Goal: Information Seeking & Learning: Learn about a topic

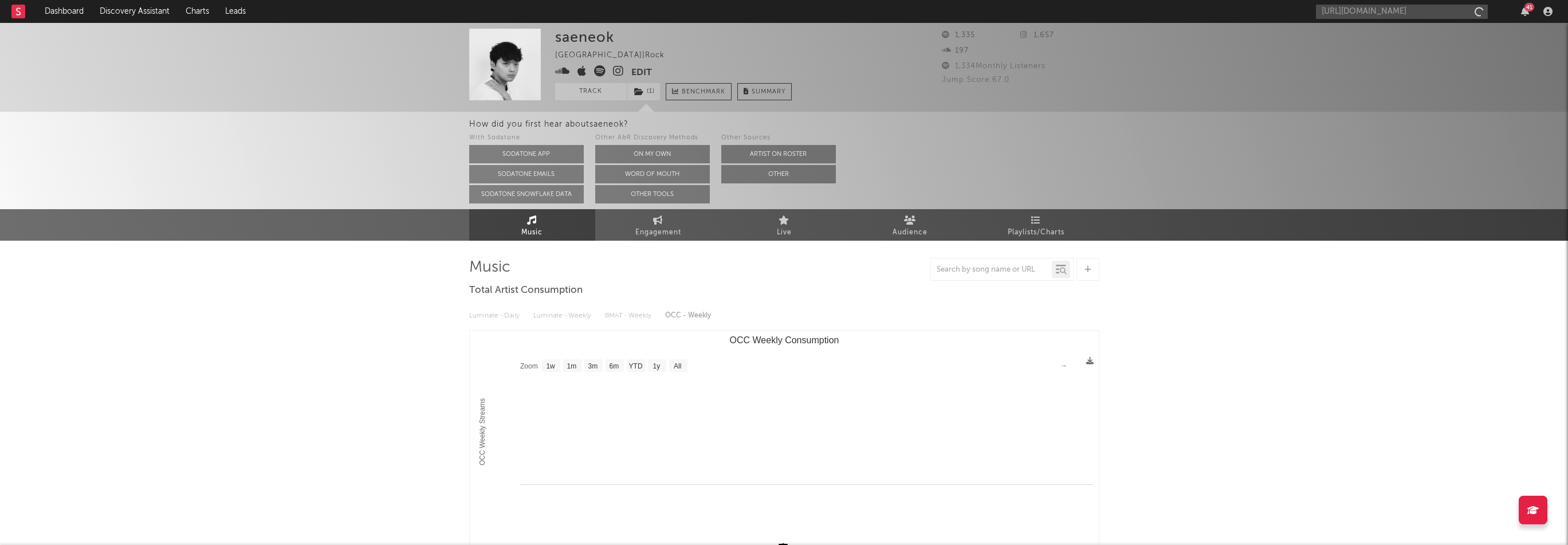
select select "1w"
type input "[URL][DOMAIN_NAME]"
click at [1379, 34] on div "SOYER" at bounding box center [1419, 38] width 126 height 14
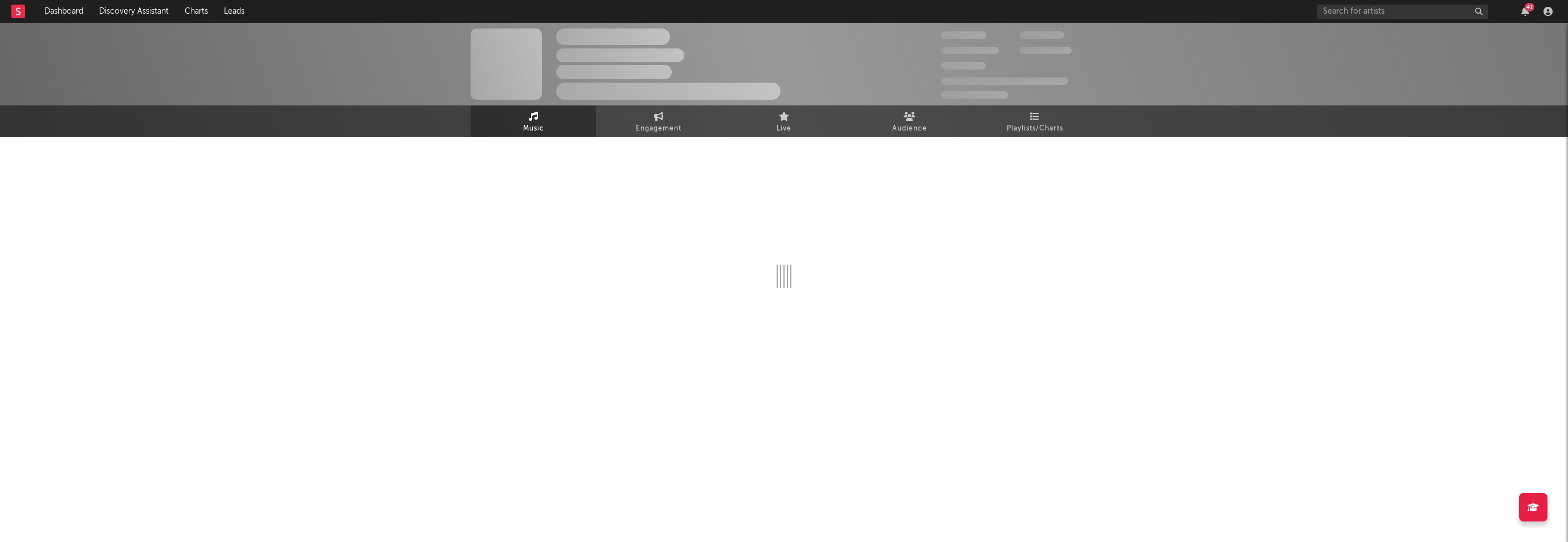
select select "1w"
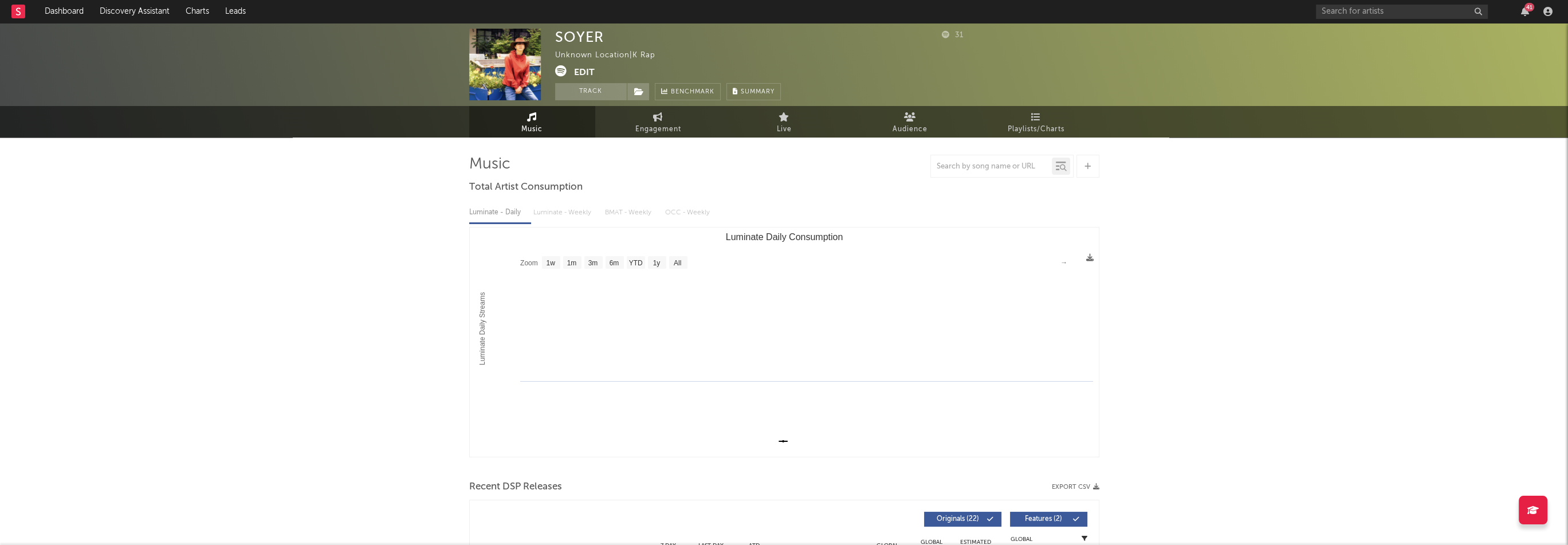
click at [574, 41] on div "SOYER" at bounding box center [579, 37] width 49 height 17
click at [570, 43] on div "SOYER" at bounding box center [579, 37] width 49 height 17
click at [569, 43] on div "SOYER" at bounding box center [579, 37] width 49 height 17
copy div "SOYER"
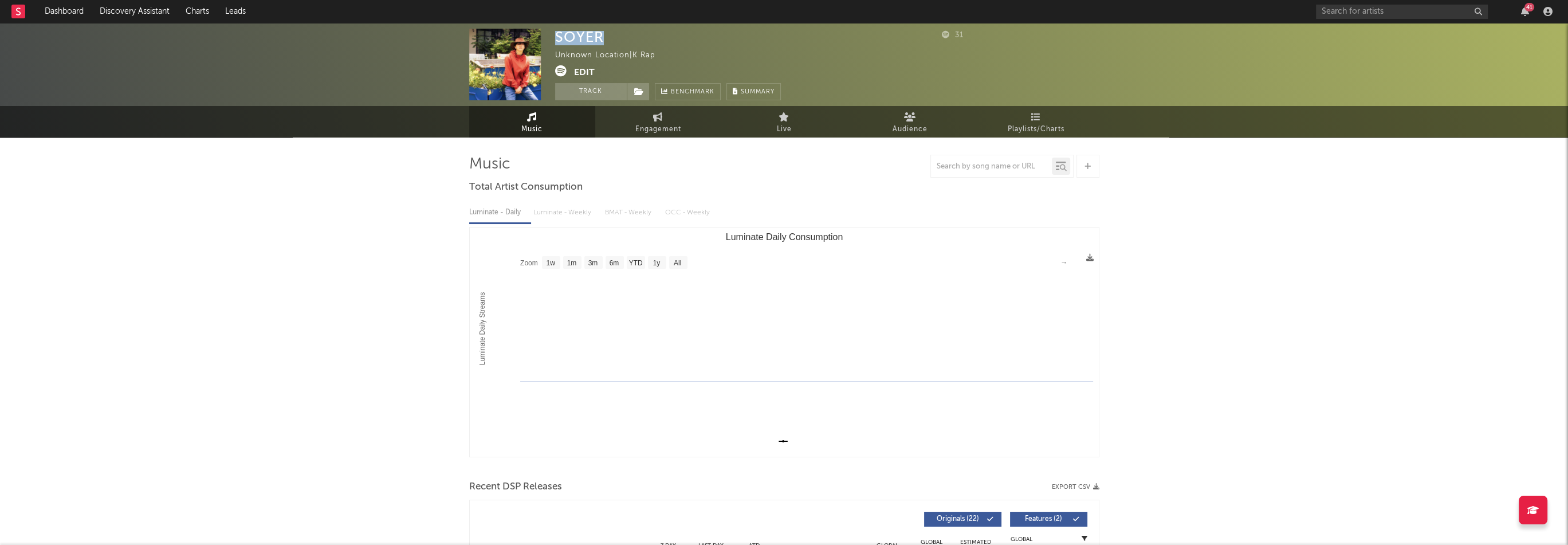
click at [585, 68] on button "Edit" at bounding box center [584, 73] width 21 height 14
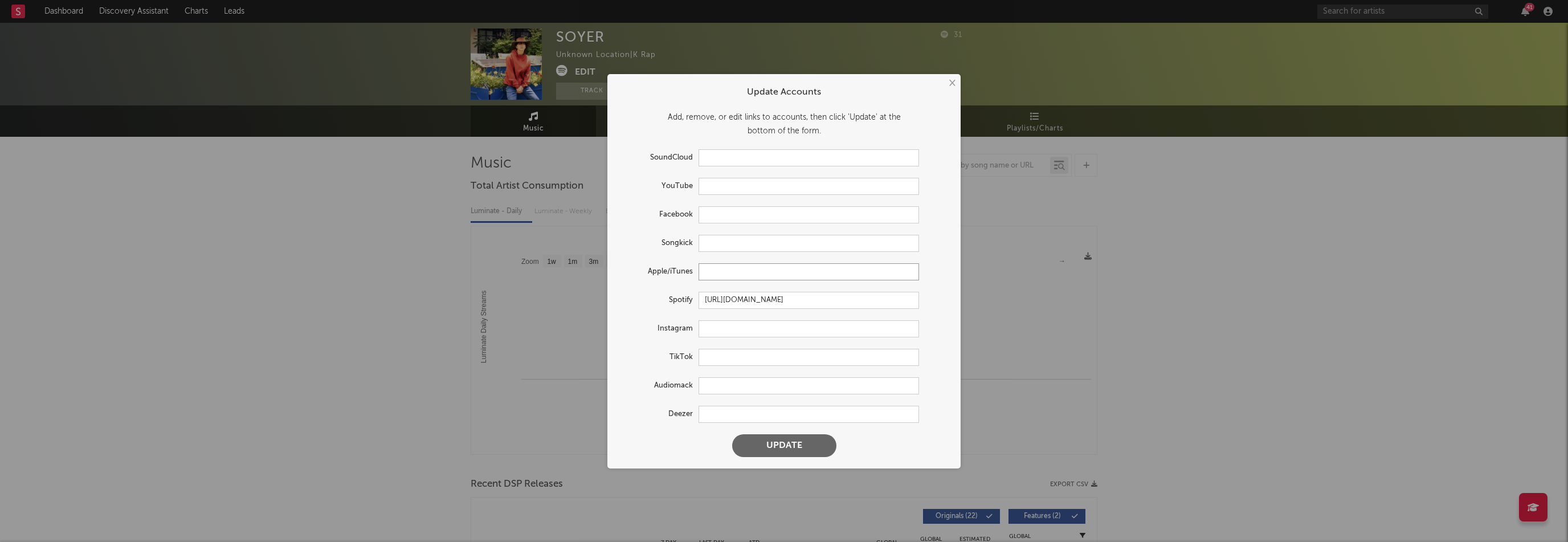
click at [735, 267] on input "text" at bounding box center [809, 272] width 220 height 17
paste input "[URL][DOMAIN_NAME]"
type input "[URL][DOMAIN_NAME]"
click at [725, 325] on input "text" at bounding box center [809, 329] width 220 height 17
paste input "[URL][DOMAIN_NAME]"
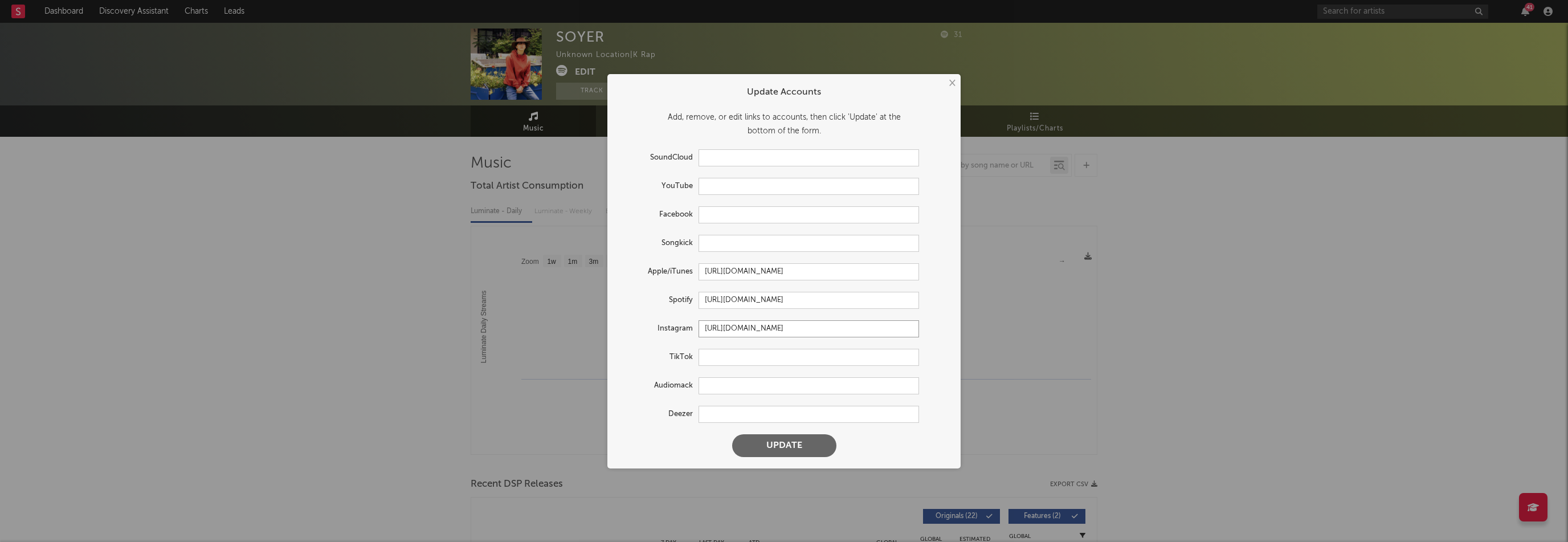
type input "[URL][DOMAIN_NAME]"
click at [730, 184] on input "text" at bounding box center [809, 186] width 220 height 17
paste input "[URL][DOMAIN_NAME]"
type input "[URL][DOMAIN_NAME]"
click at [814, 443] on button "Update" at bounding box center [784, 445] width 104 height 23
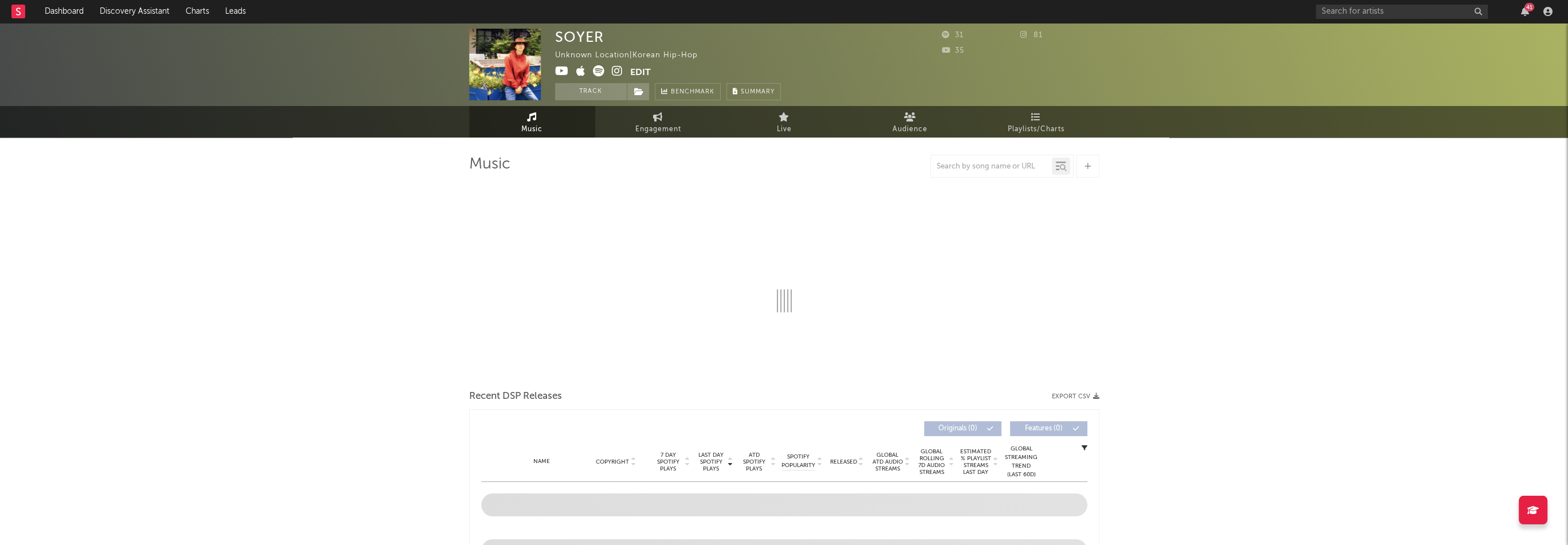
select select "1w"
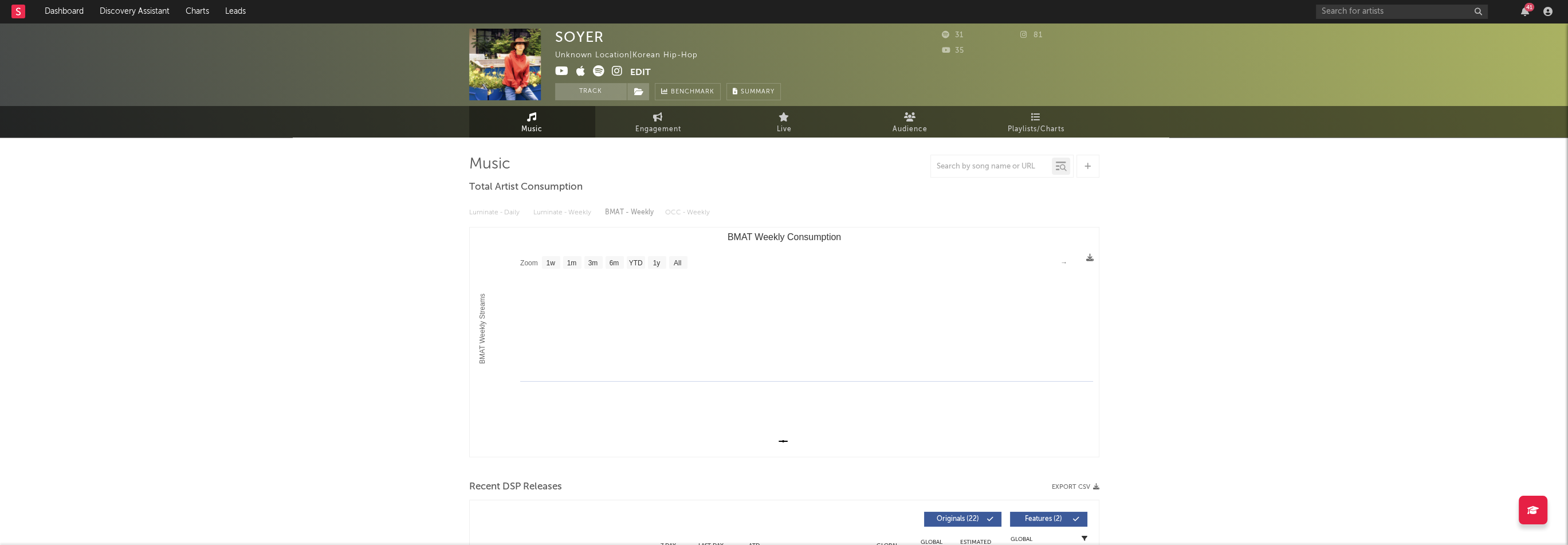
drag, startPoint x: 761, startPoint y: 189, endPoint x: 695, endPoint y: 148, distance: 77.7
click at [761, 189] on div "Music Total Artist Consumption Luminate - Daily Luminate - Weekly BMAT - Weekly…" at bounding box center [784, 492] width 630 height 676
click at [640, 91] on icon at bounding box center [639, 92] width 10 height 8
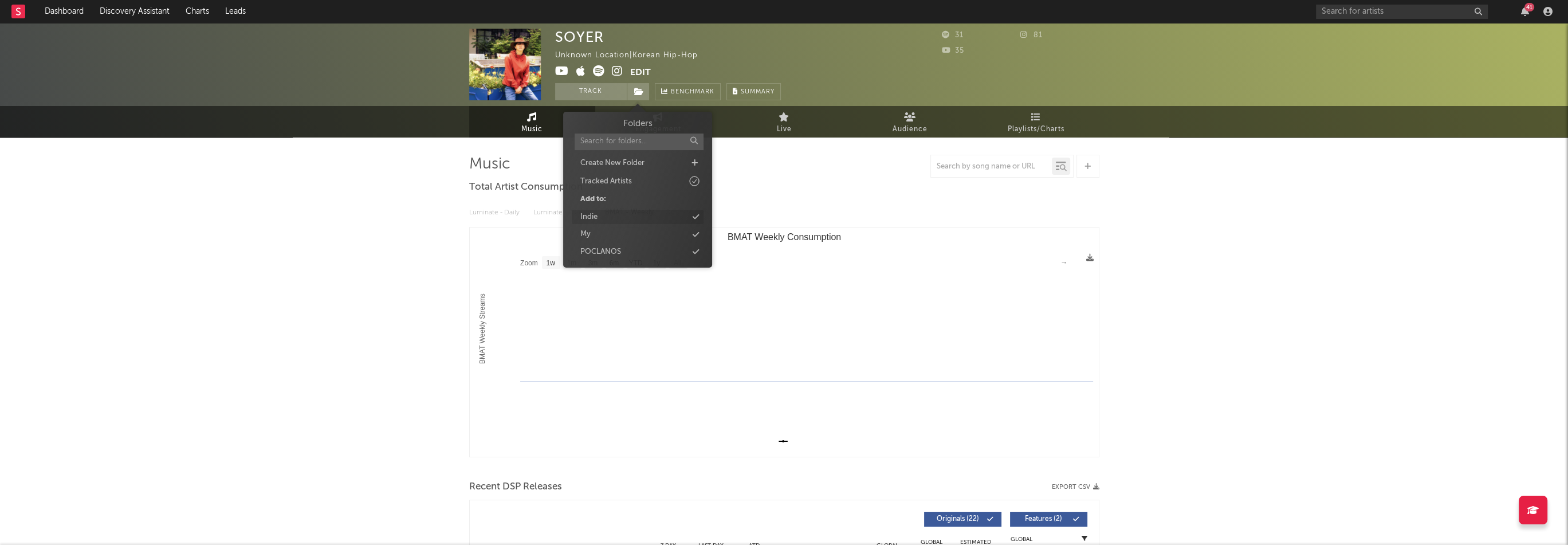
click at [601, 220] on div "Indie" at bounding box center [637, 217] width 132 height 15
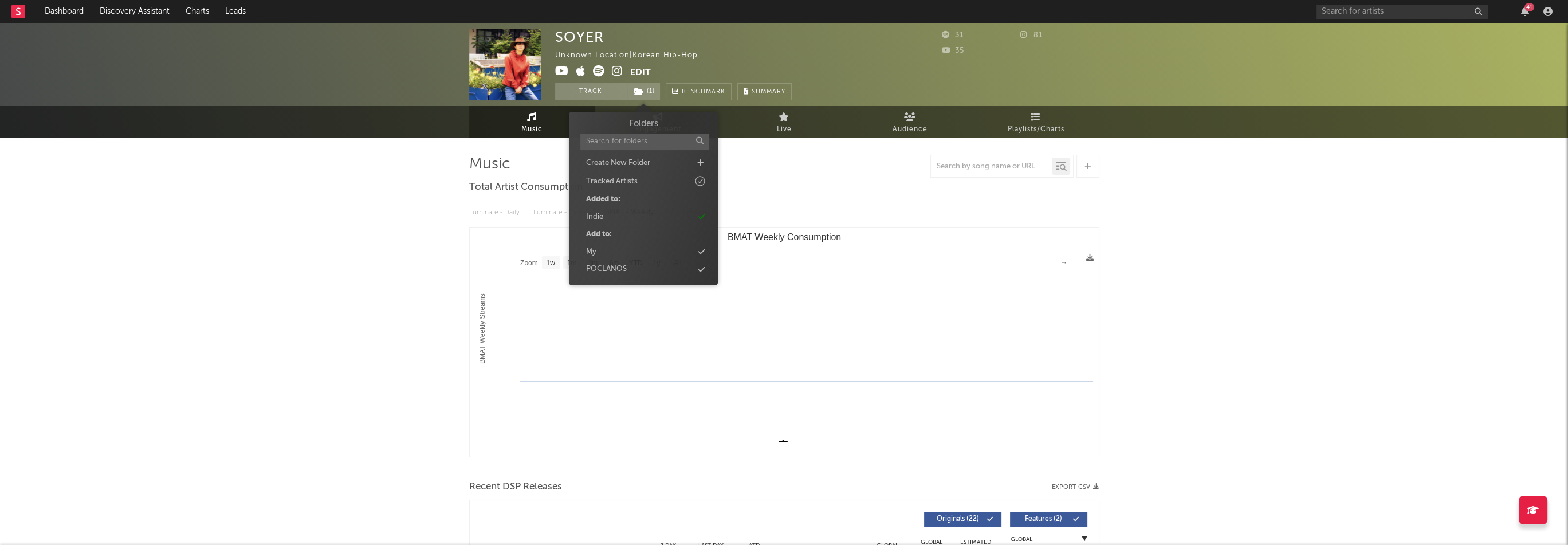
click at [615, 70] on icon at bounding box center [617, 71] width 11 height 12
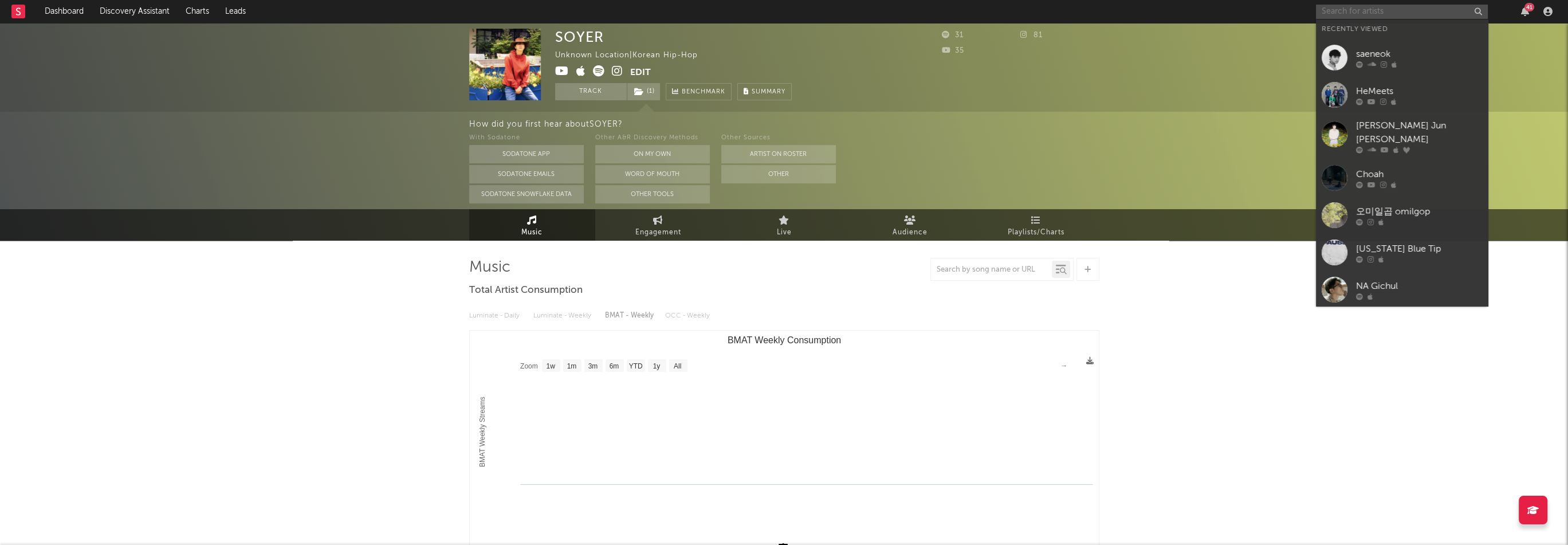
click at [1325, 10] on input "text" at bounding box center [1401, 12] width 172 height 14
paste input "[URL][DOMAIN_NAME]"
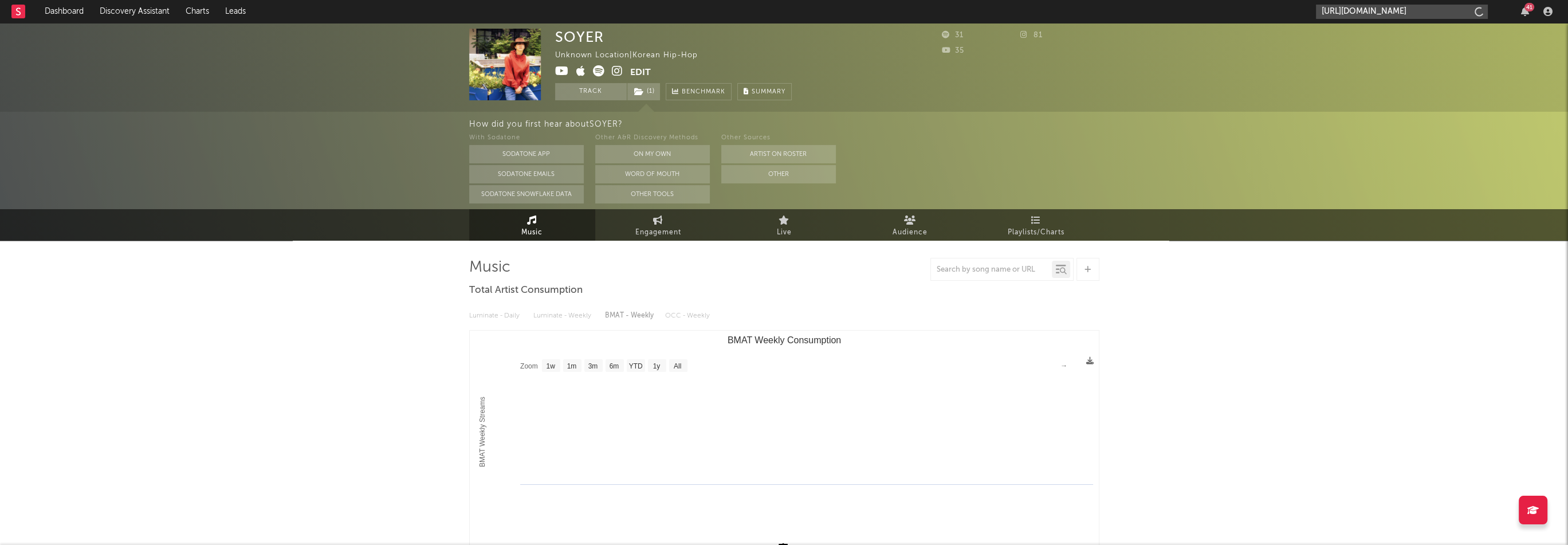
scroll to position [0, 79]
type input "[URL][DOMAIN_NAME]"
click at [1348, 36] on link "OWN" at bounding box center [1401, 38] width 172 height 37
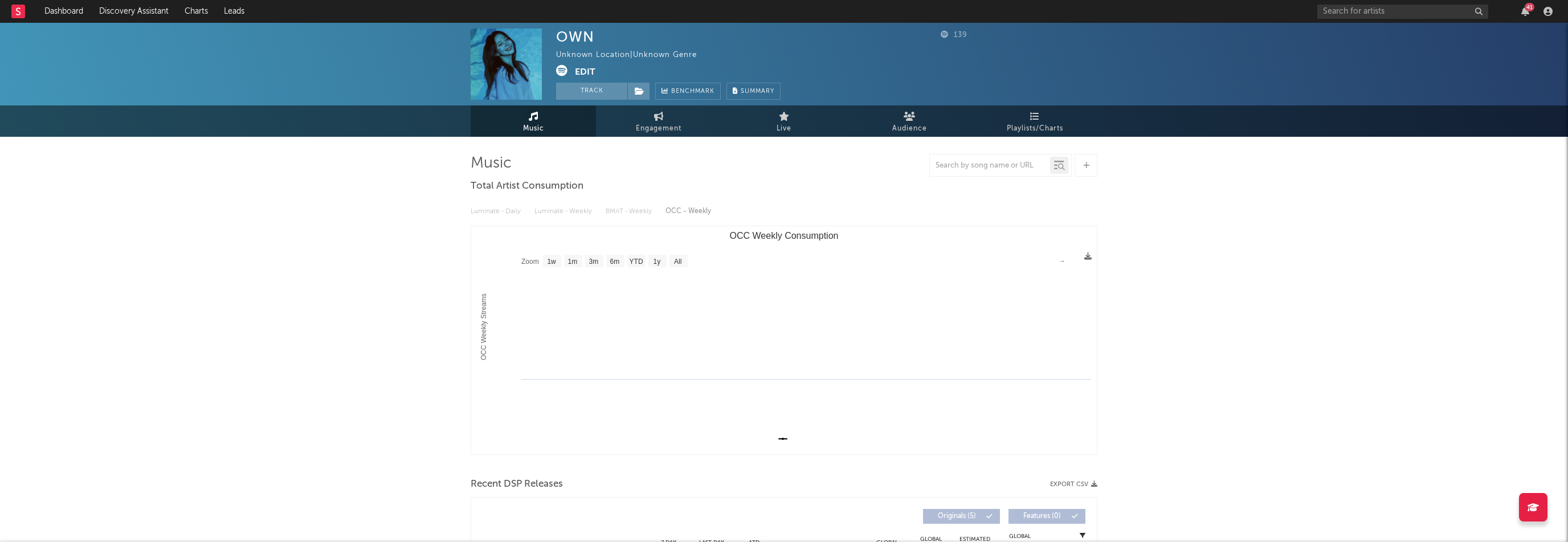
select select "1w"
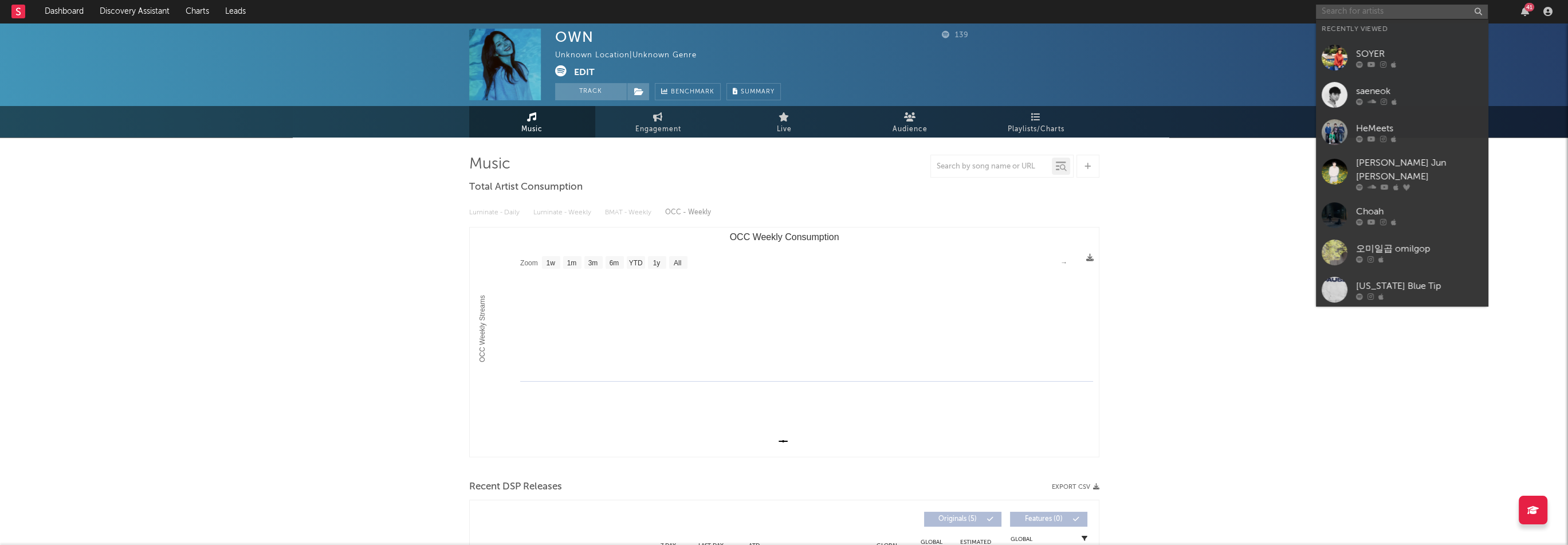
click at [1370, 12] on input "text" at bounding box center [1401, 12] width 172 height 14
paste input "[URL][DOMAIN_NAME]"
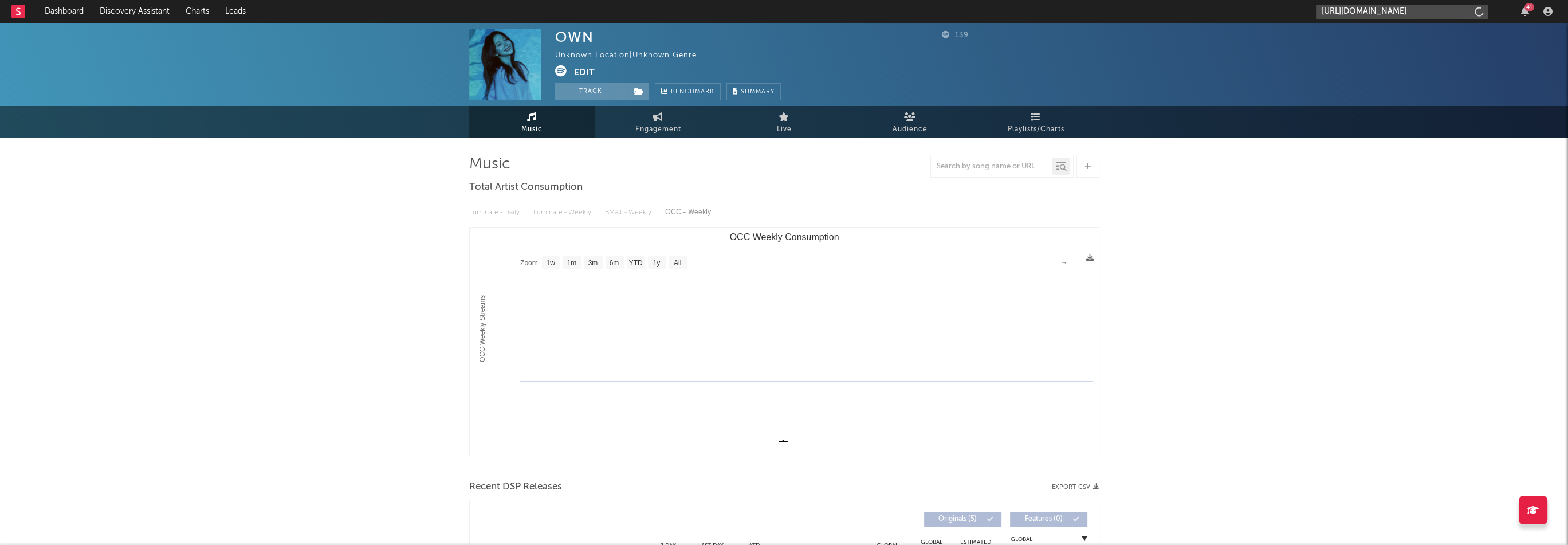
scroll to position [0, 70]
type input "[URL][DOMAIN_NAME]"
click at [1363, 44] on div "[US_STATE] Blue Tip" at bounding box center [1419, 38] width 126 height 14
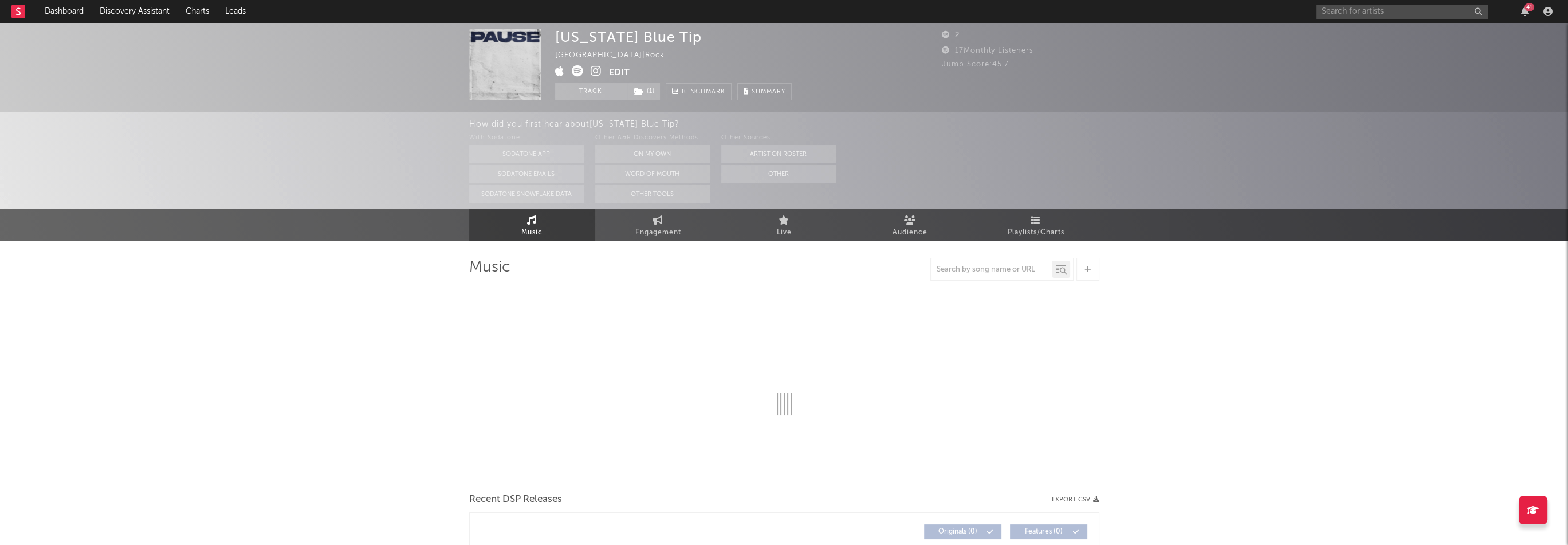
click at [1535, 10] on div "41" at bounding box center [1436, 11] width 241 height 23
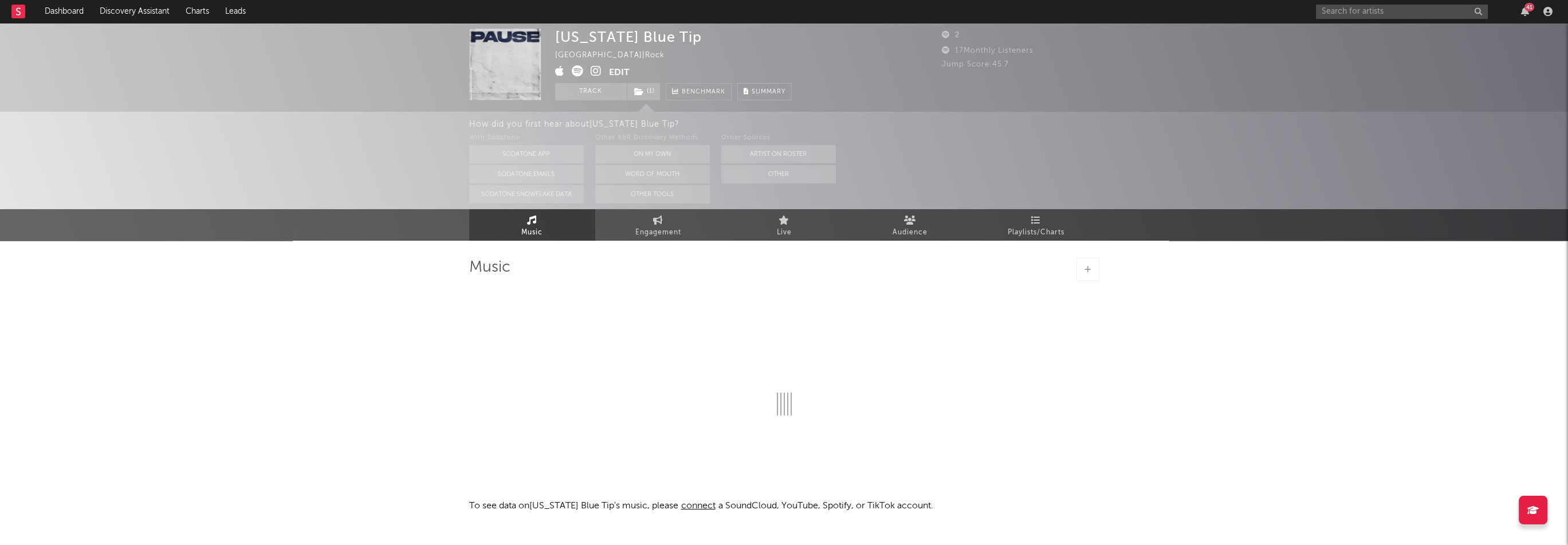
click at [1529, 10] on div "41" at bounding box center [1529, 6] width 10 height 8
select select "1w"
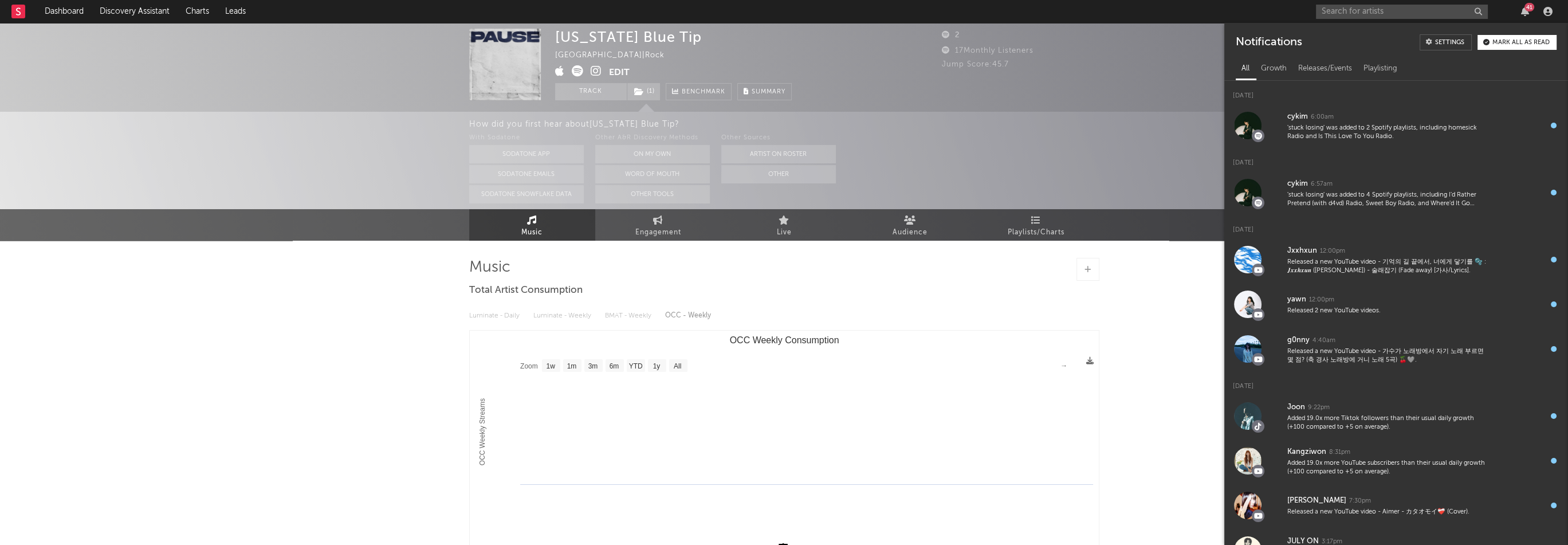
click at [1529, 10] on div "41" at bounding box center [1529, 6] width 10 height 8
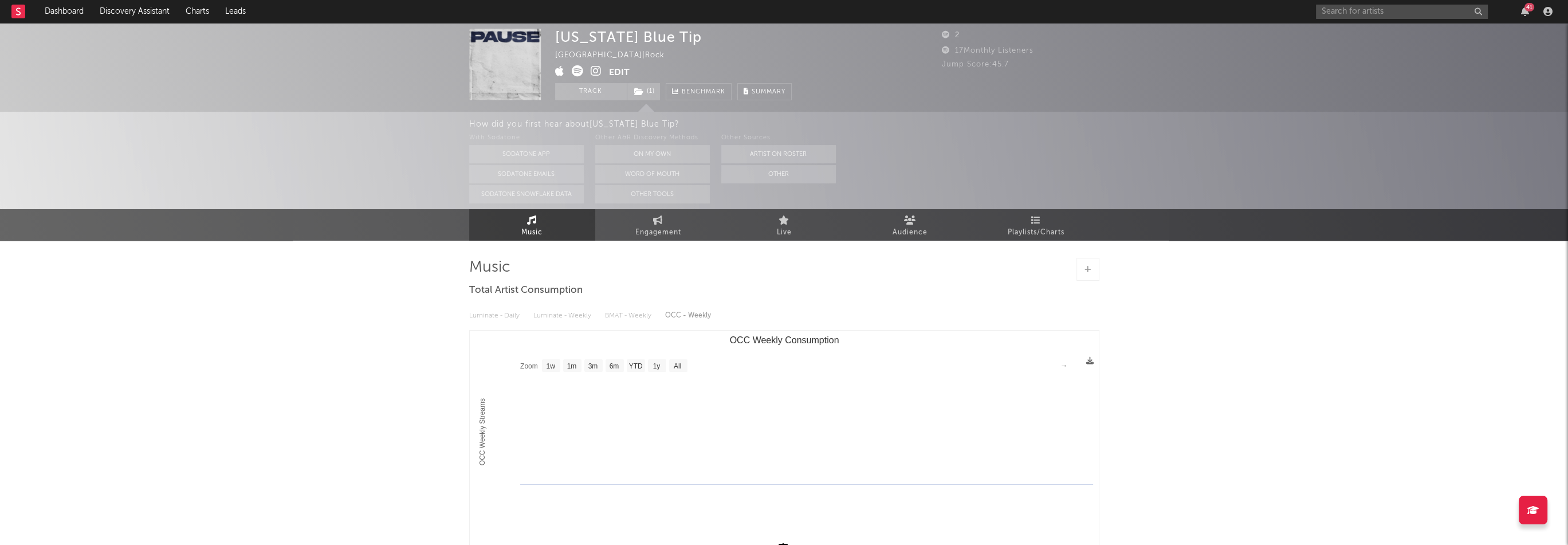
click at [601, 71] on icon at bounding box center [596, 71] width 11 height 12
click at [1394, 8] on input "text" at bounding box center [1401, 12] width 172 height 14
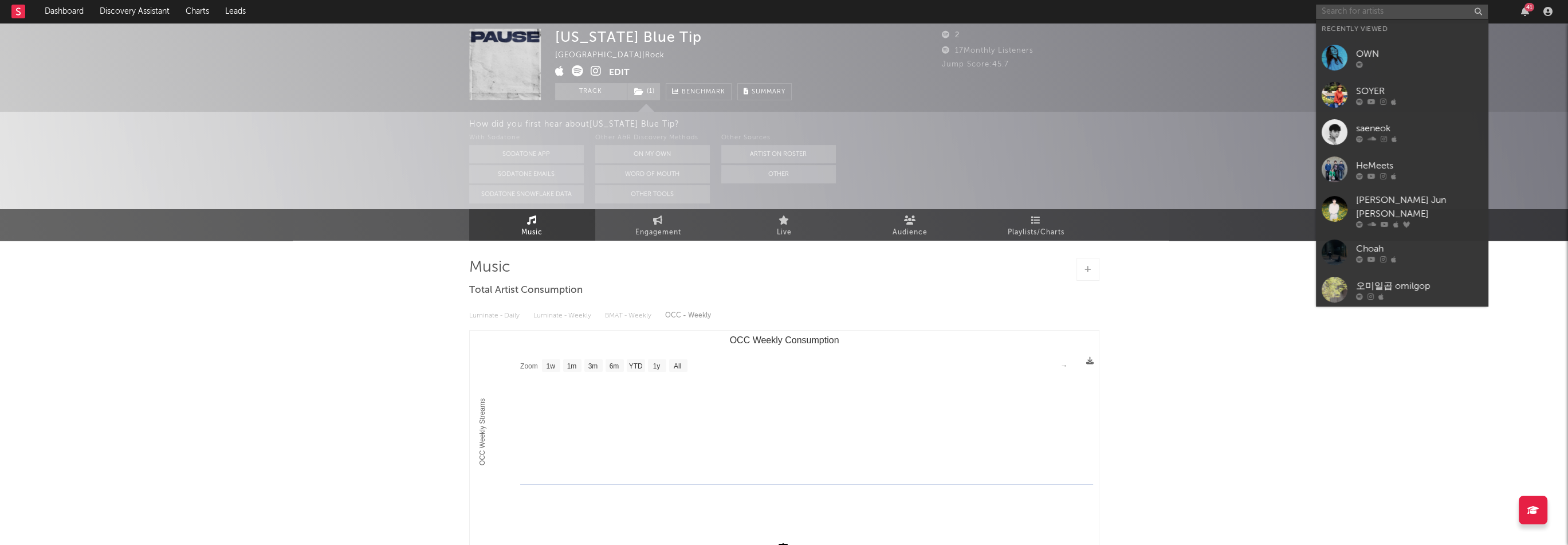
paste input "[URL][DOMAIN_NAME]"
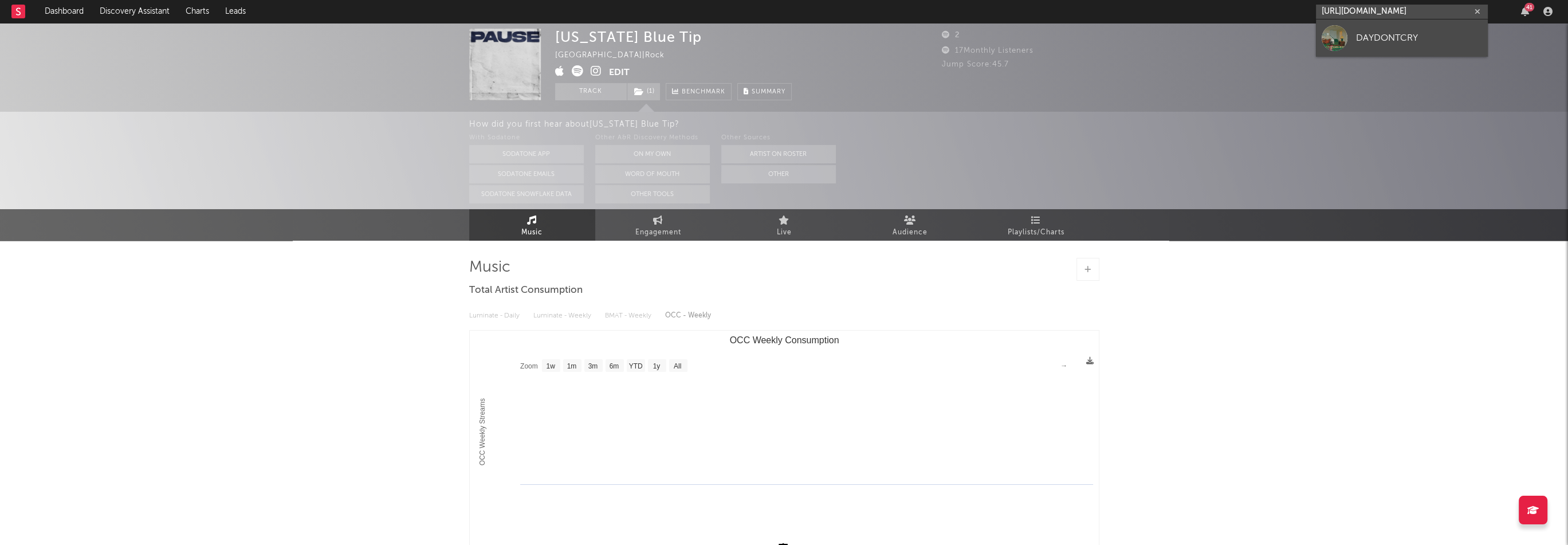
type input "[URL][DOMAIN_NAME]"
click at [1386, 36] on div "DAYDONTCRY" at bounding box center [1419, 38] width 126 height 14
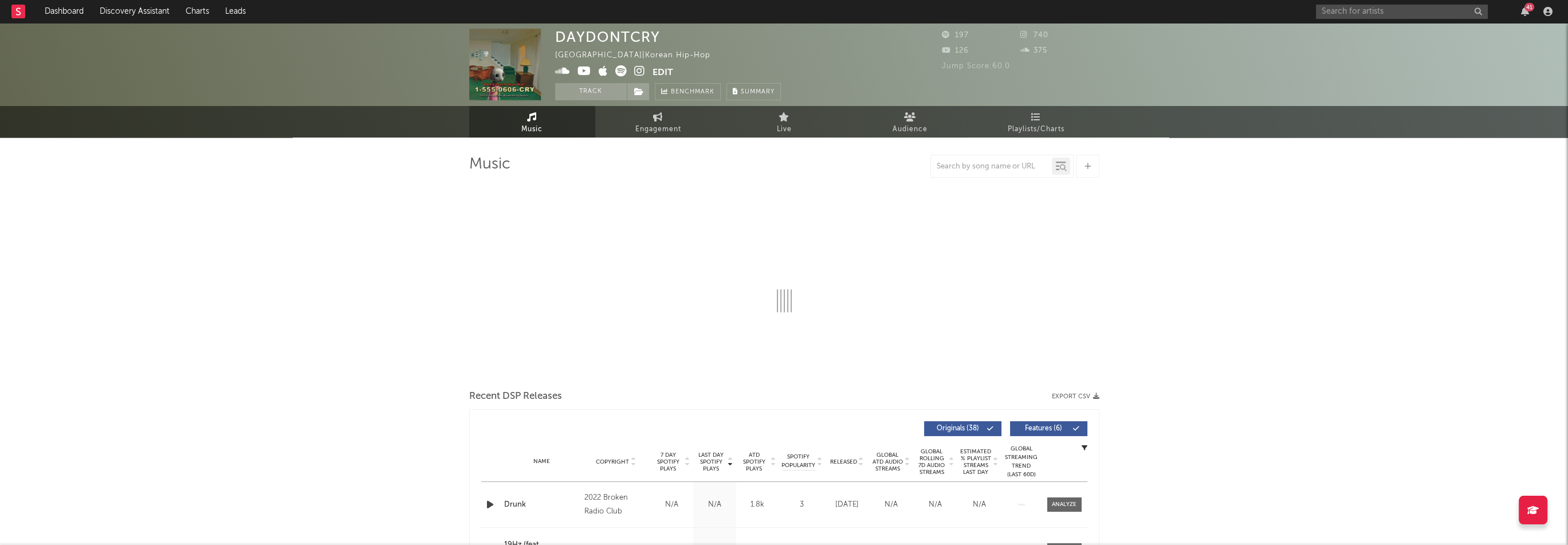
select select "1w"
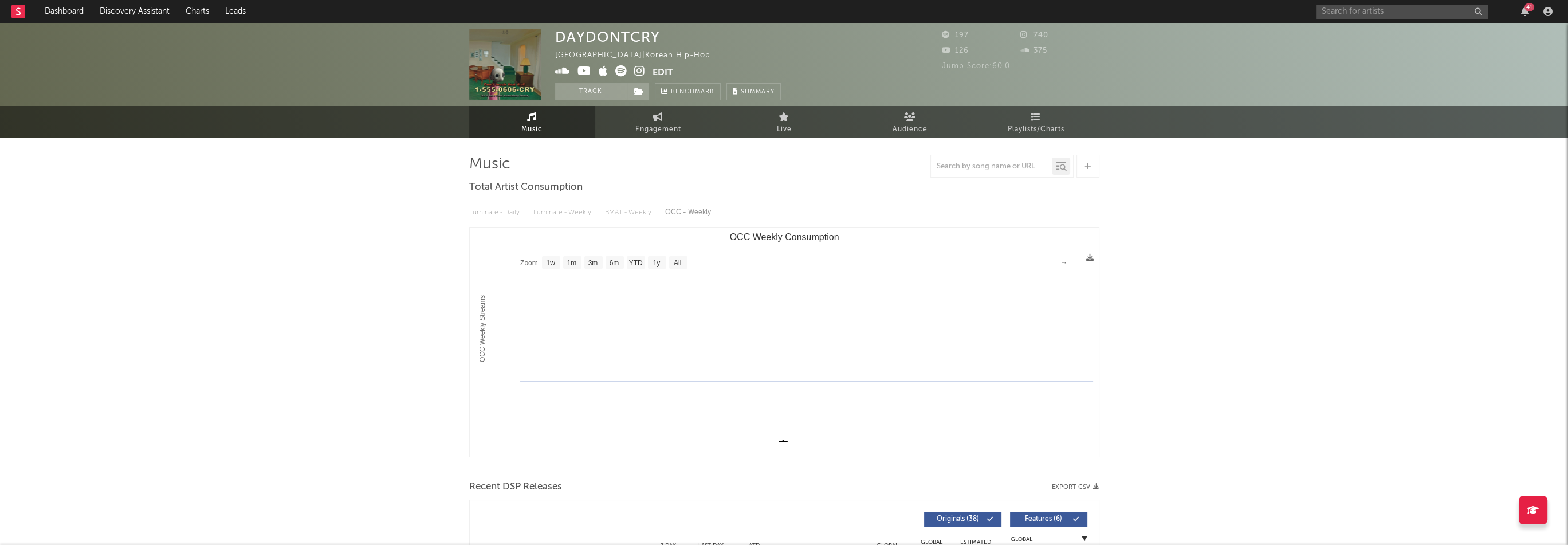
click at [636, 70] on icon at bounding box center [640, 71] width 11 height 12
click at [597, 72] on span at bounding box center [604, 73] width 97 height 14
click at [585, 73] on icon at bounding box center [584, 71] width 14 height 12
click at [640, 71] on icon at bounding box center [640, 71] width 11 height 12
click at [643, 94] on span at bounding box center [638, 92] width 23 height 17
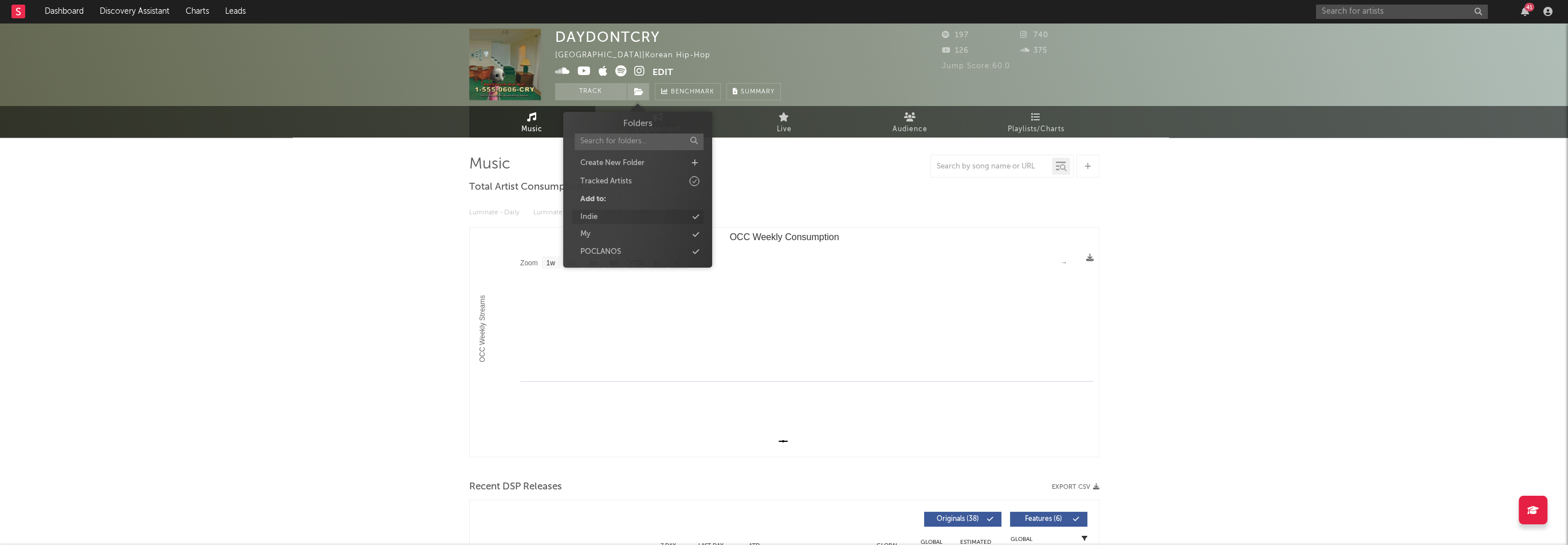
click at [614, 214] on div "Indie" at bounding box center [637, 217] width 132 height 15
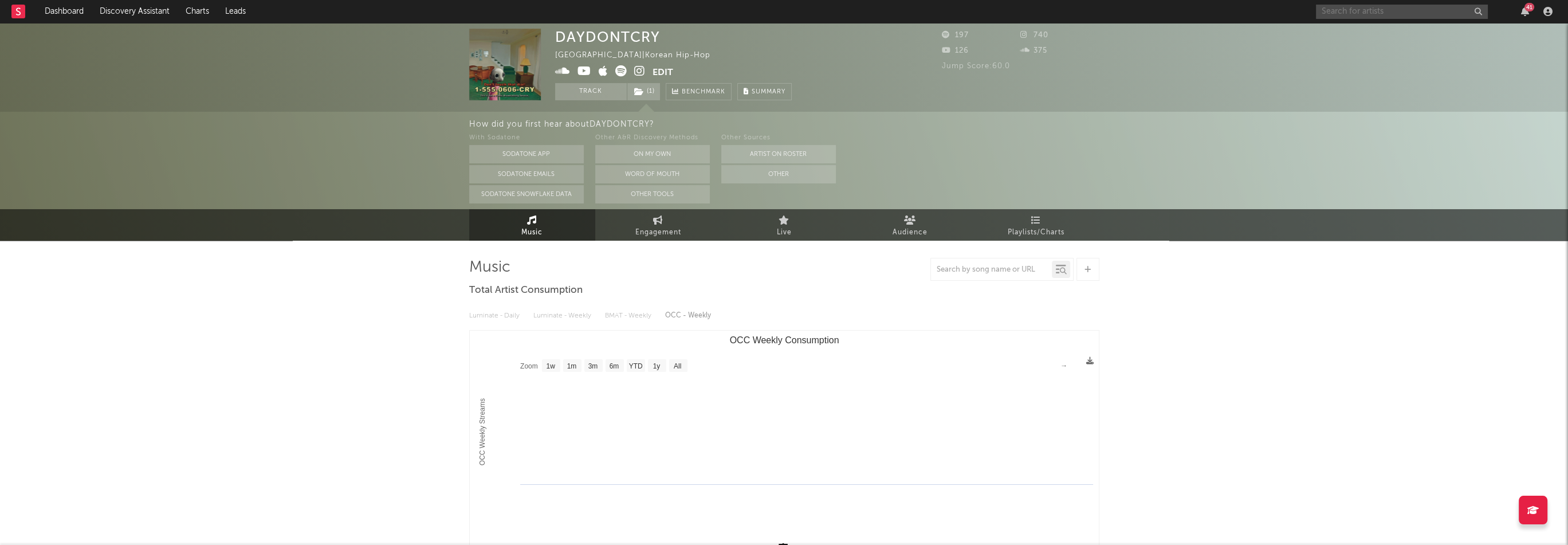
click at [1368, 11] on input "text" at bounding box center [1401, 12] width 172 height 14
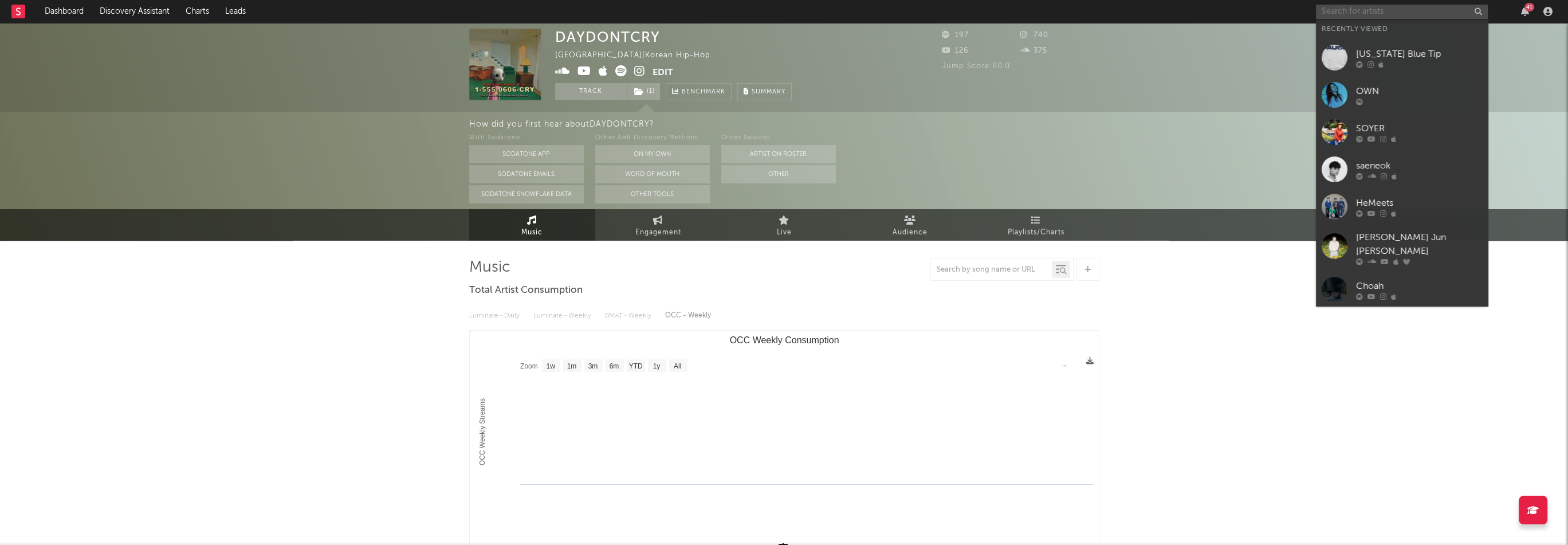
paste input "[URL][DOMAIN_NAME]"
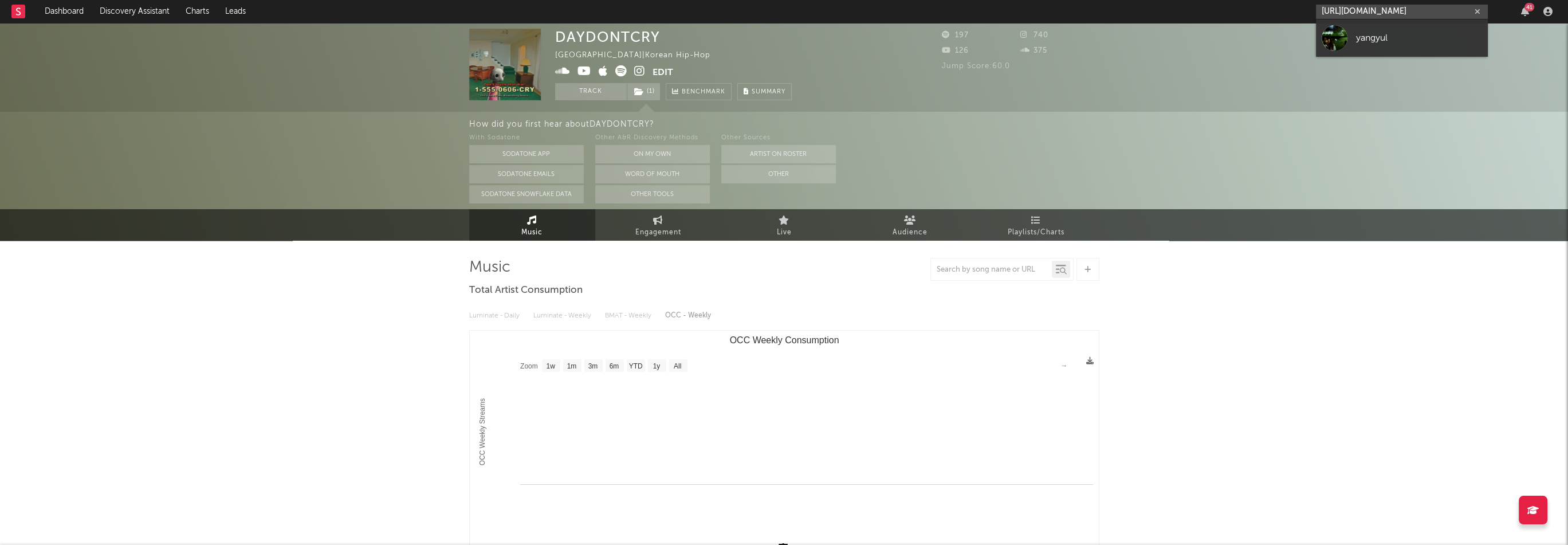
type input "[URL][DOMAIN_NAME]"
click at [1373, 40] on div "yangyul" at bounding box center [1419, 38] width 126 height 14
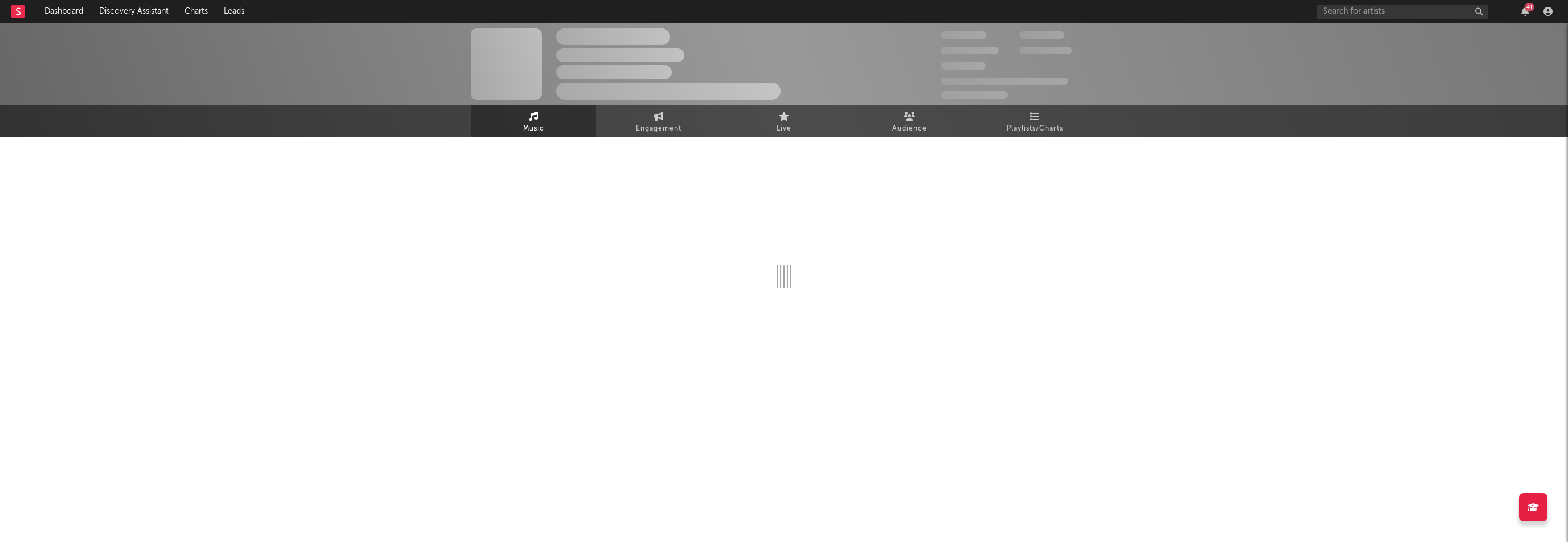
select select "1w"
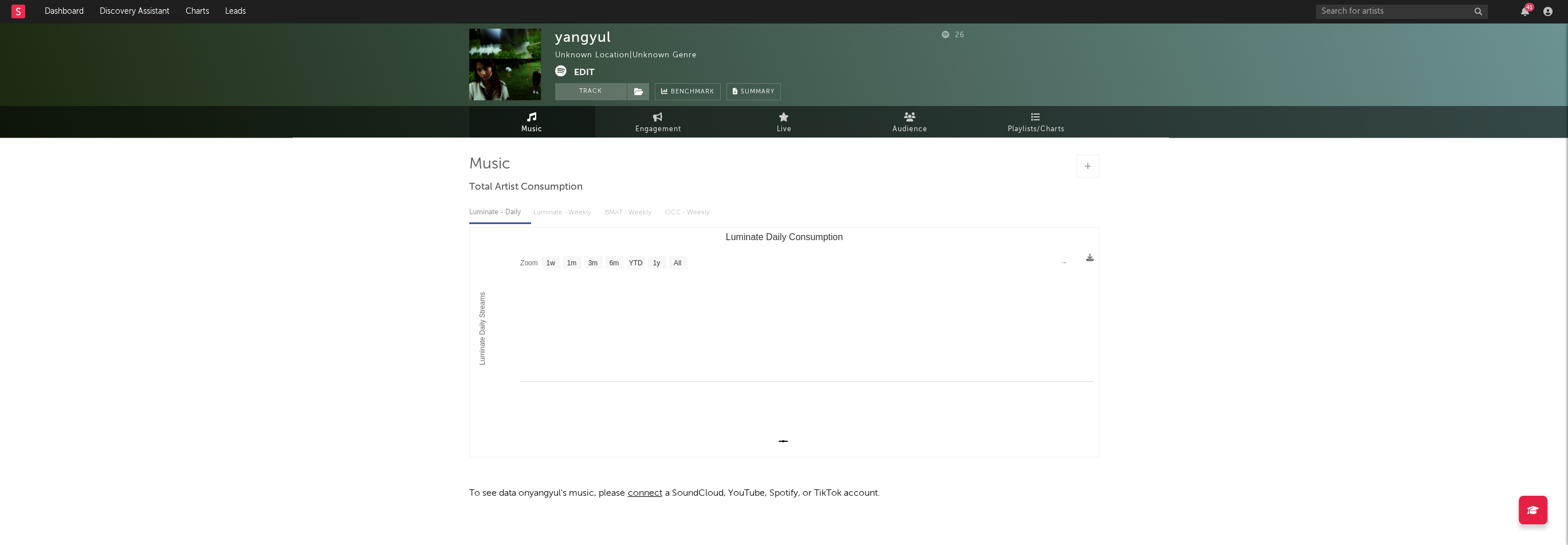
click at [577, 43] on div "yangyul" at bounding box center [583, 37] width 56 height 17
copy div "yangyul"
click at [580, 71] on button "Edit" at bounding box center [584, 73] width 21 height 14
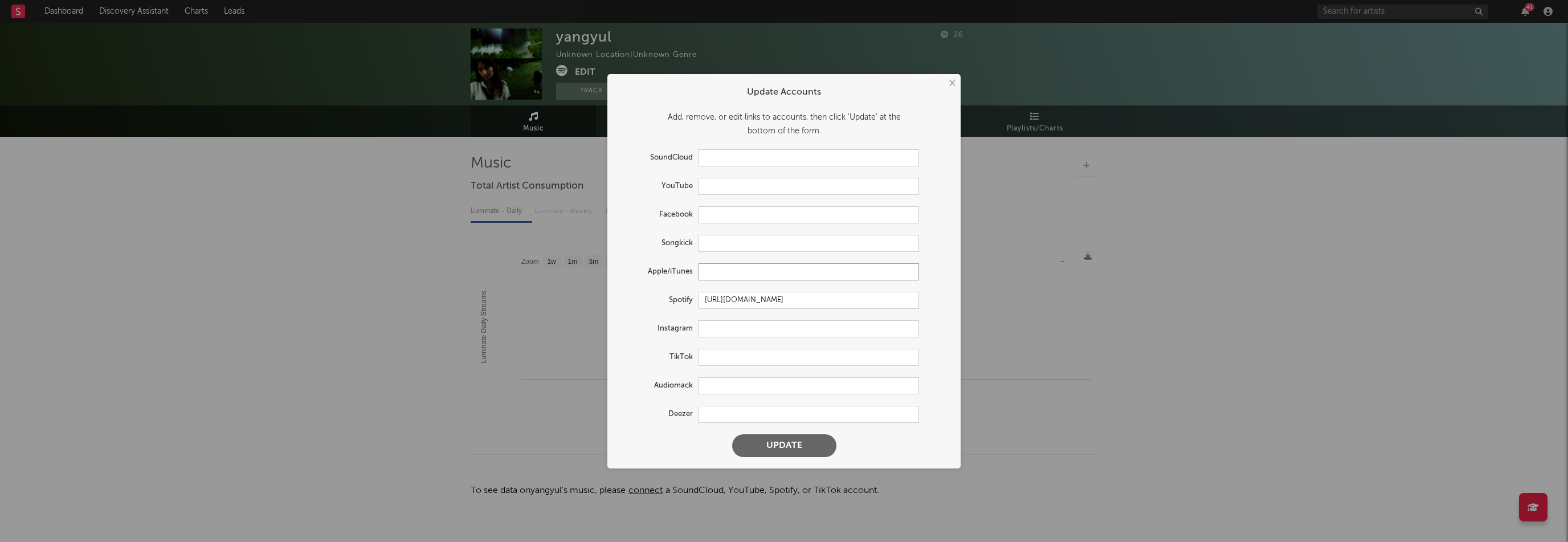
click at [723, 269] on input "text" at bounding box center [809, 272] width 220 height 17
paste input "[URL][DOMAIN_NAME]"
type input "[URL][DOMAIN_NAME]"
click at [798, 452] on button "Update" at bounding box center [784, 445] width 104 height 23
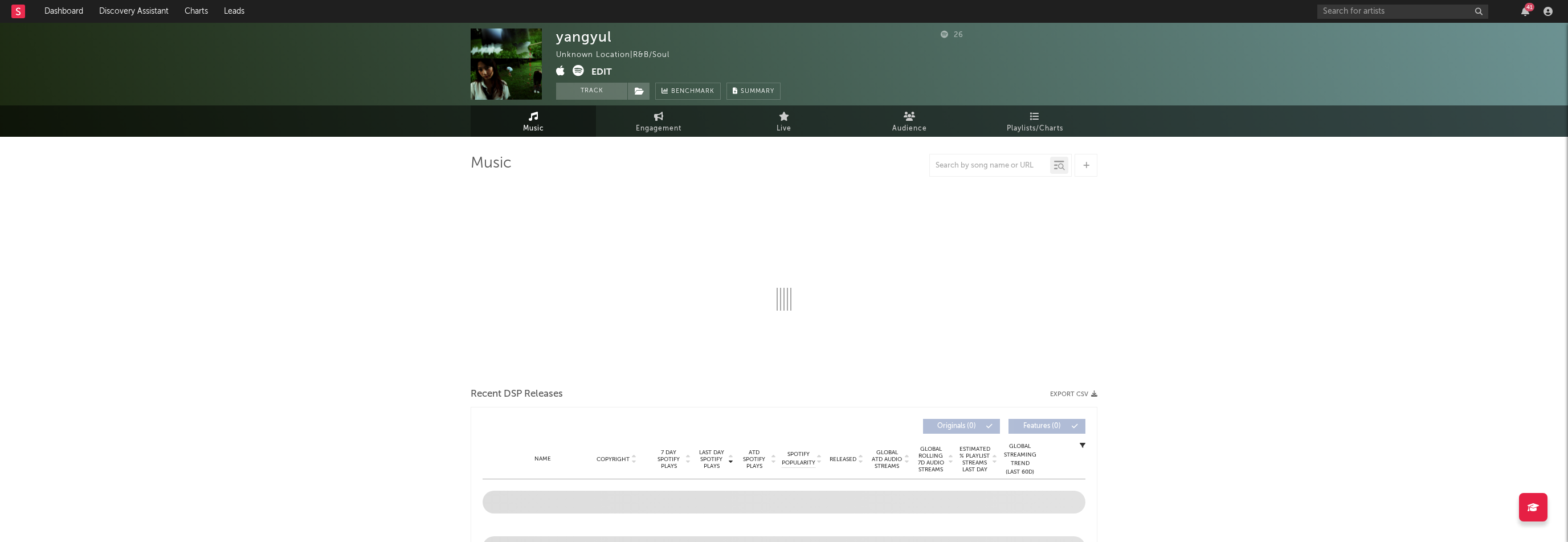
select select "1w"
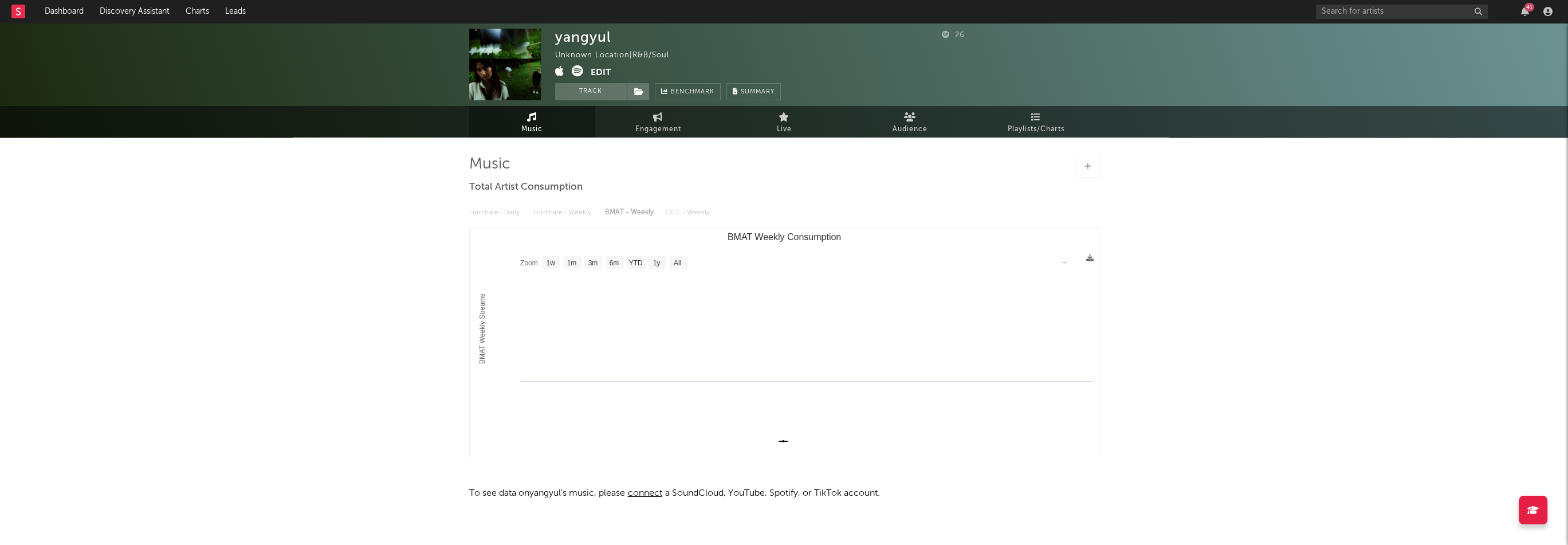
click at [603, 75] on button "Edit" at bounding box center [601, 73] width 21 height 14
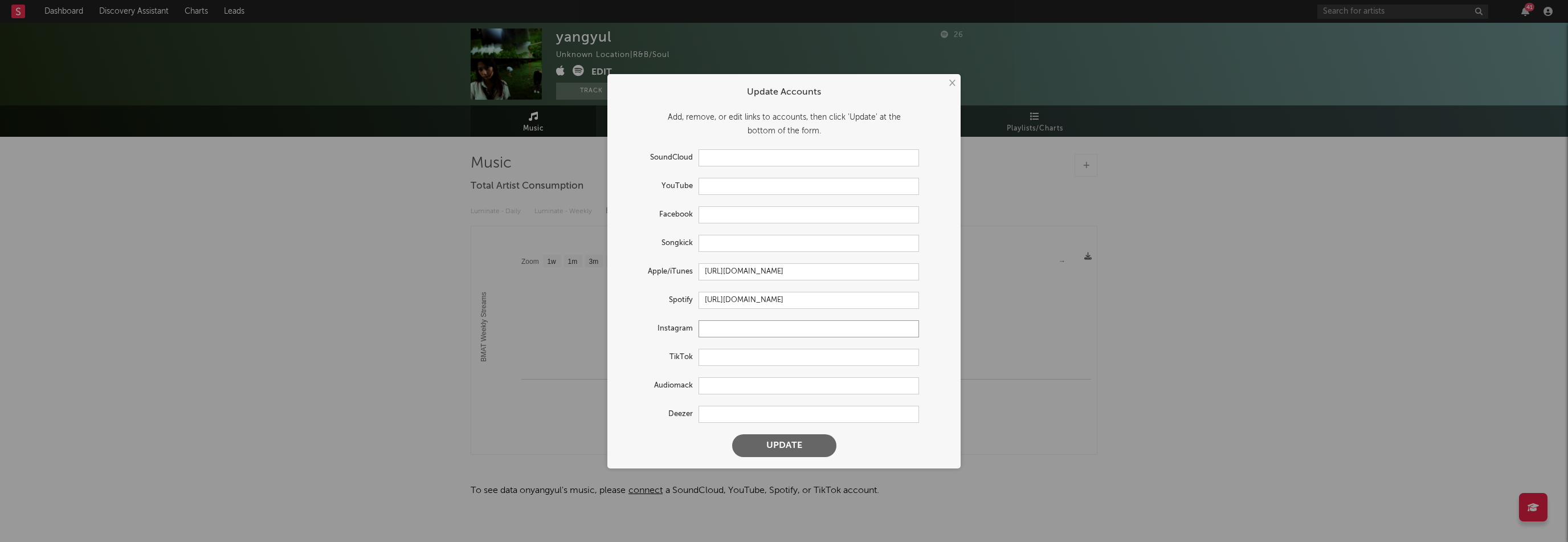
click at [731, 331] on input "text" at bounding box center [809, 329] width 220 height 17
paste input "[URL][DOMAIN_NAME]"
type input "[URL][DOMAIN_NAME]"
click at [730, 191] on input "text" at bounding box center [809, 186] width 220 height 17
paste input "[URL][DOMAIN_NAME]"
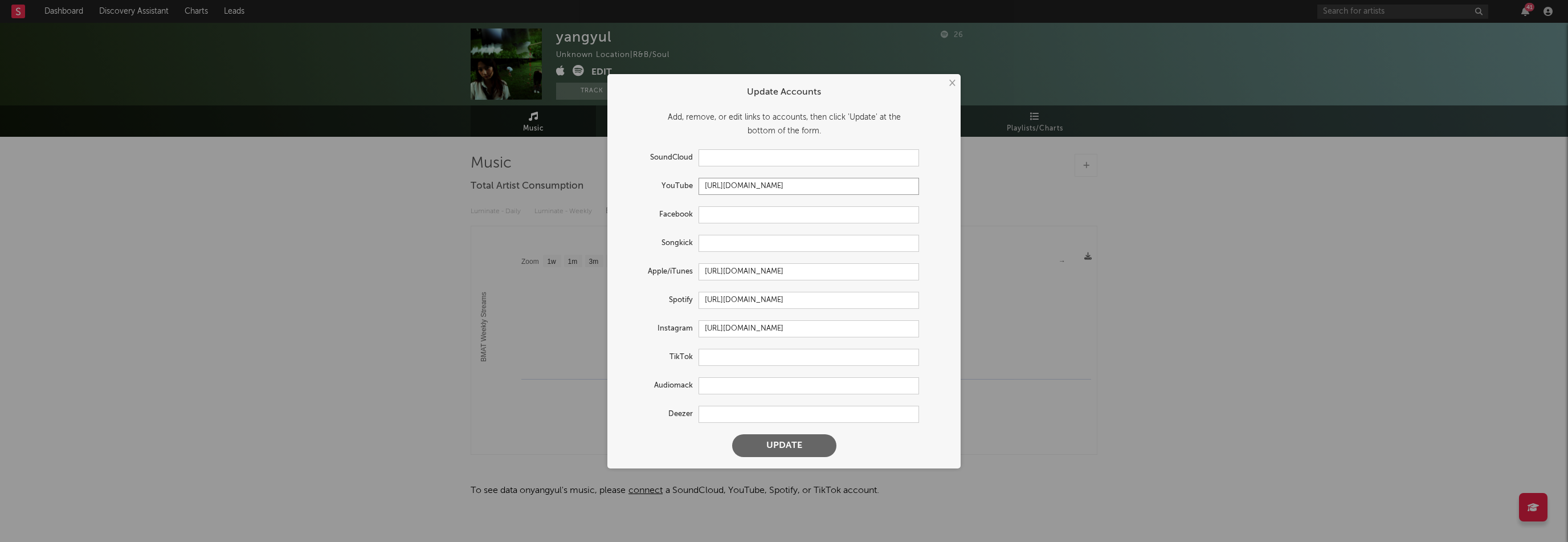
type input "[URL][DOMAIN_NAME]"
click at [805, 446] on button "Update" at bounding box center [784, 445] width 104 height 23
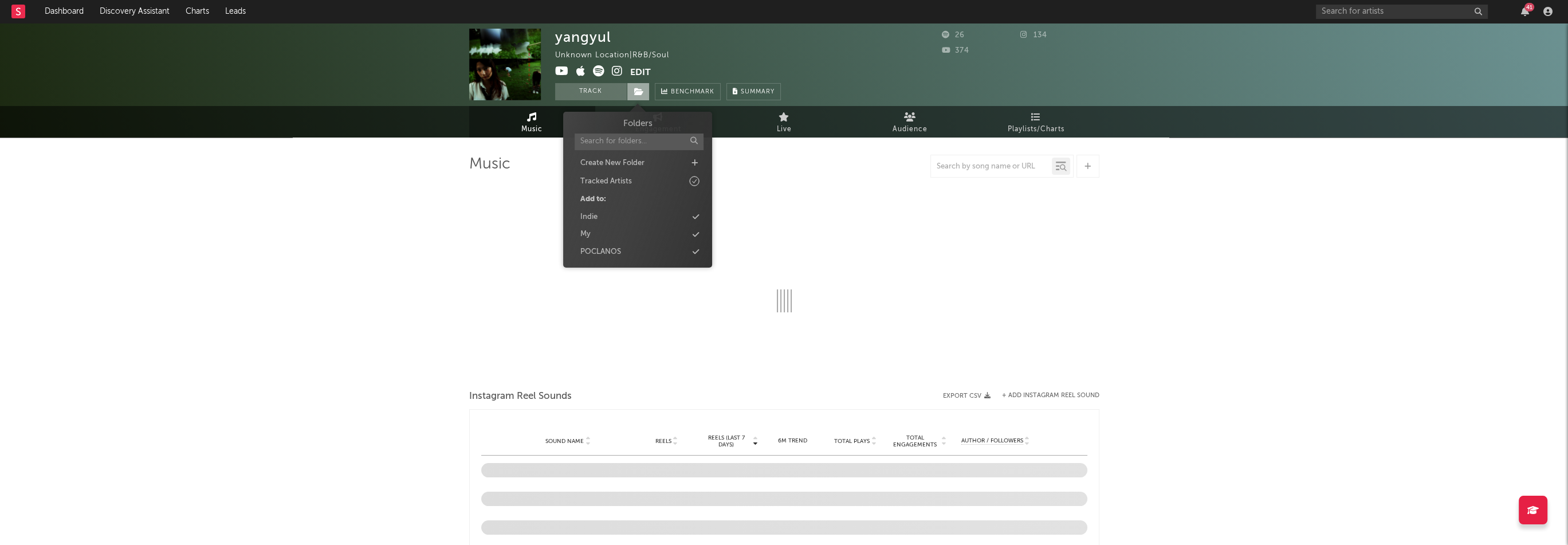
click at [636, 91] on icon at bounding box center [639, 92] width 10 height 8
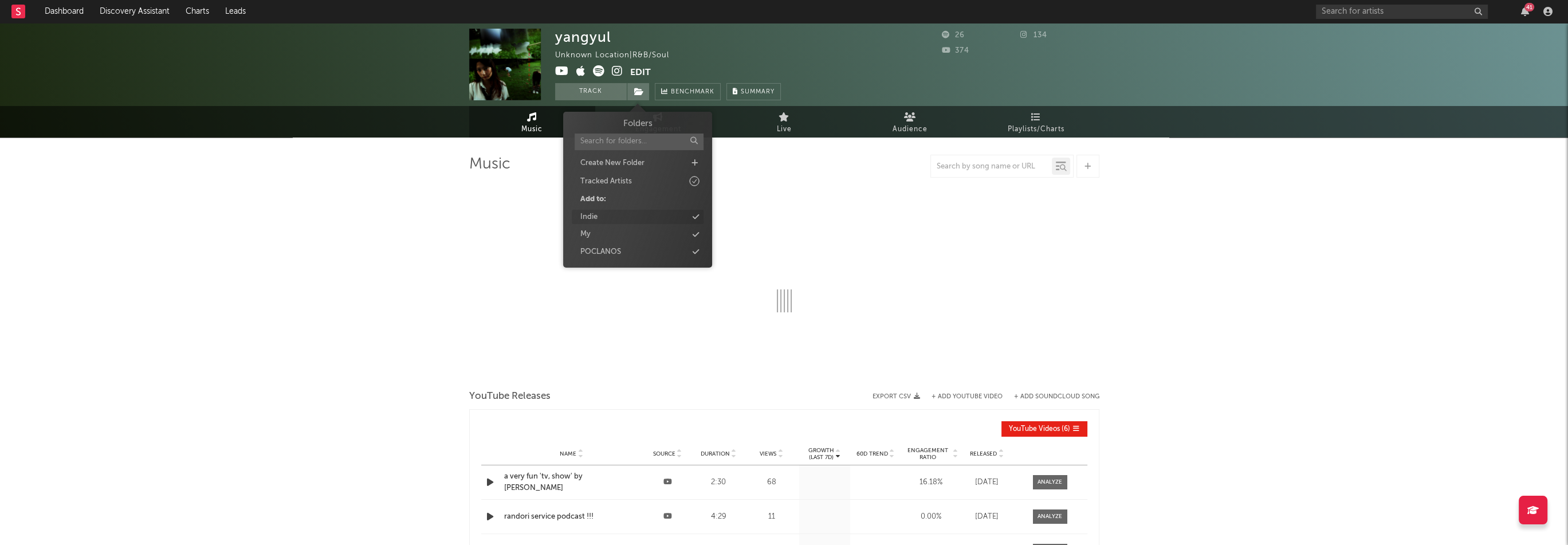
select select "1w"
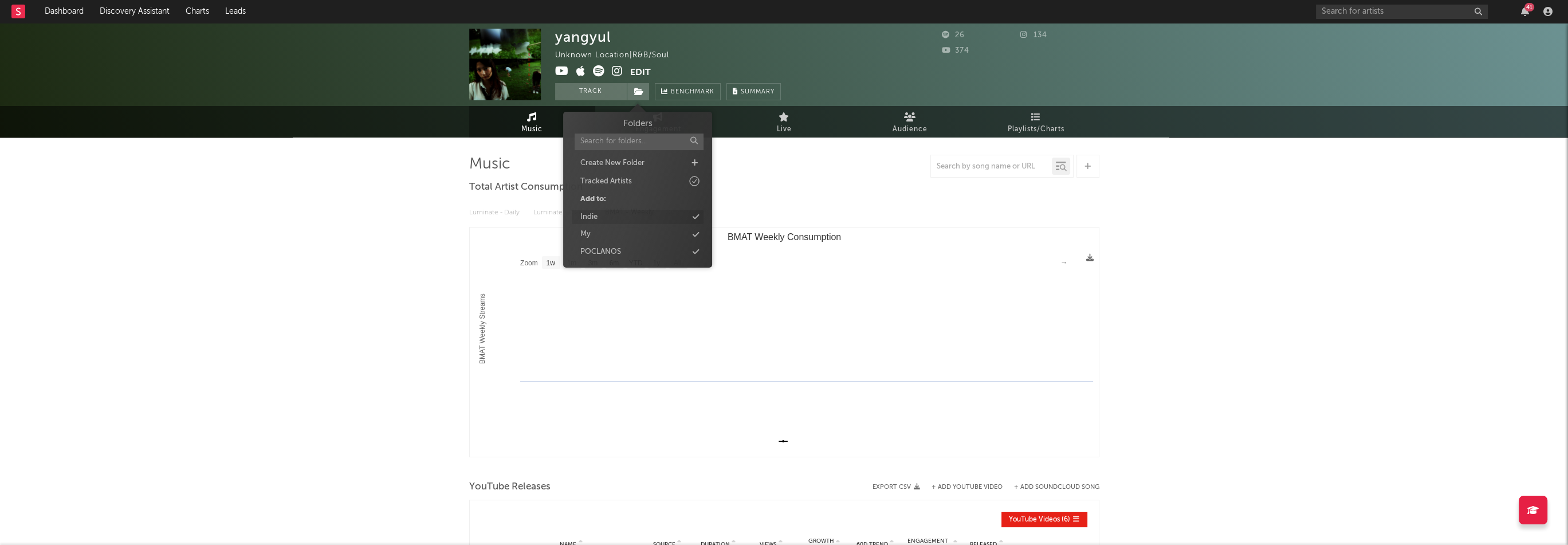
click at [606, 220] on div "Indie" at bounding box center [637, 217] width 132 height 15
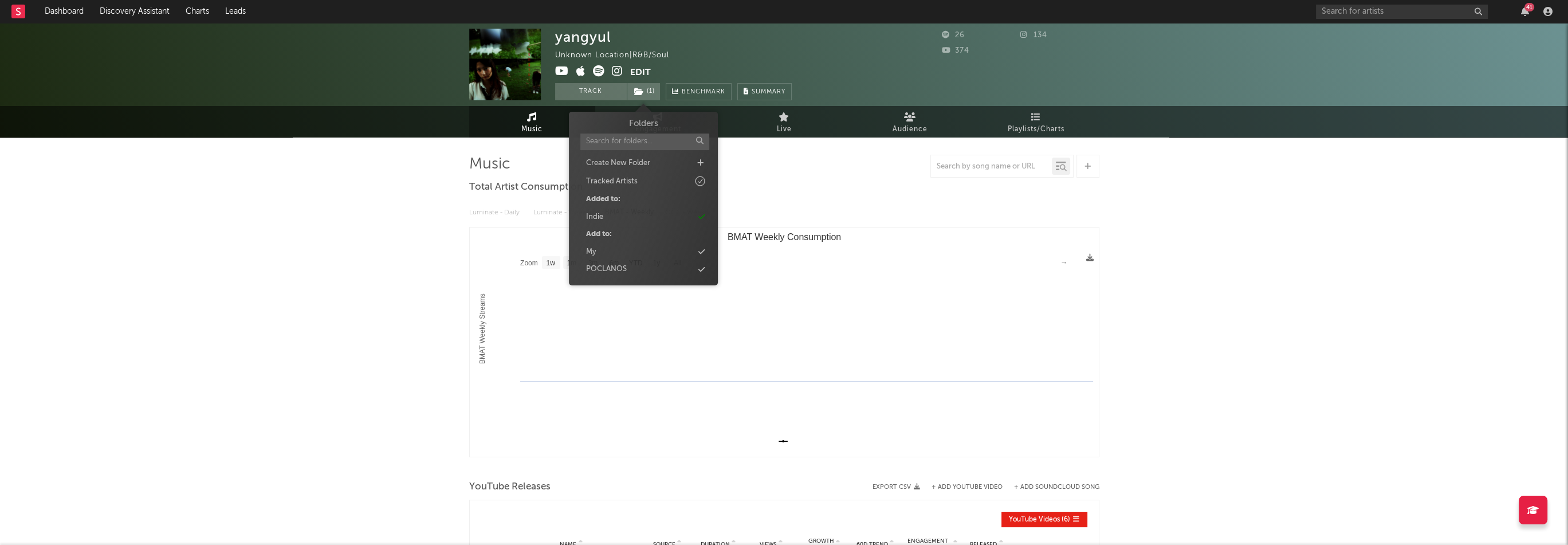
click at [400, 221] on div "yangyul Unknown Location | R&B/Soul Edit Track ( 1 ) Benchmark Summary 26 134 3…" at bounding box center [784, 433] width 1568 height 820
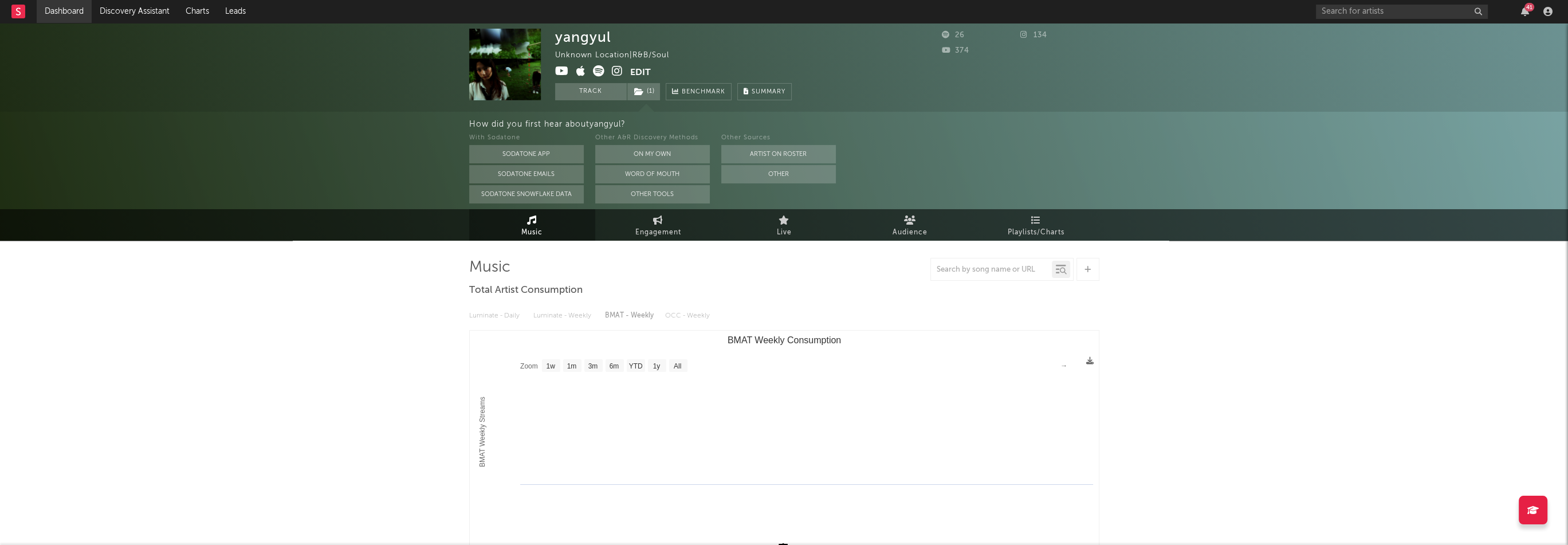
click at [78, 13] on link "Dashboard" at bounding box center [64, 11] width 55 height 23
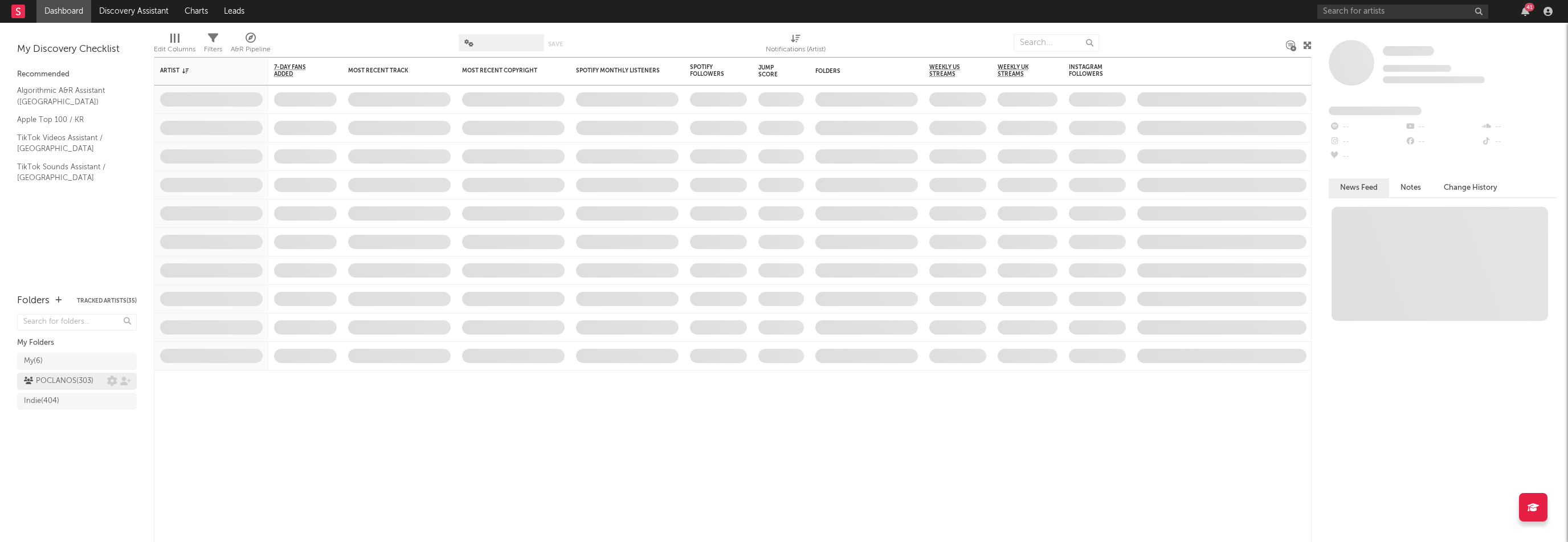
click at [61, 380] on div "POCLANOS ( 303 )" at bounding box center [59, 381] width 70 height 14
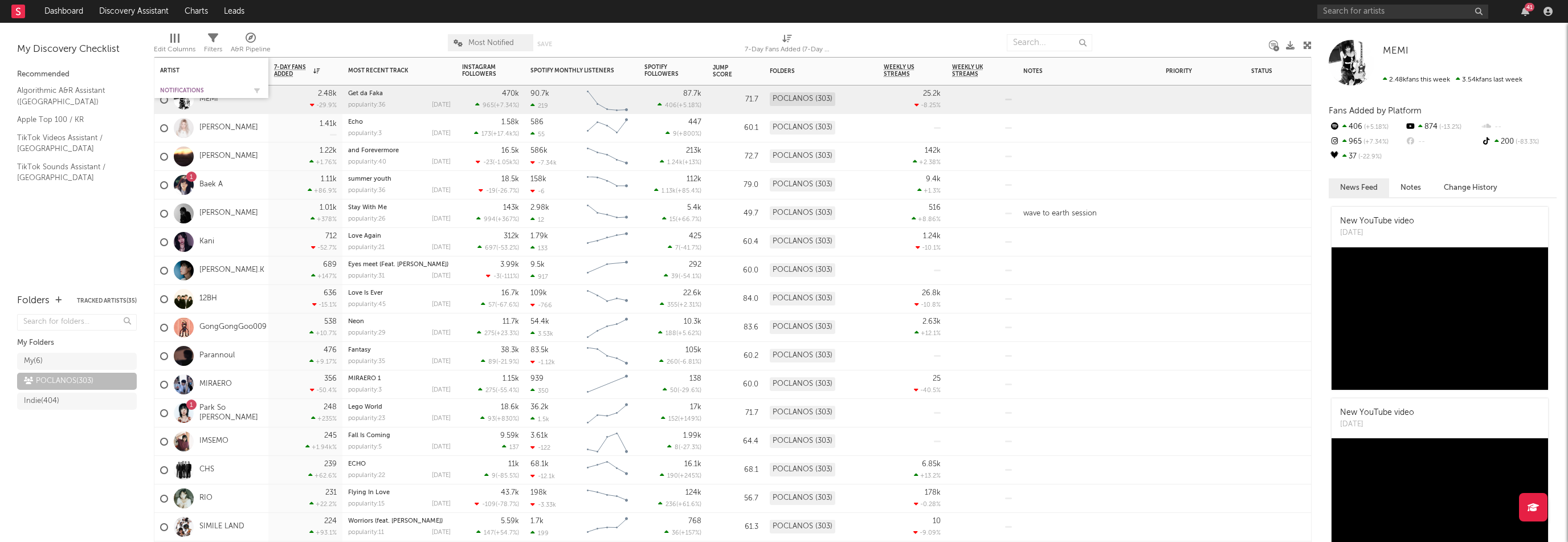
click at [185, 87] on div "Notifications" at bounding box center [203, 90] width 85 height 7
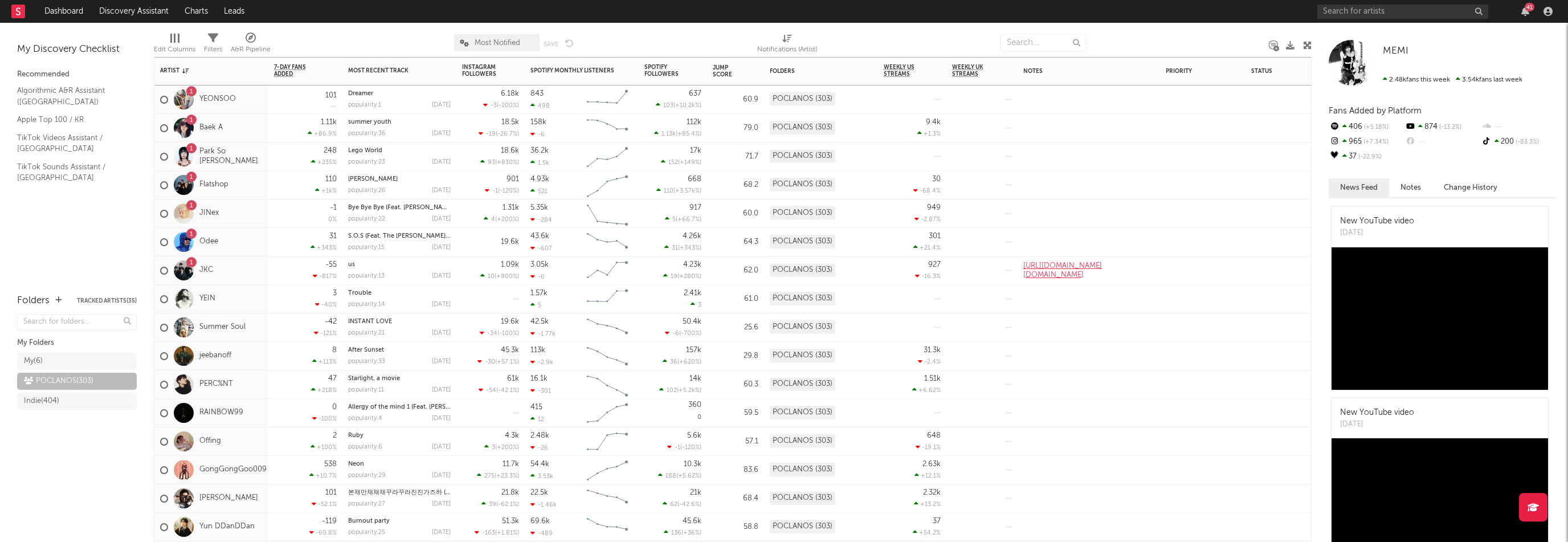
click at [247, 102] on div "1 YEONSOO" at bounding box center [211, 99] width 114 height 28
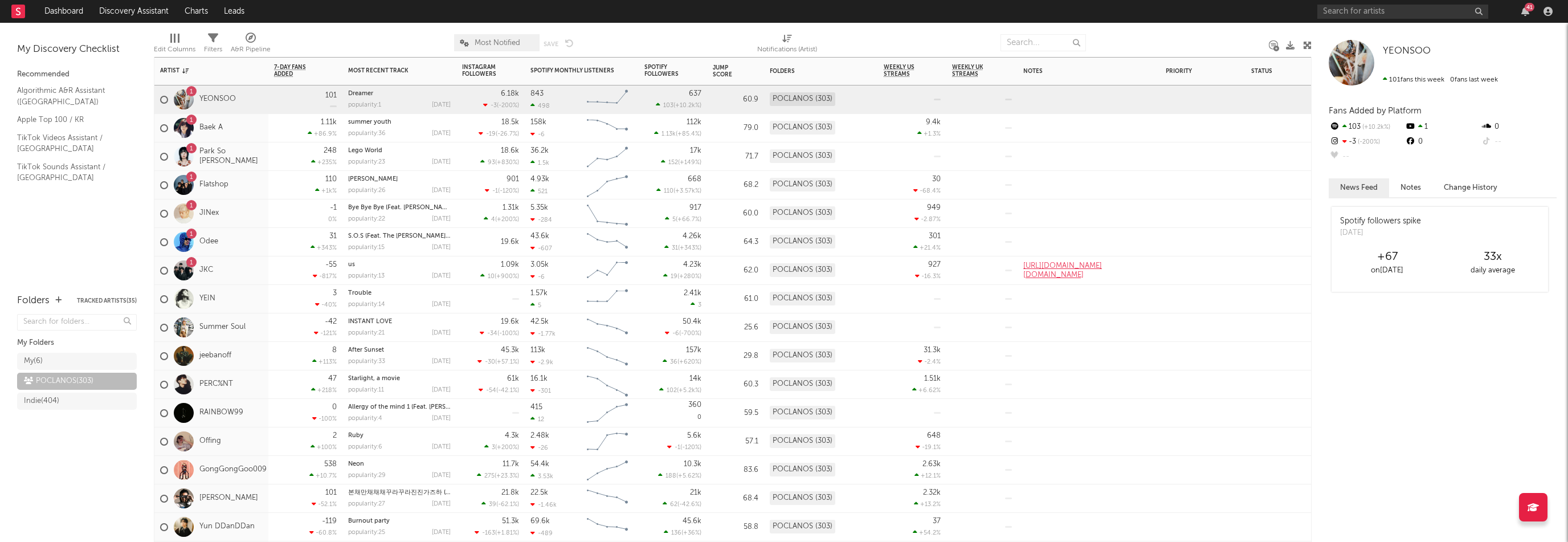
click at [249, 133] on div "1 Baek A" at bounding box center [211, 128] width 114 height 28
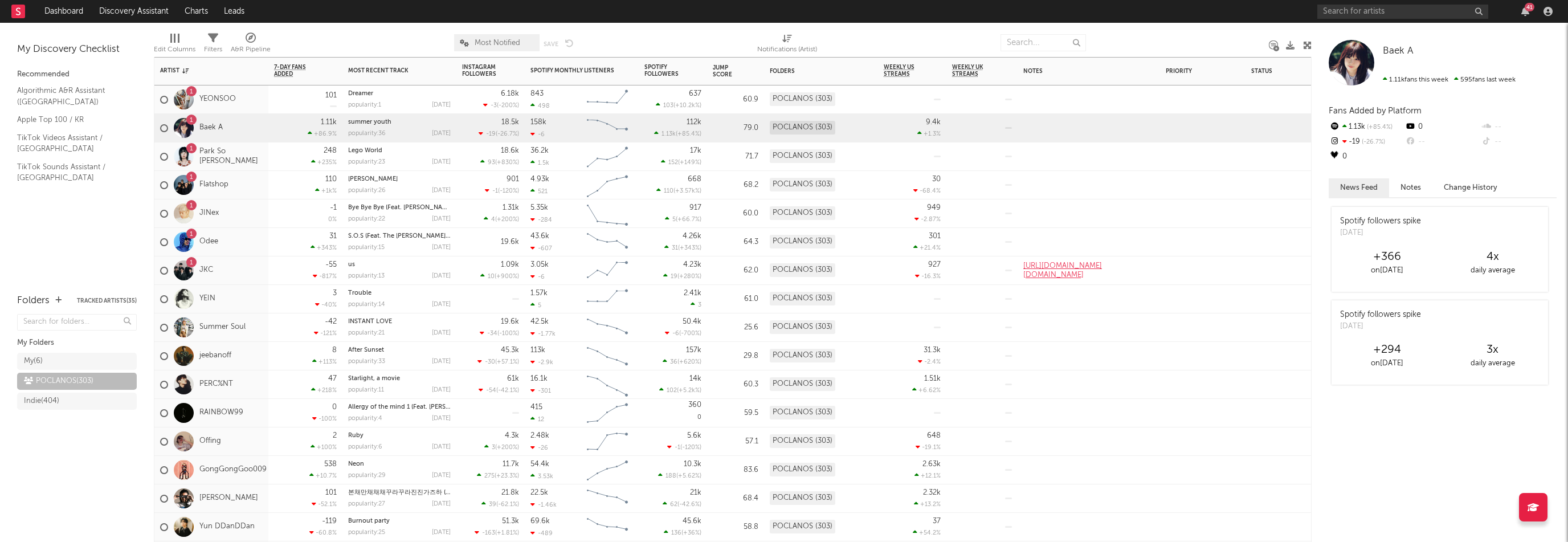
click at [251, 157] on div "1 Park So Eun" at bounding box center [211, 157] width 114 height 28
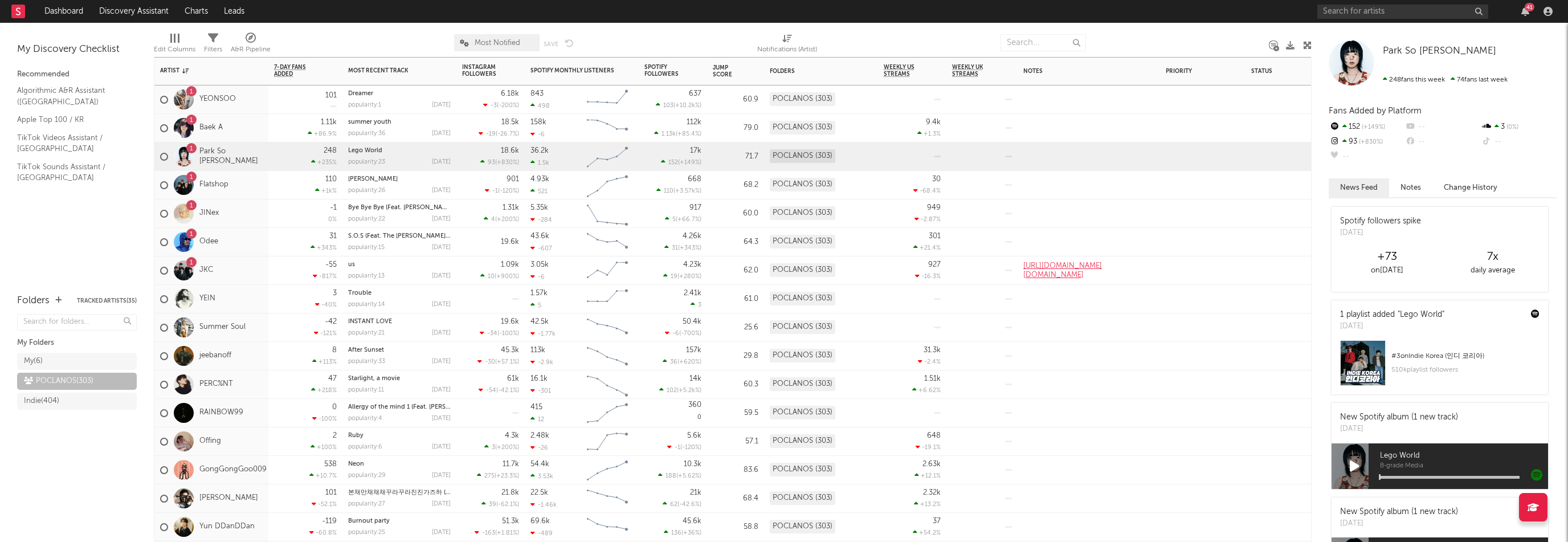
click at [238, 181] on div "1 Flatshop" at bounding box center [211, 185] width 114 height 28
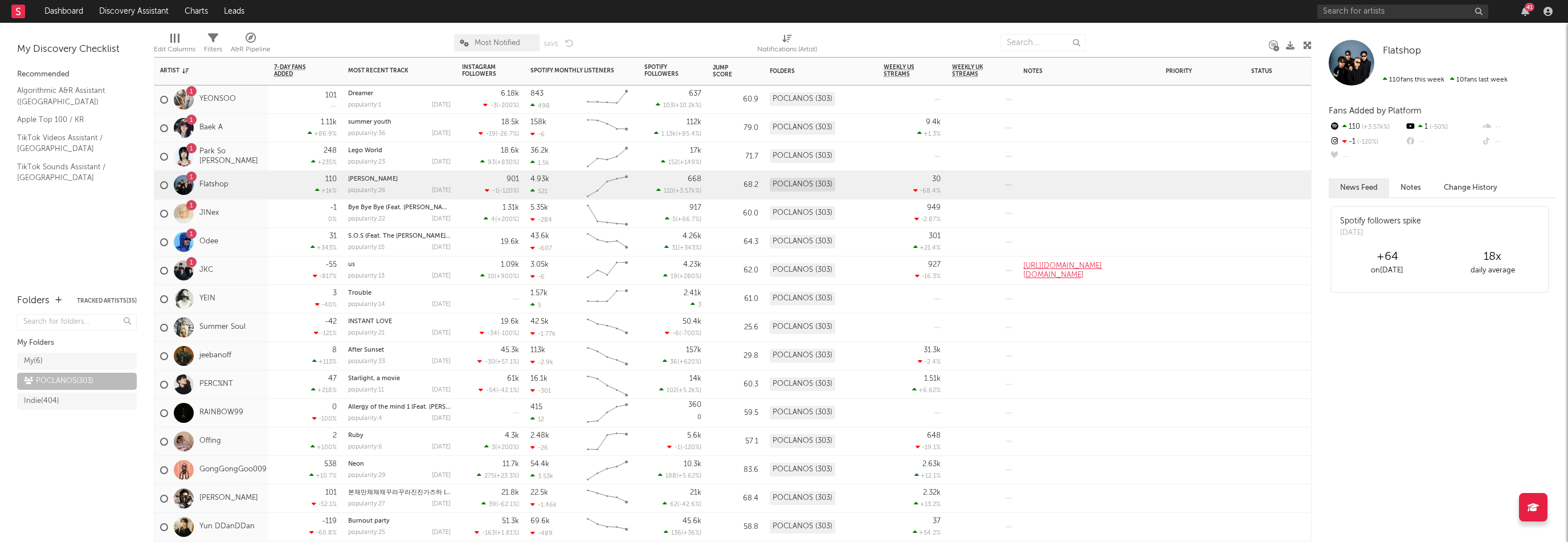
click at [251, 221] on div "1 JINex" at bounding box center [211, 214] width 114 height 28
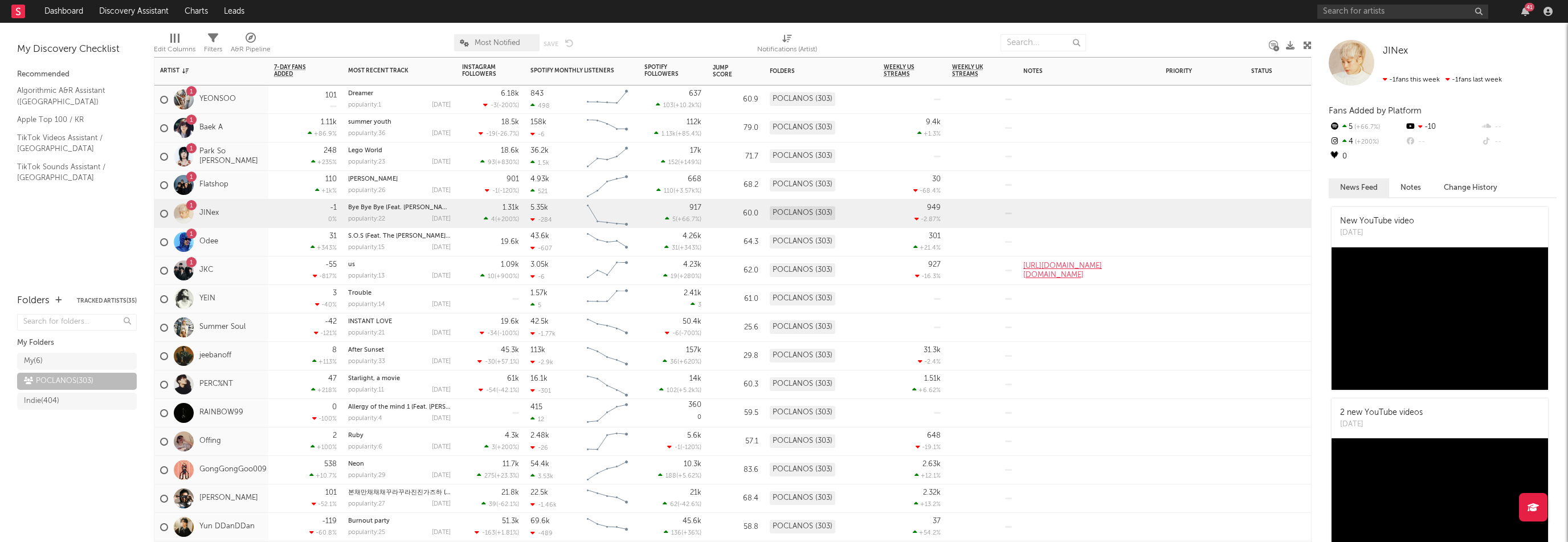
click at [244, 242] on div "1 Odee" at bounding box center [211, 242] width 114 height 28
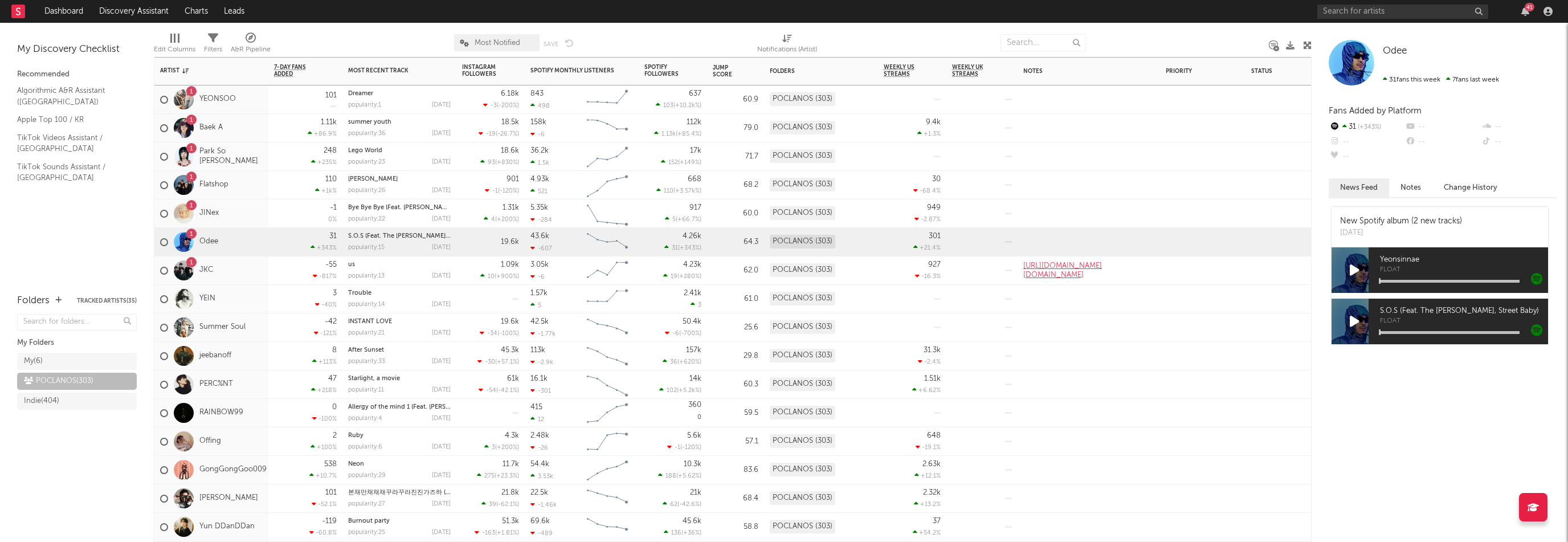
click at [237, 267] on div "1 JKC" at bounding box center [211, 271] width 114 height 28
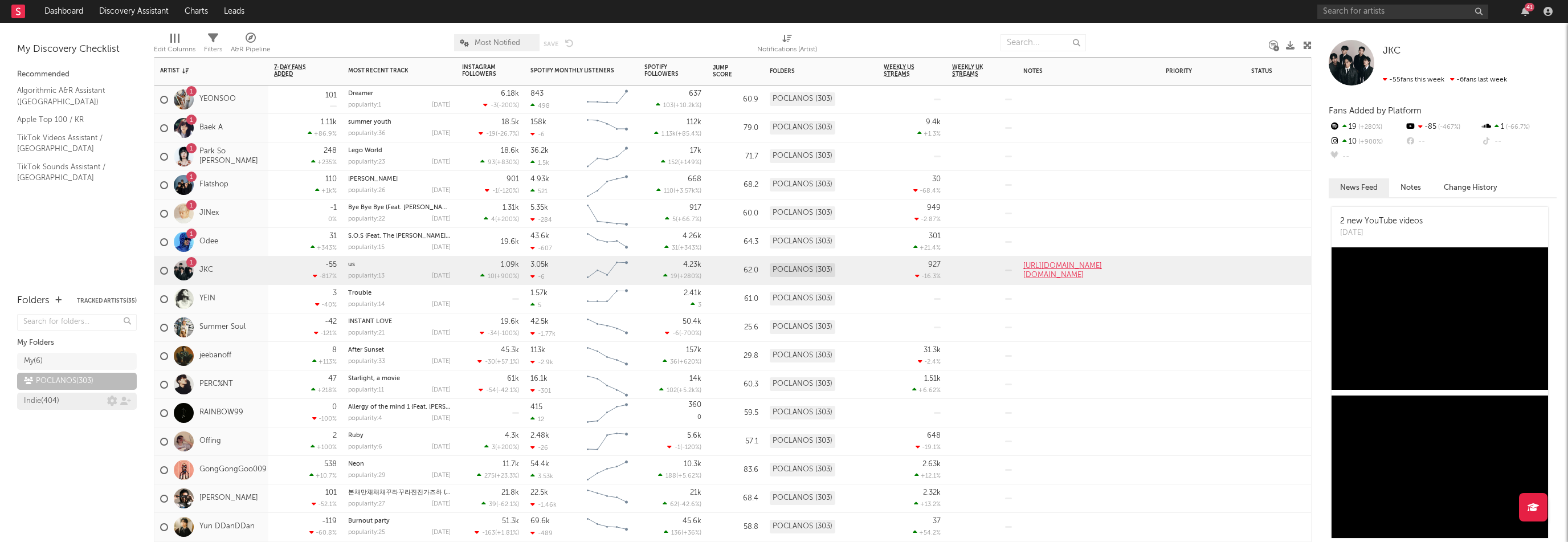
click at [54, 408] on link "Indie ( 404 )" at bounding box center [76, 401] width 119 height 17
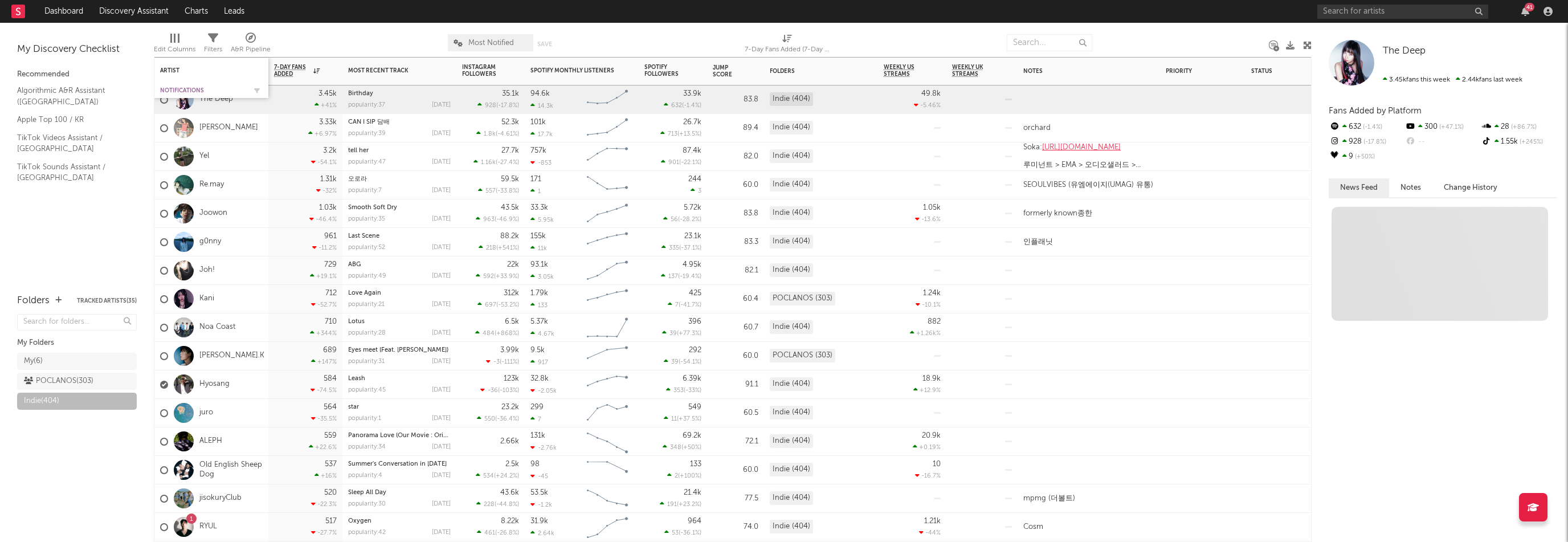
click at [185, 89] on div "Notifications" at bounding box center [203, 90] width 85 height 7
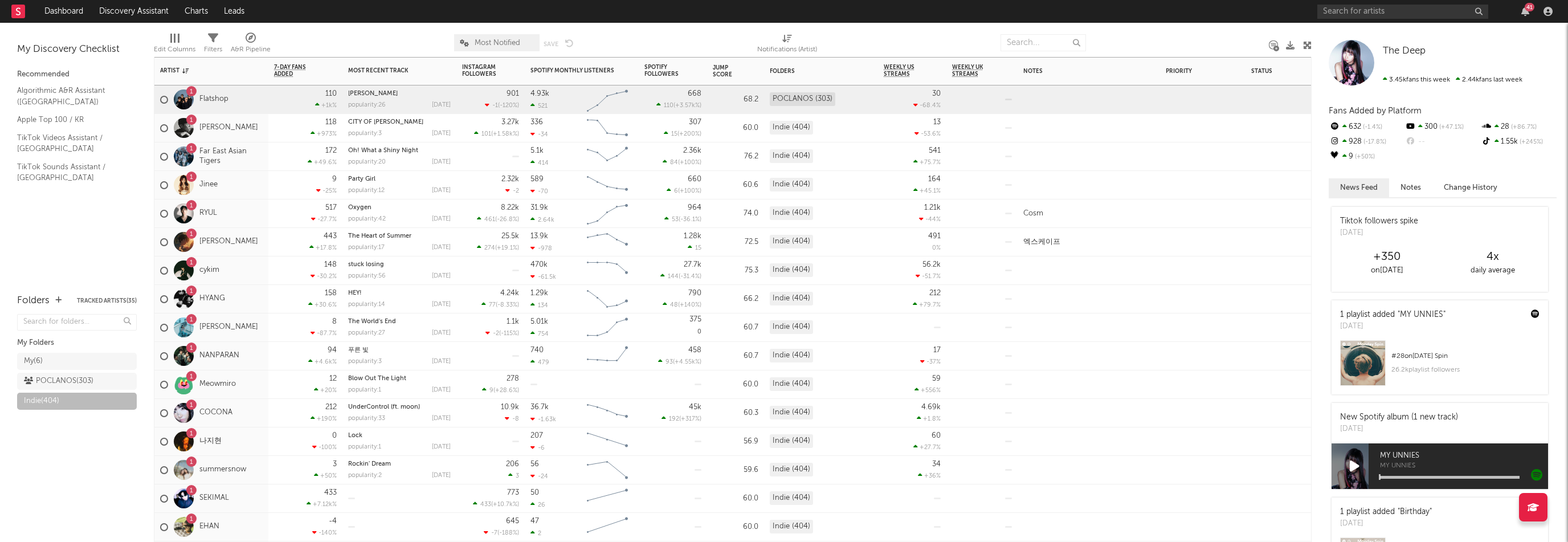
click at [260, 105] on div "1 Flatshop" at bounding box center [211, 99] width 114 height 28
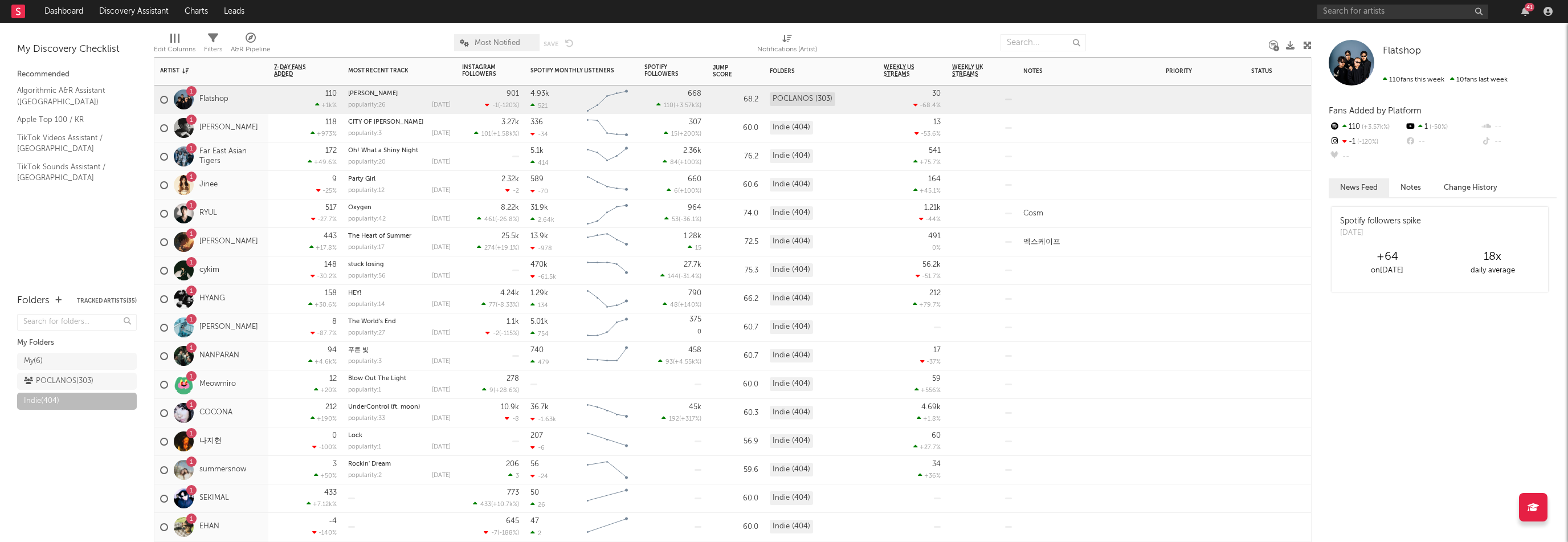
click at [262, 132] on div "1 [PERSON_NAME]" at bounding box center [211, 128] width 114 height 28
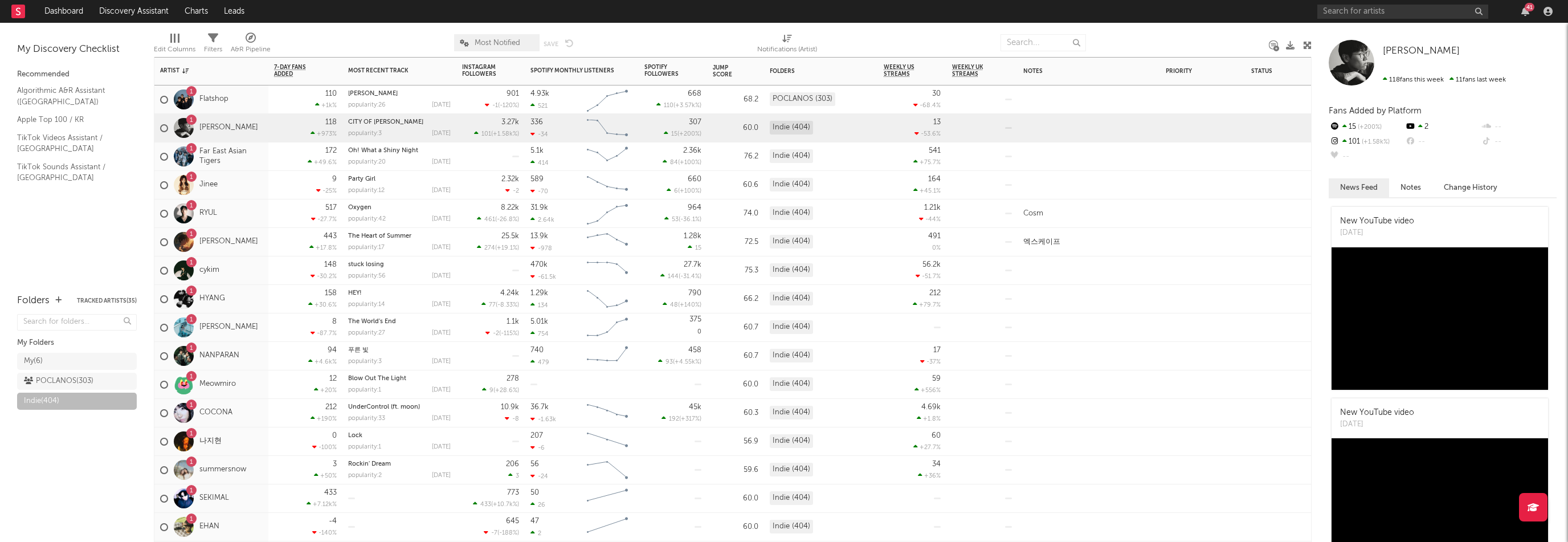
click at [265, 158] on div "1 Far East Asian Tigers" at bounding box center [211, 157] width 114 height 28
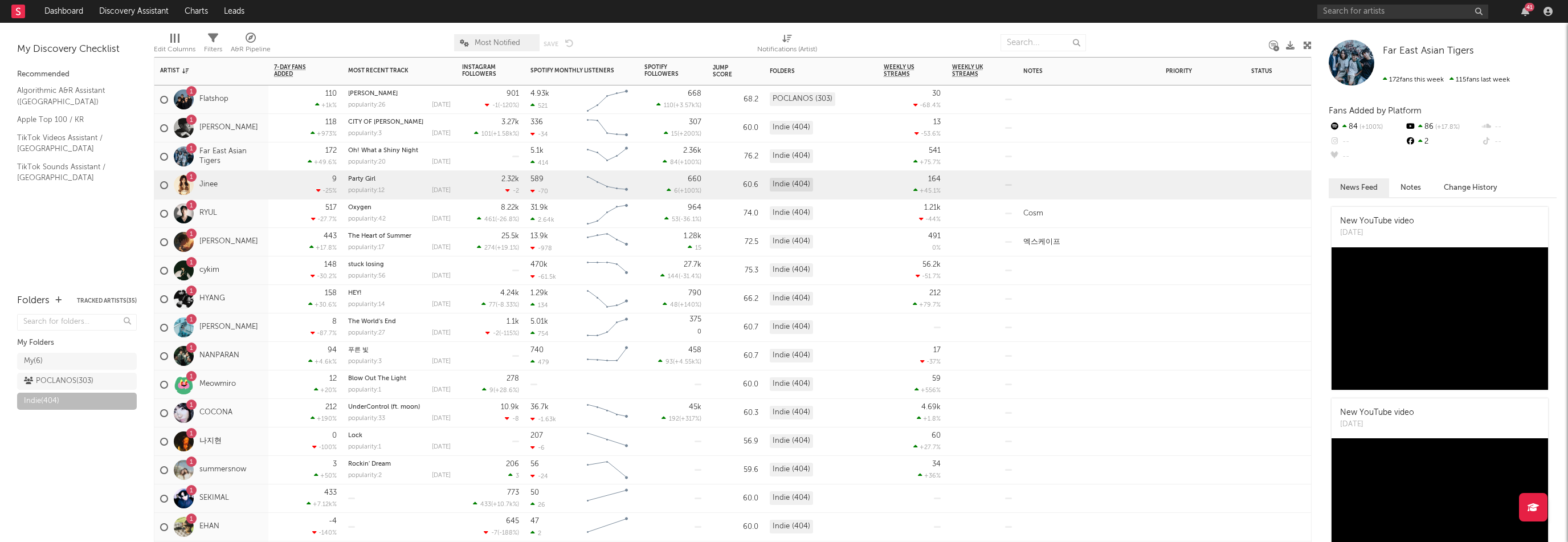
click at [259, 191] on div "1 Jinee" at bounding box center [211, 185] width 114 height 28
click at [253, 218] on div "1 RYUL" at bounding box center [211, 214] width 114 height 28
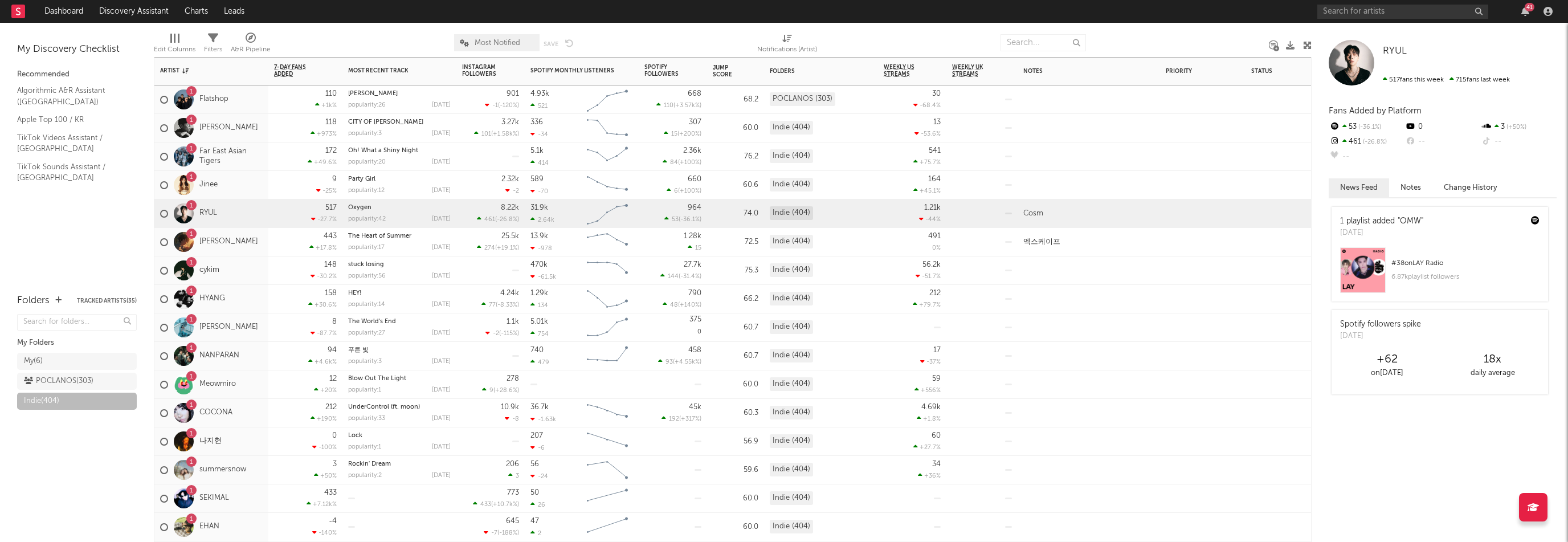
click at [259, 245] on div "1 [PERSON_NAME]" at bounding box center [211, 242] width 114 height 28
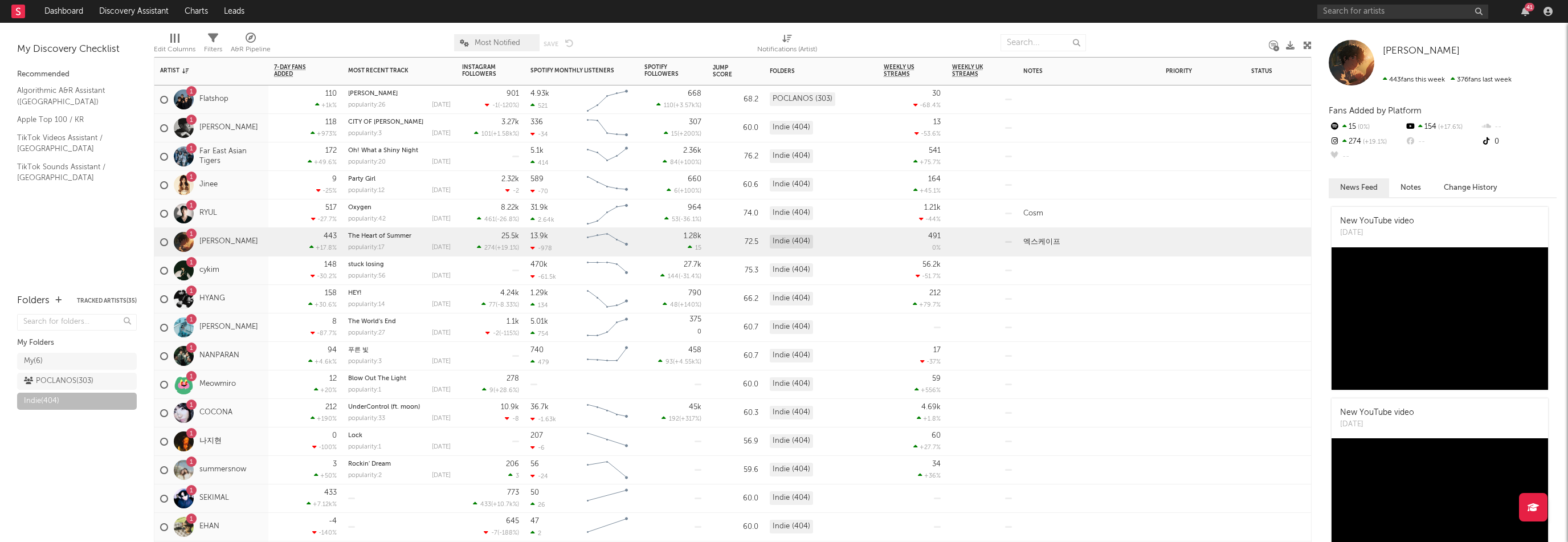
click at [252, 278] on div "1 cykim" at bounding box center [211, 271] width 114 height 28
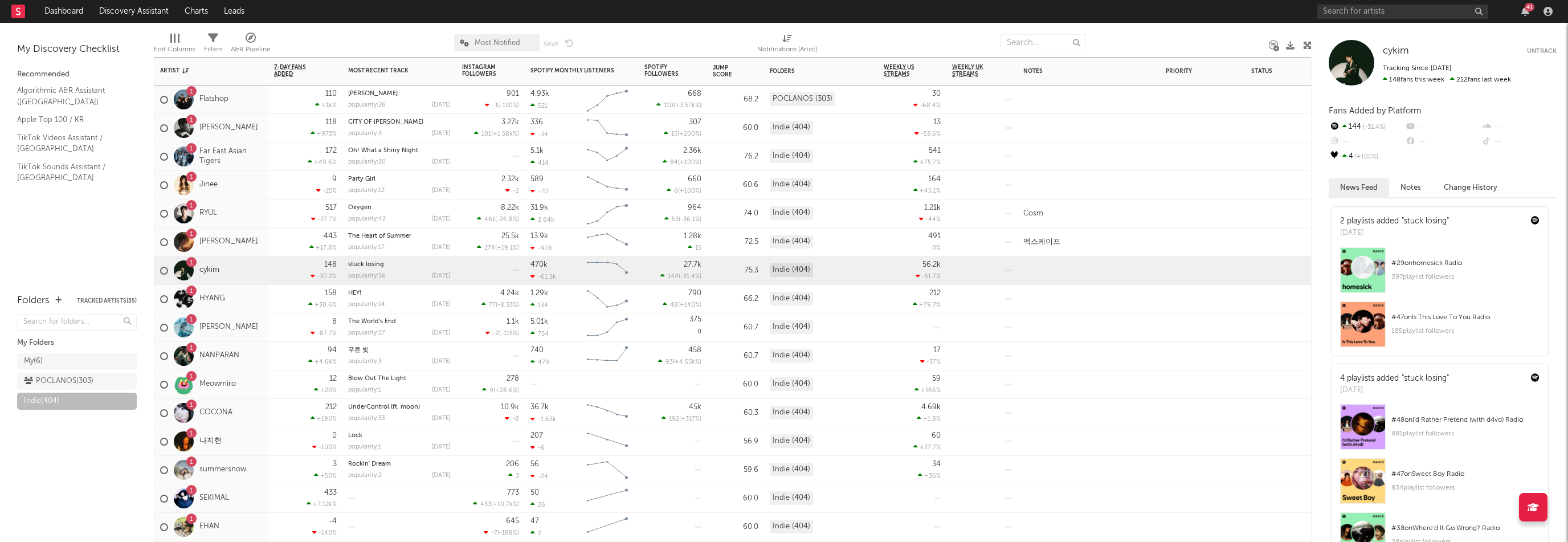
click at [253, 296] on div "1 HYANG" at bounding box center [211, 299] width 114 height 28
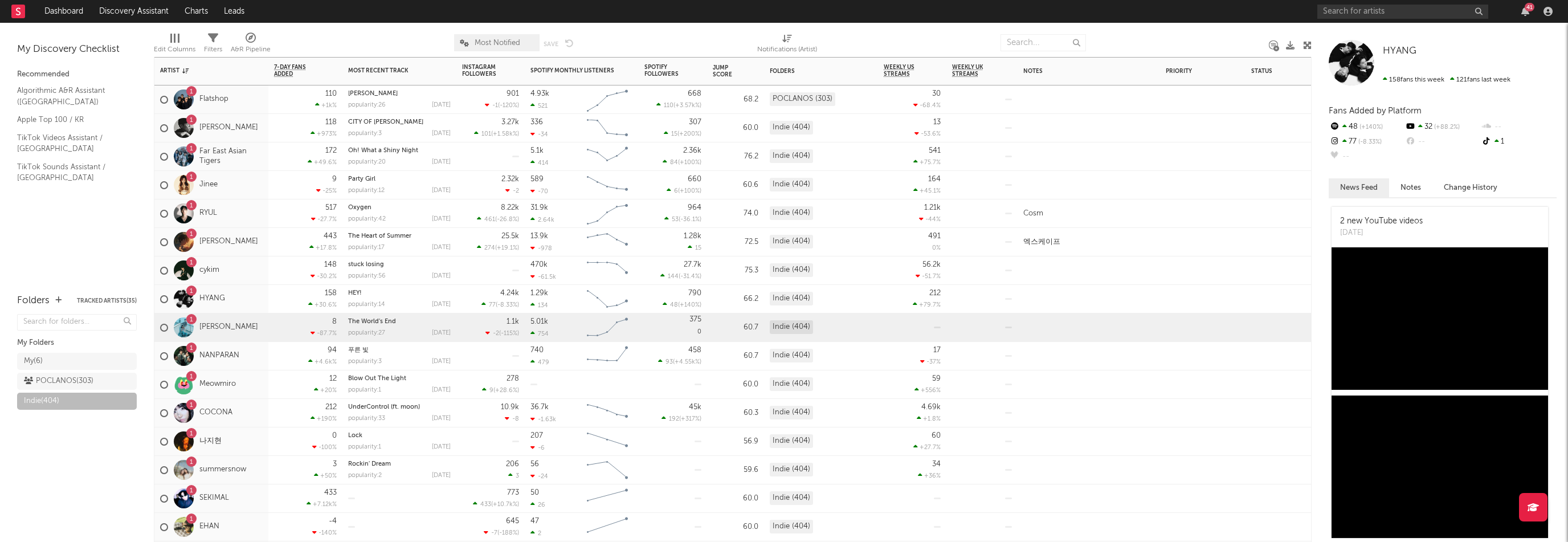
click at [242, 326] on div "1 LETO" at bounding box center [211, 328] width 114 height 28
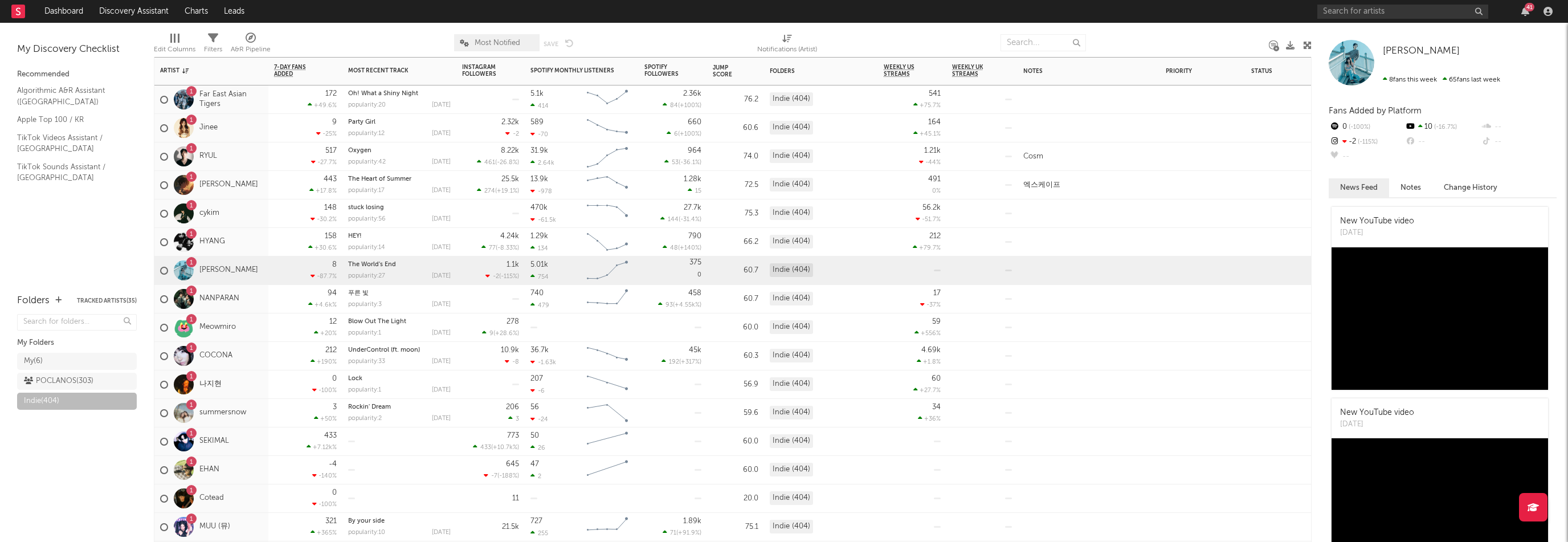
click at [244, 302] on div "1 NANPARAN" at bounding box center [211, 299] width 114 height 28
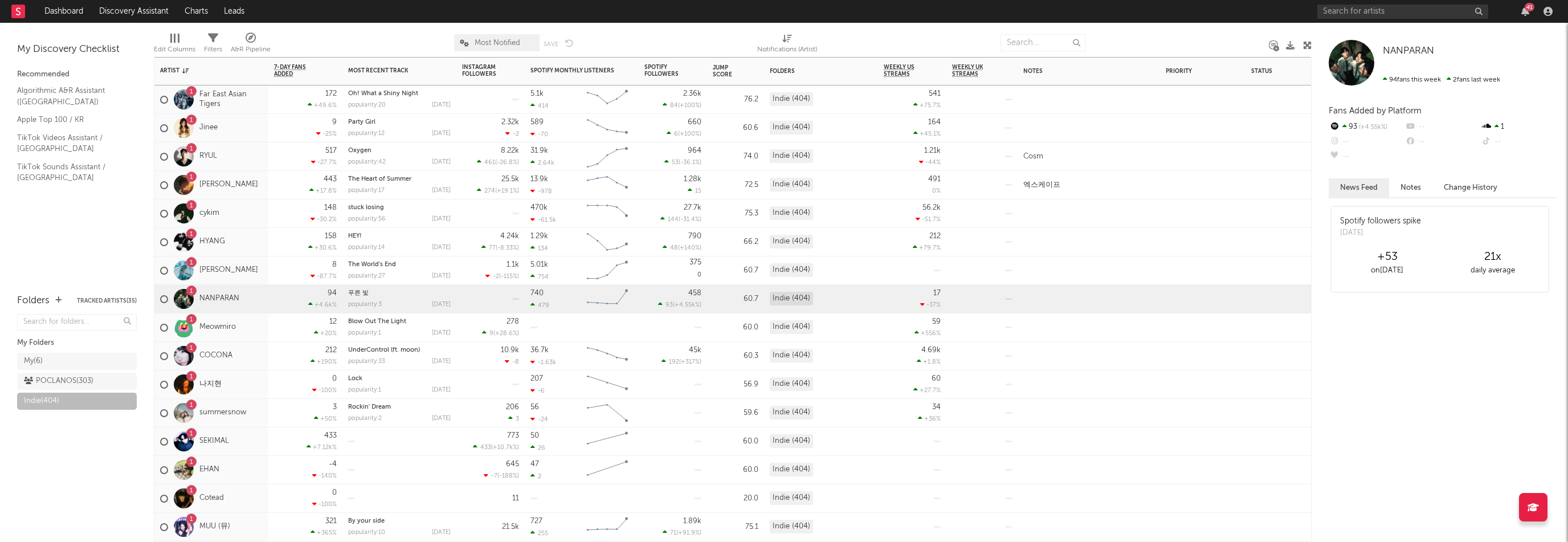
click at [242, 323] on div "1 Meowmiro" at bounding box center [211, 328] width 114 height 28
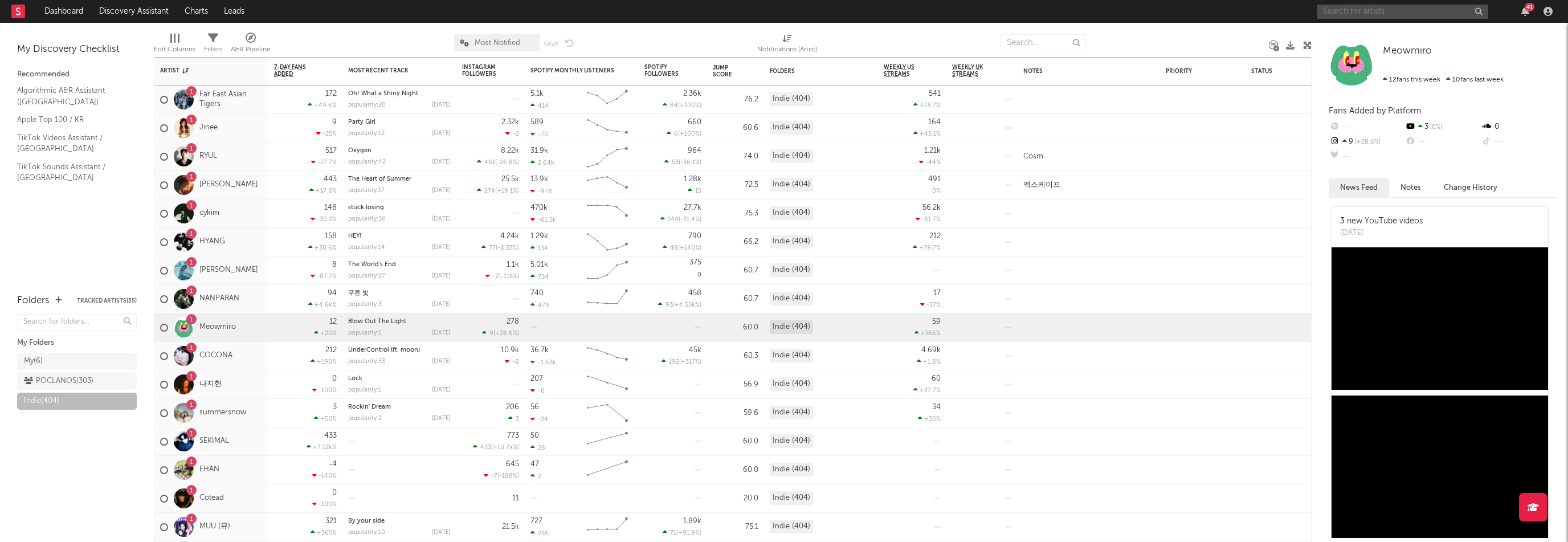
click at [1379, 14] on input "text" at bounding box center [1403, 12] width 171 height 14
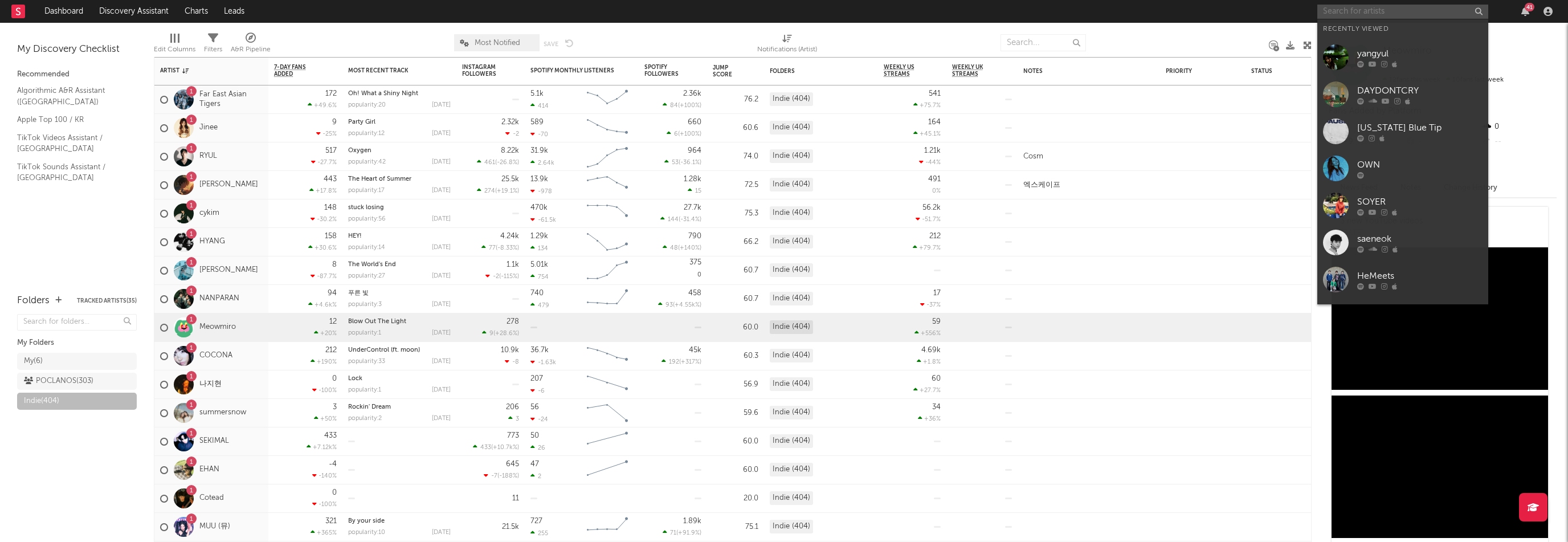
paste input "[URL][DOMAIN_NAME]"
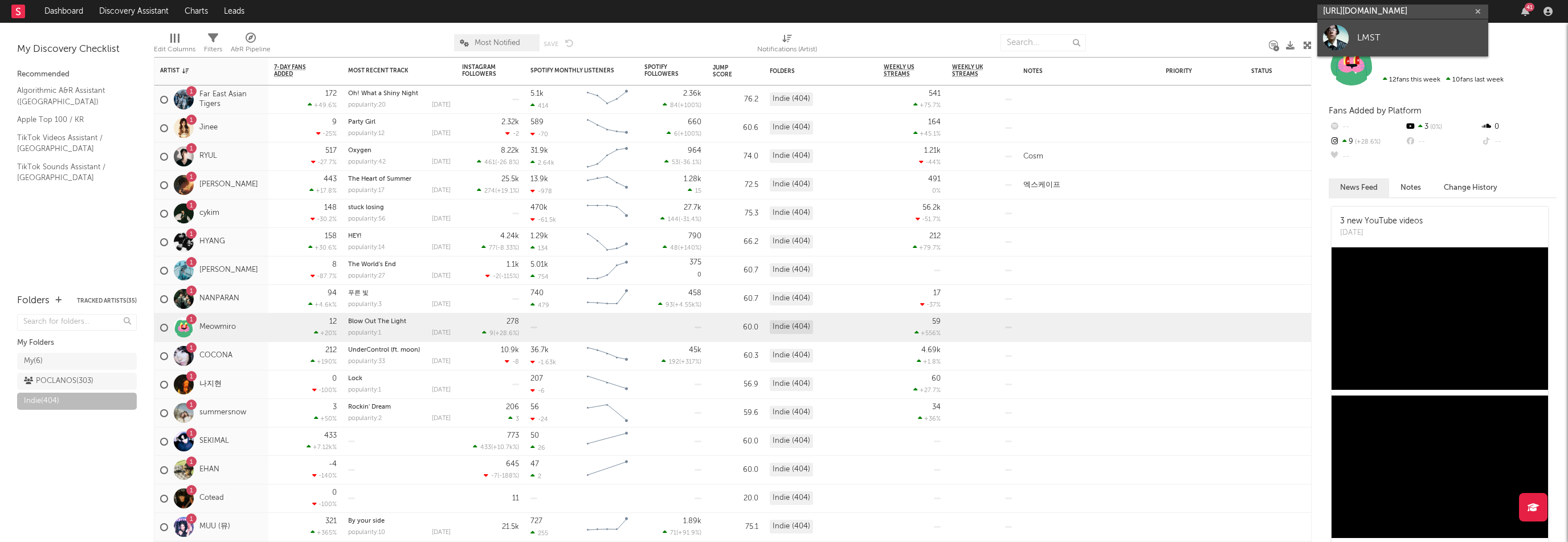
type input "[URL][DOMAIN_NAME]"
click at [1370, 36] on div "LMST" at bounding box center [1419, 37] width 125 height 14
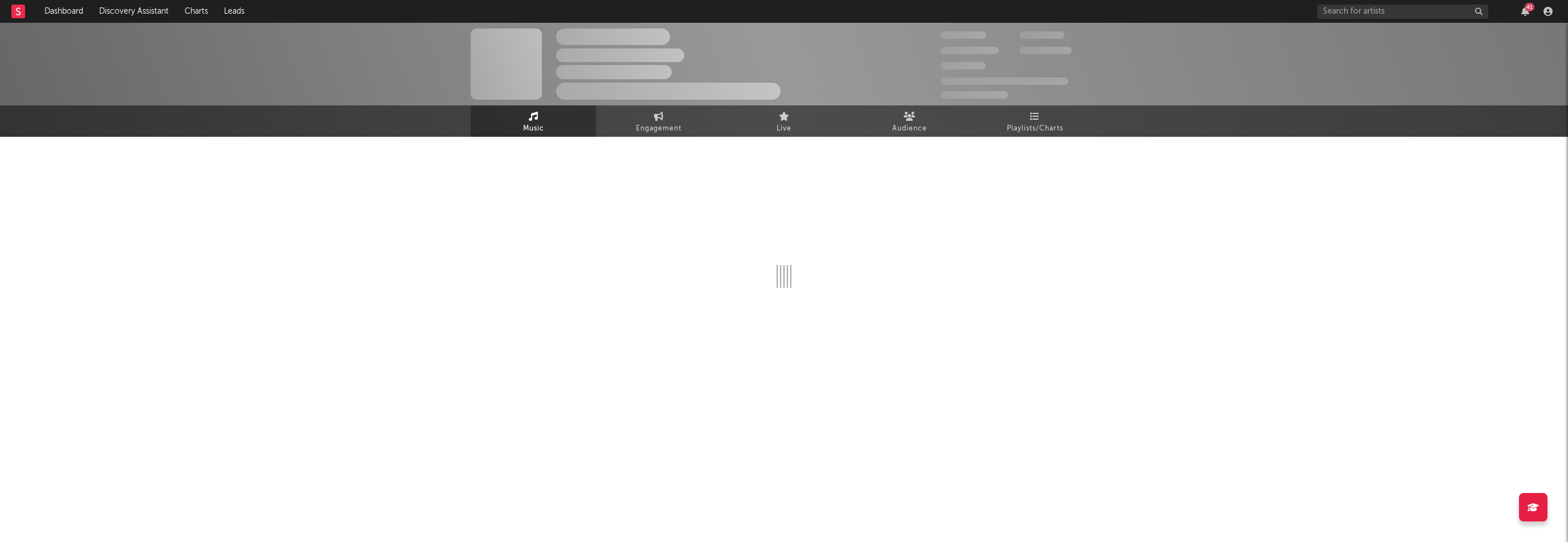
select select "1w"
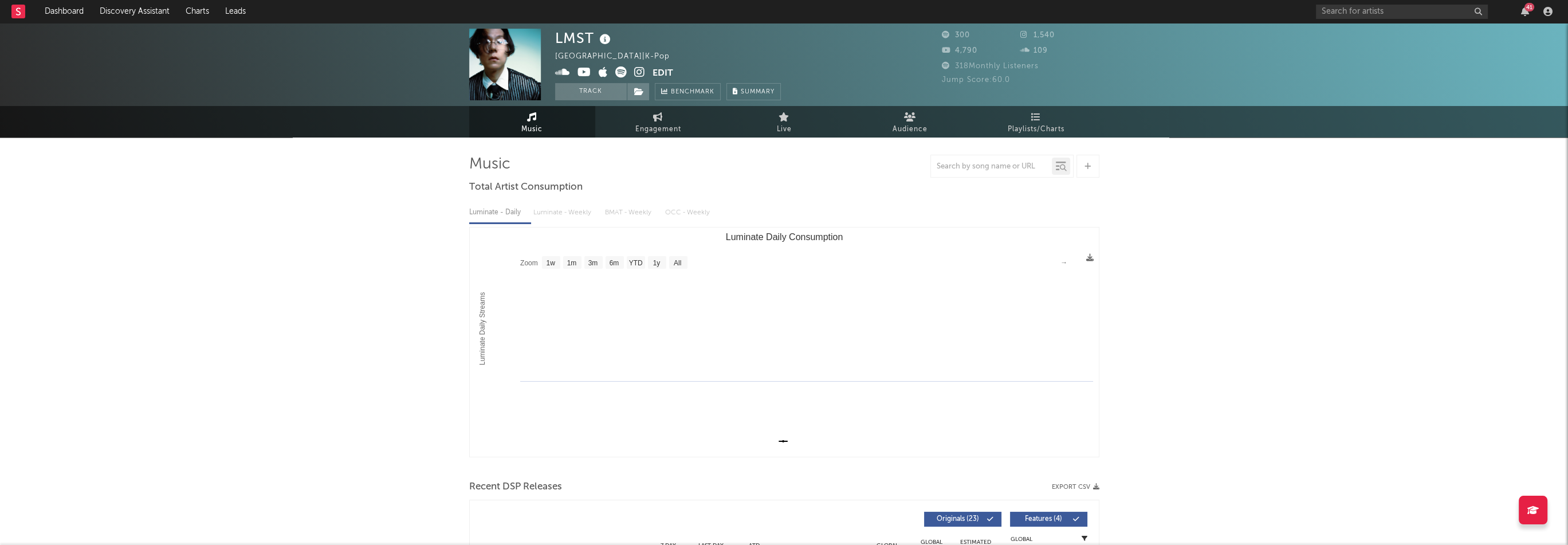
click at [604, 74] on icon at bounding box center [603, 72] width 9 height 12
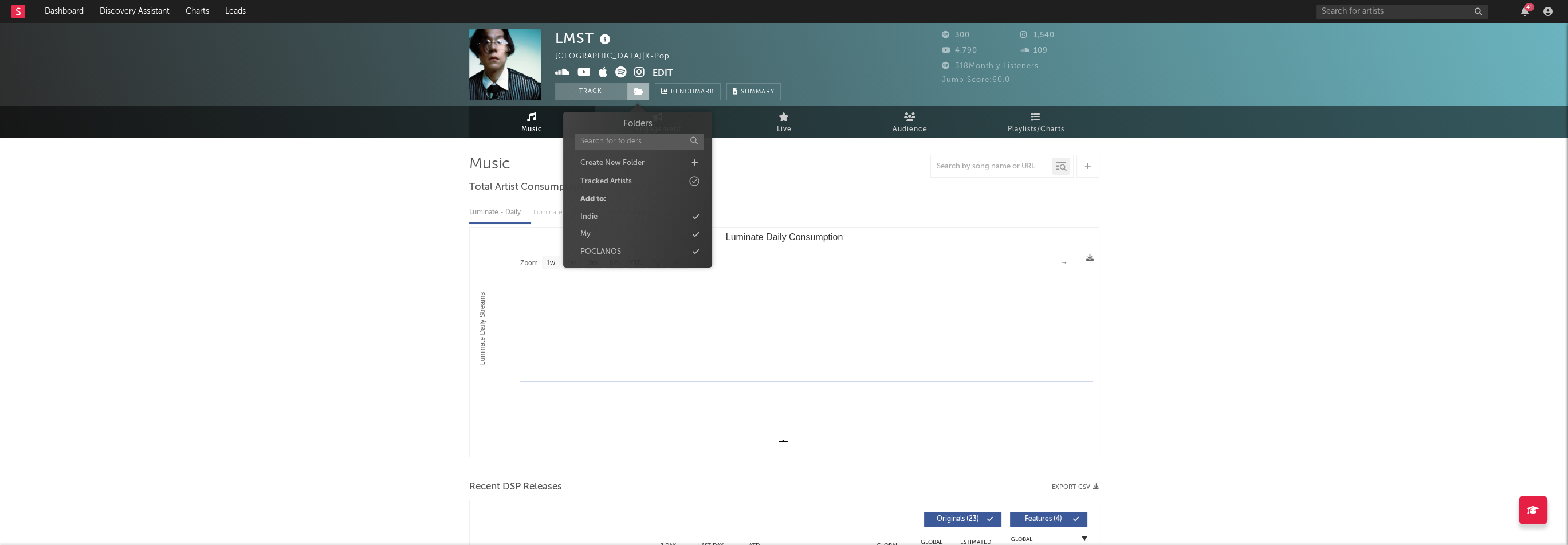
click at [634, 89] on icon at bounding box center [639, 92] width 10 height 8
click at [602, 215] on div "Indie" at bounding box center [637, 217] width 132 height 15
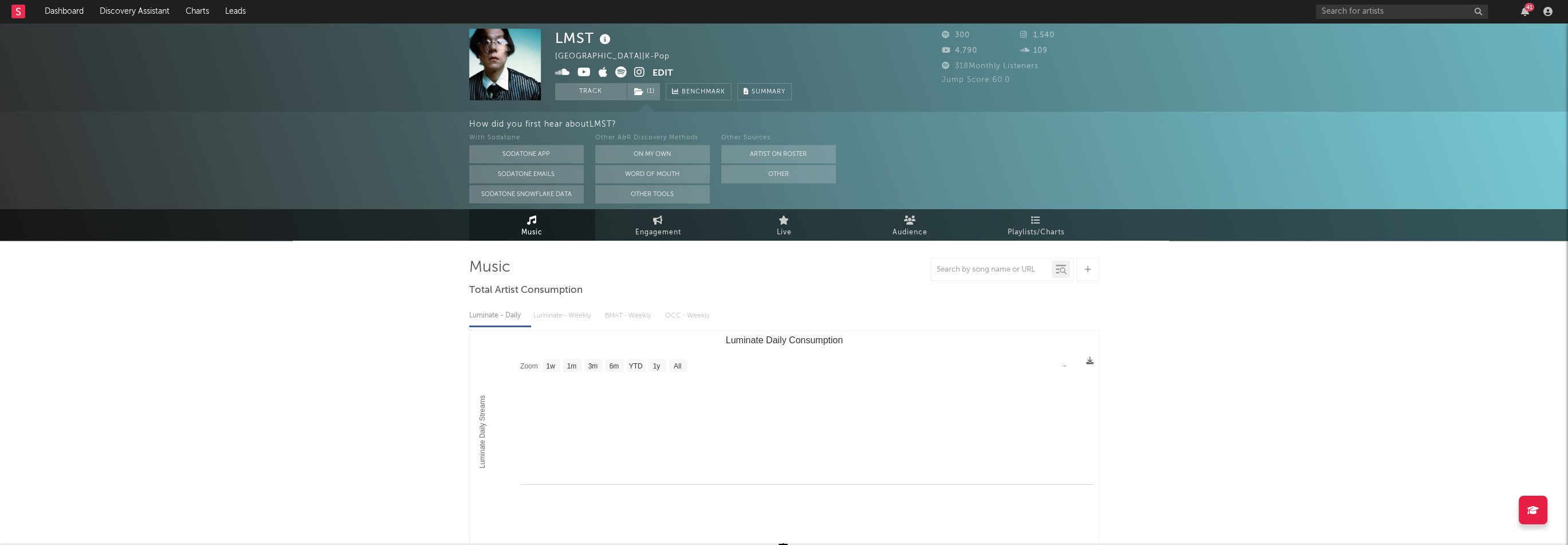
click at [639, 73] on icon at bounding box center [640, 72] width 11 height 12
click at [77, 7] on link "Dashboard" at bounding box center [64, 11] width 55 height 23
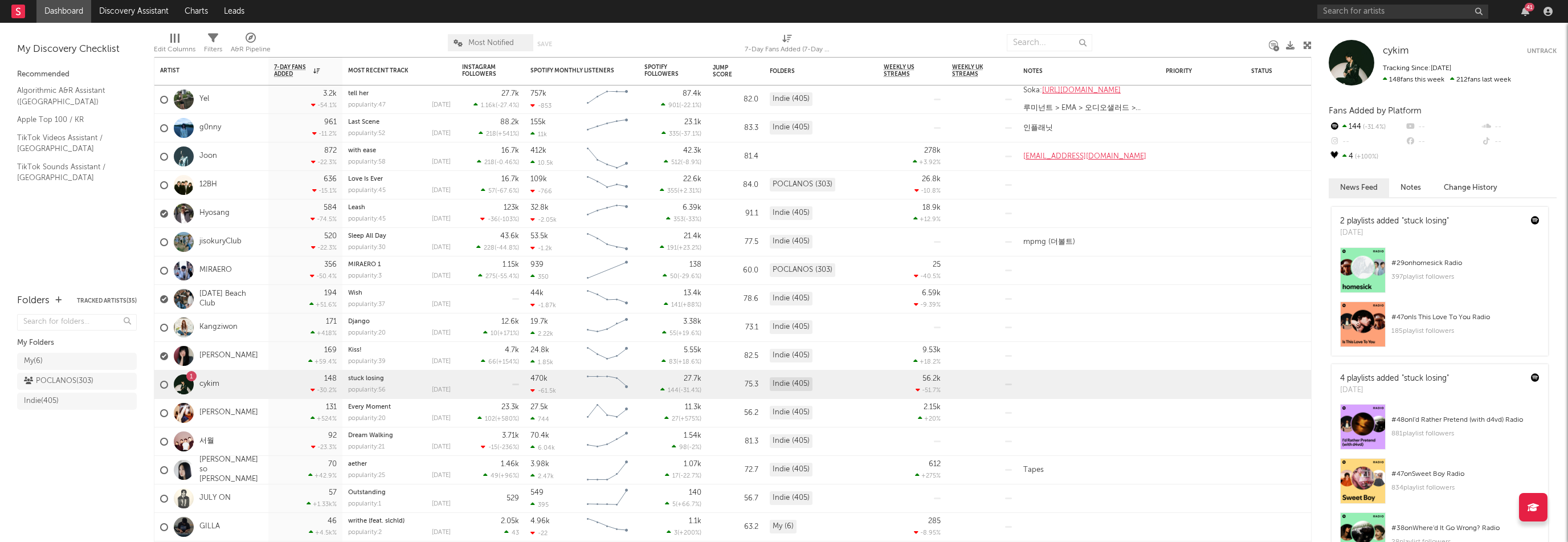
click at [1519, 11] on div "41" at bounding box center [1525, 12] width 17 height 9
click at [1531, 8] on div "41" at bounding box center [1529, 6] width 10 height 8
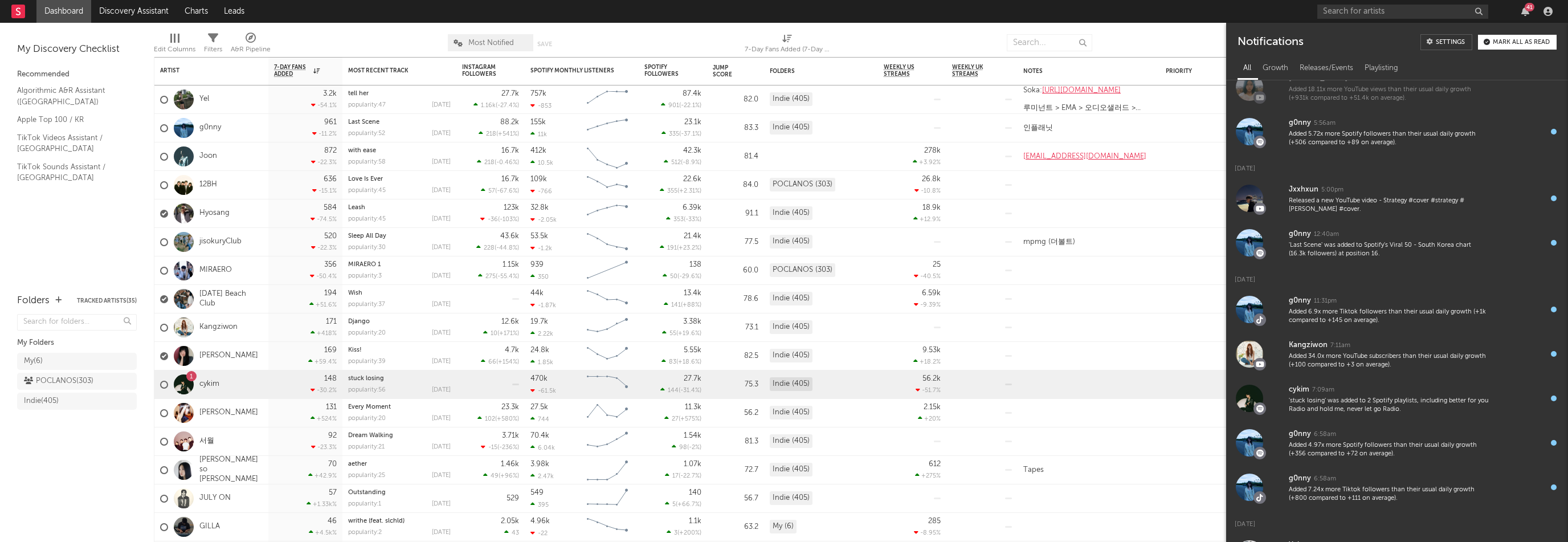
scroll to position [1405, 0]
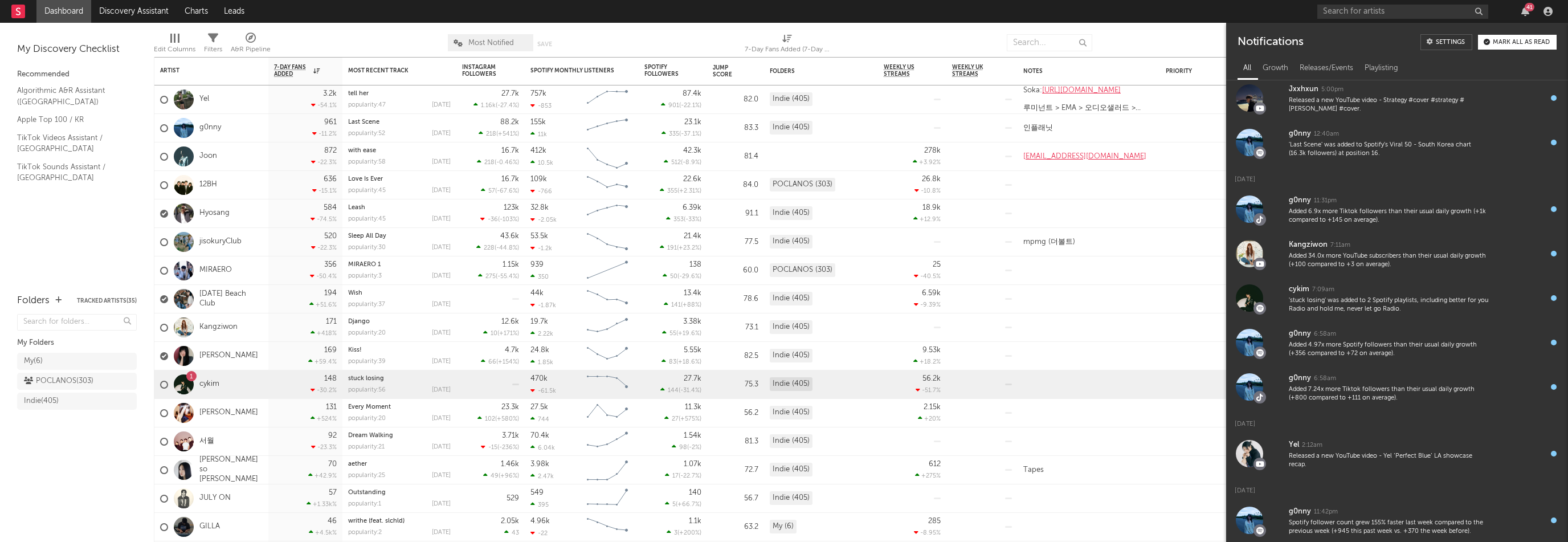
click at [1518, 43] on div "Mark all as read" at bounding box center [1521, 43] width 57 height 6
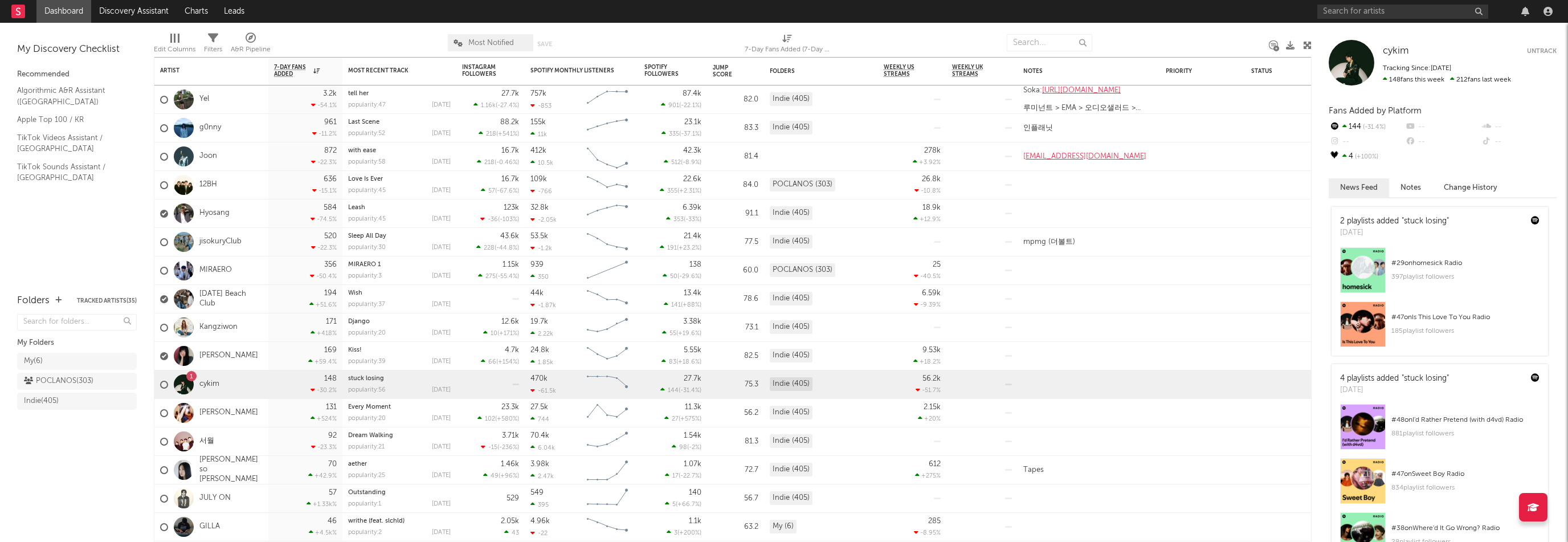
click at [1521, 4] on div at bounding box center [1437, 11] width 240 height 23
click at [64, 395] on div "Indie ( 405 )" at bounding box center [65, 401] width 83 height 14
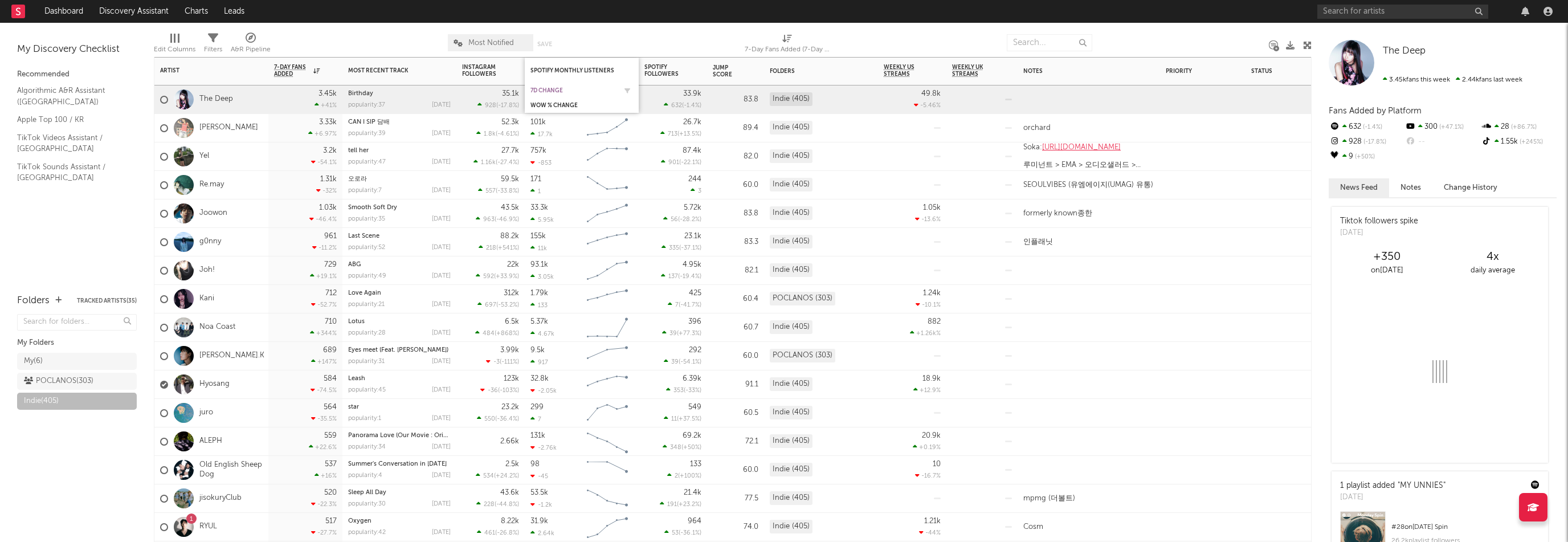
click at [549, 91] on div "7d Change" at bounding box center [573, 90] width 85 height 7
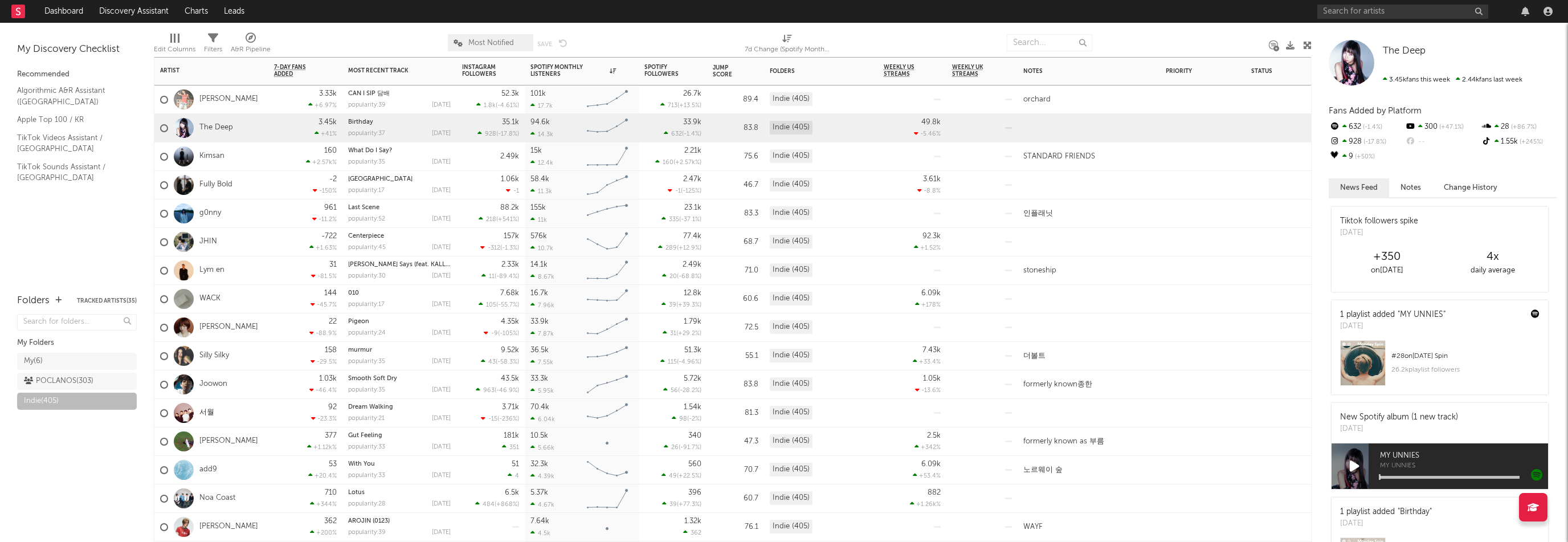
click at [253, 98] on div "[PERSON_NAME]" at bounding box center [211, 99] width 114 height 28
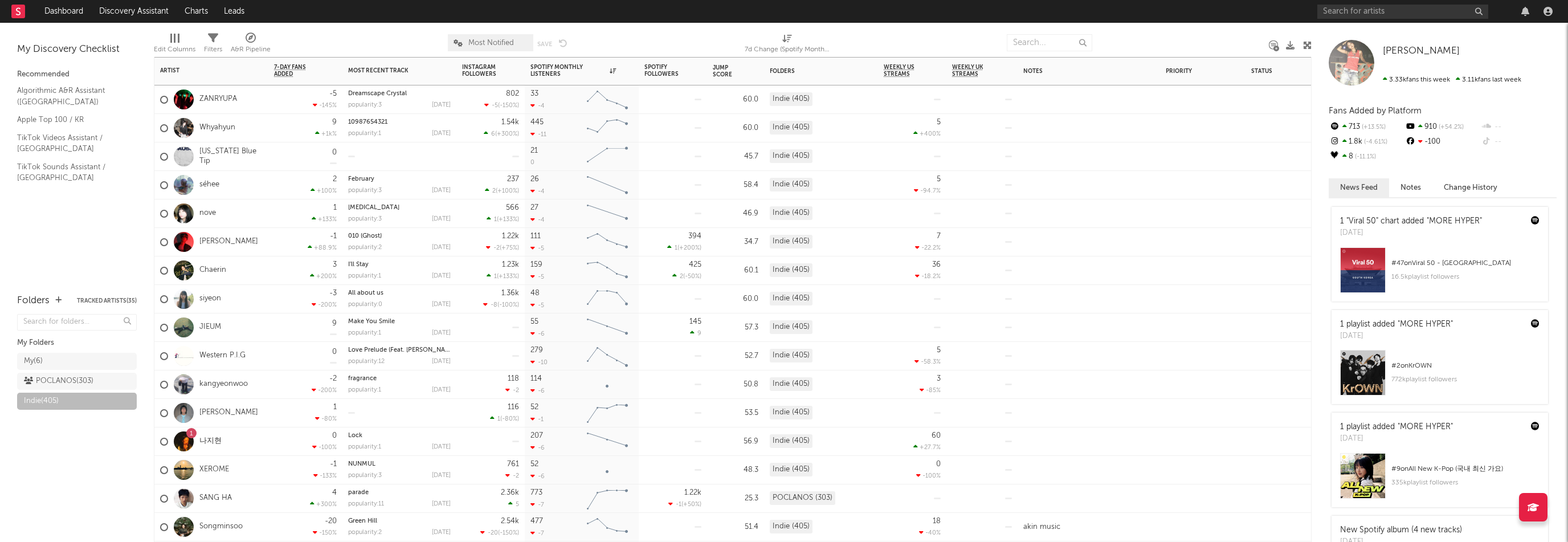
click at [261, 443] on div "1 나지현" at bounding box center [211, 442] width 114 height 28
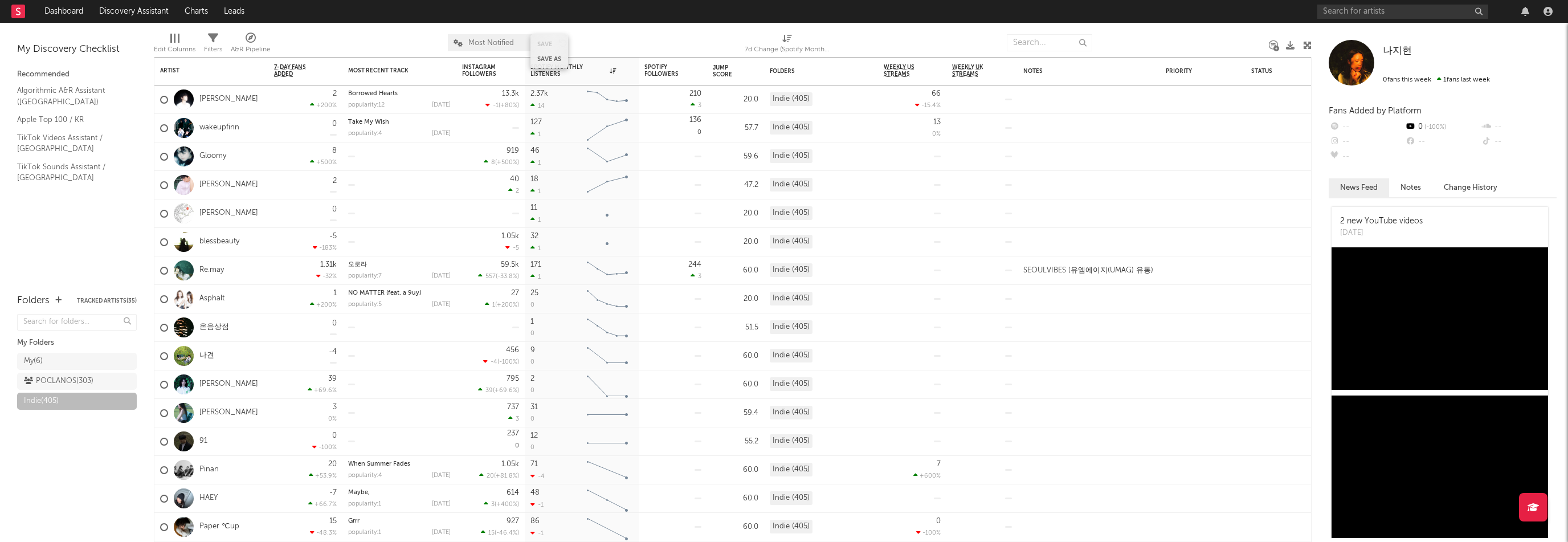
click at [556, 68] on div "Save Save as" at bounding box center [549, 51] width 37 height 34
click at [550, 72] on div "Spotify Monthly Listeners" at bounding box center [573, 70] width 85 height 14
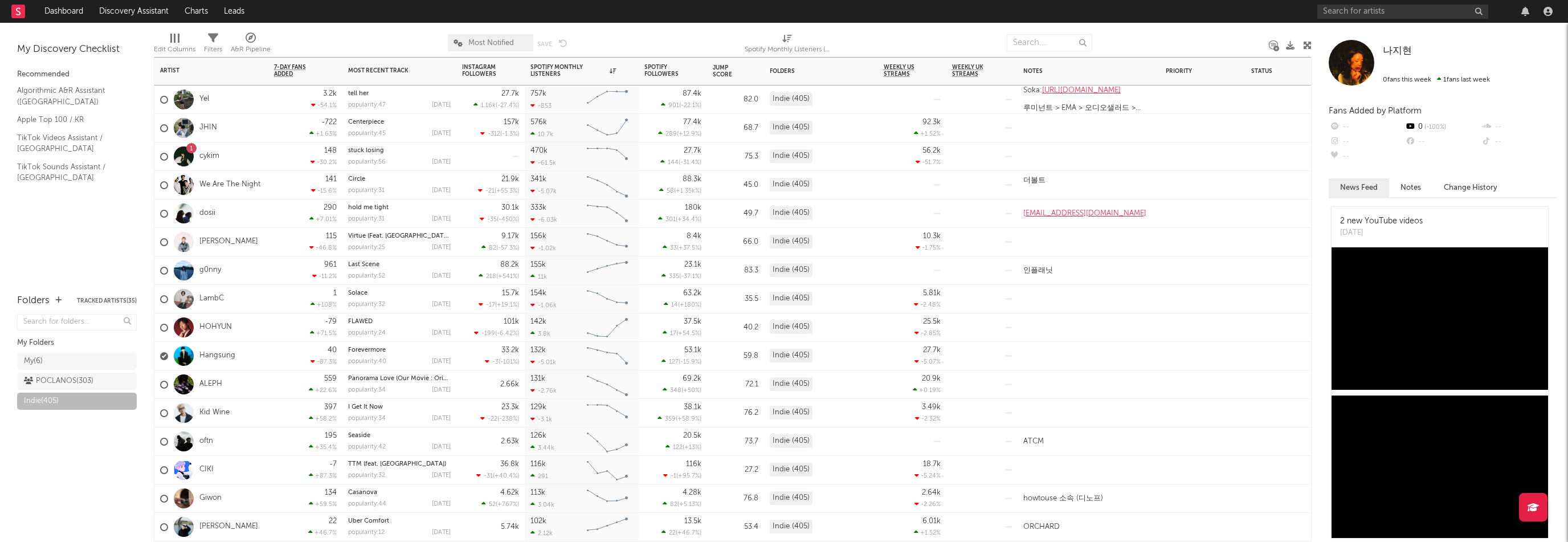
click at [229, 162] on div "1 cykim" at bounding box center [211, 157] width 114 height 28
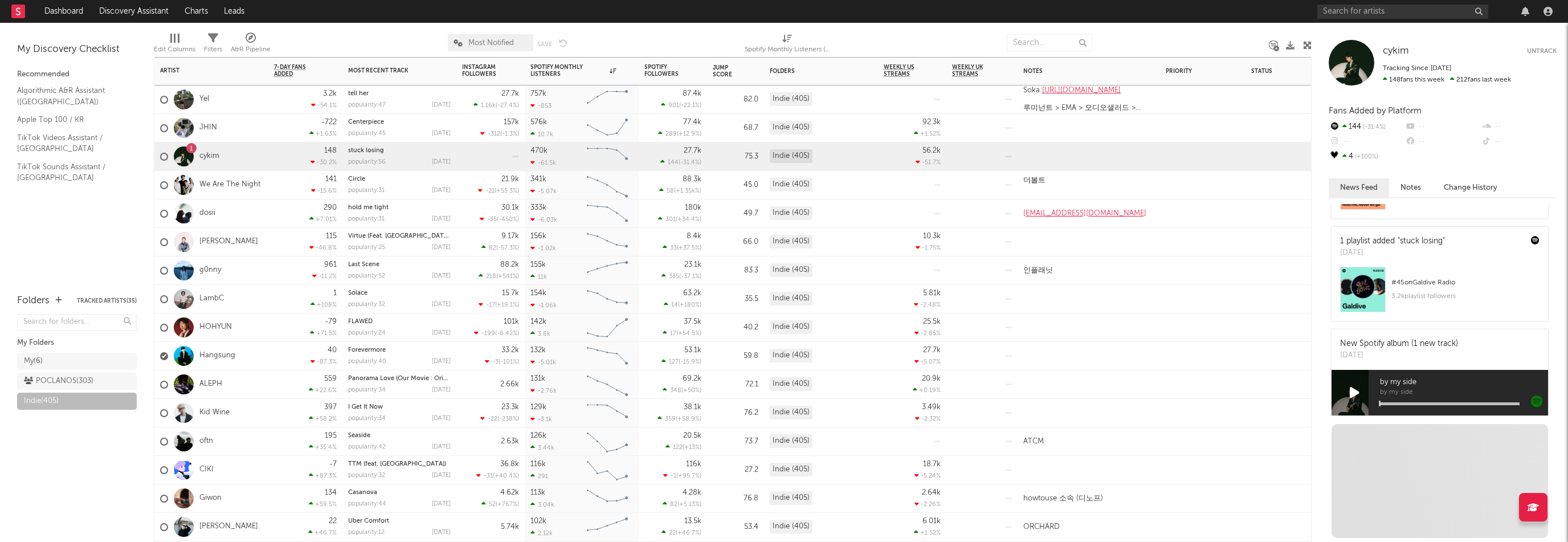
scroll to position [531, 0]
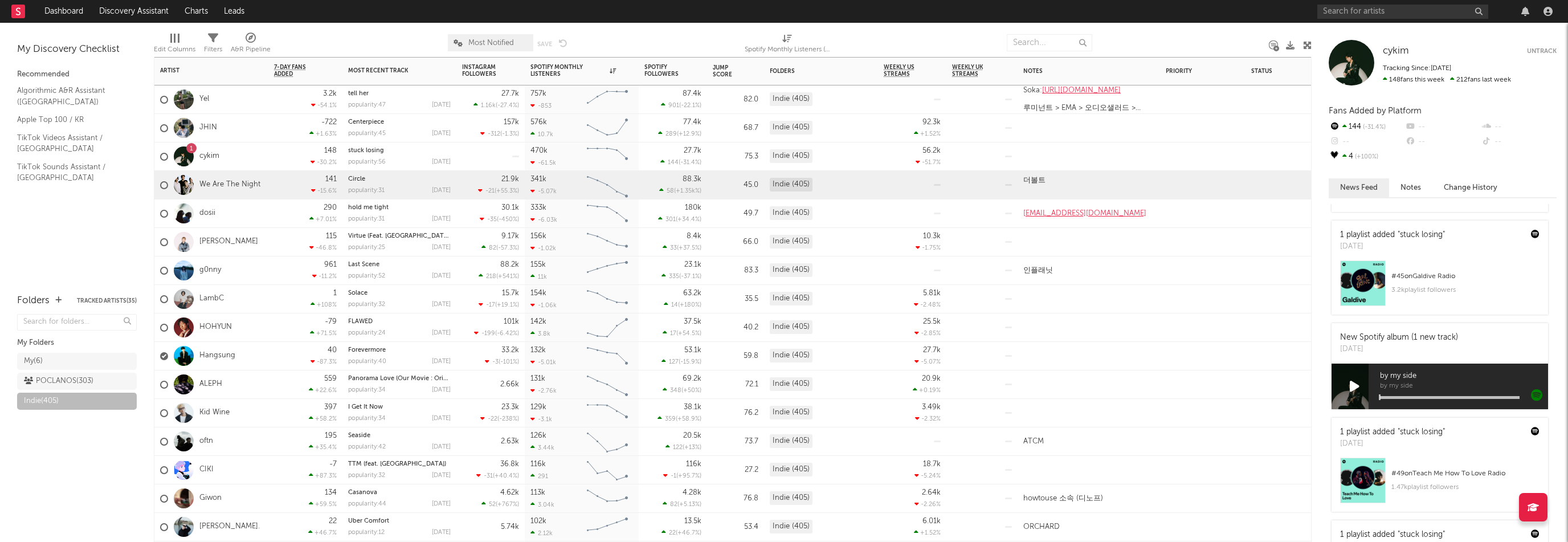
click at [266, 189] on div "We Are The Night" at bounding box center [211, 185] width 114 height 28
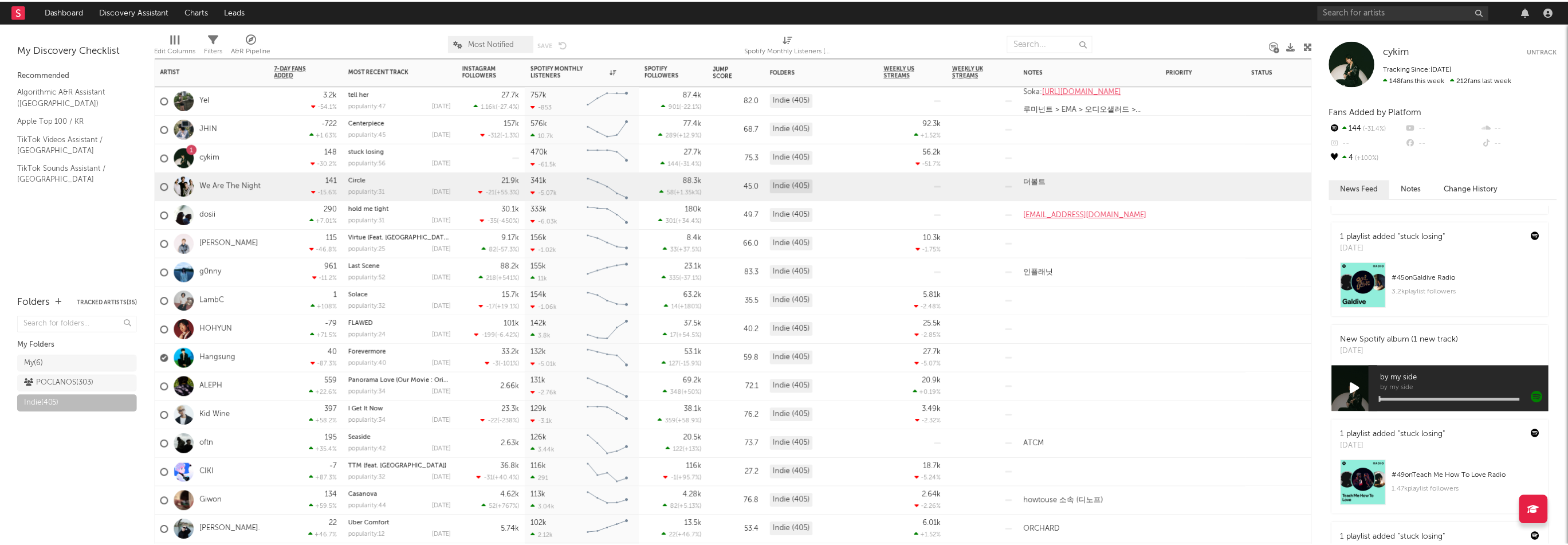
scroll to position [0, 0]
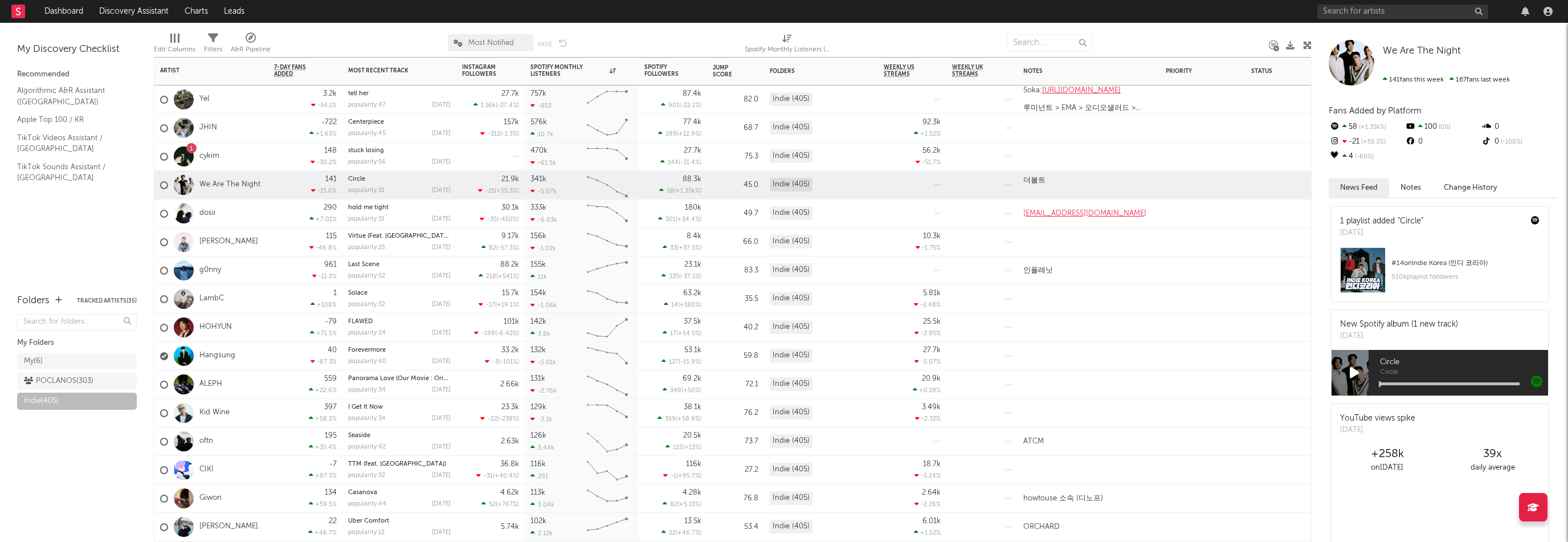
click at [274, 223] on div "290 +7.01 %" at bounding box center [305, 213] width 63 height 28
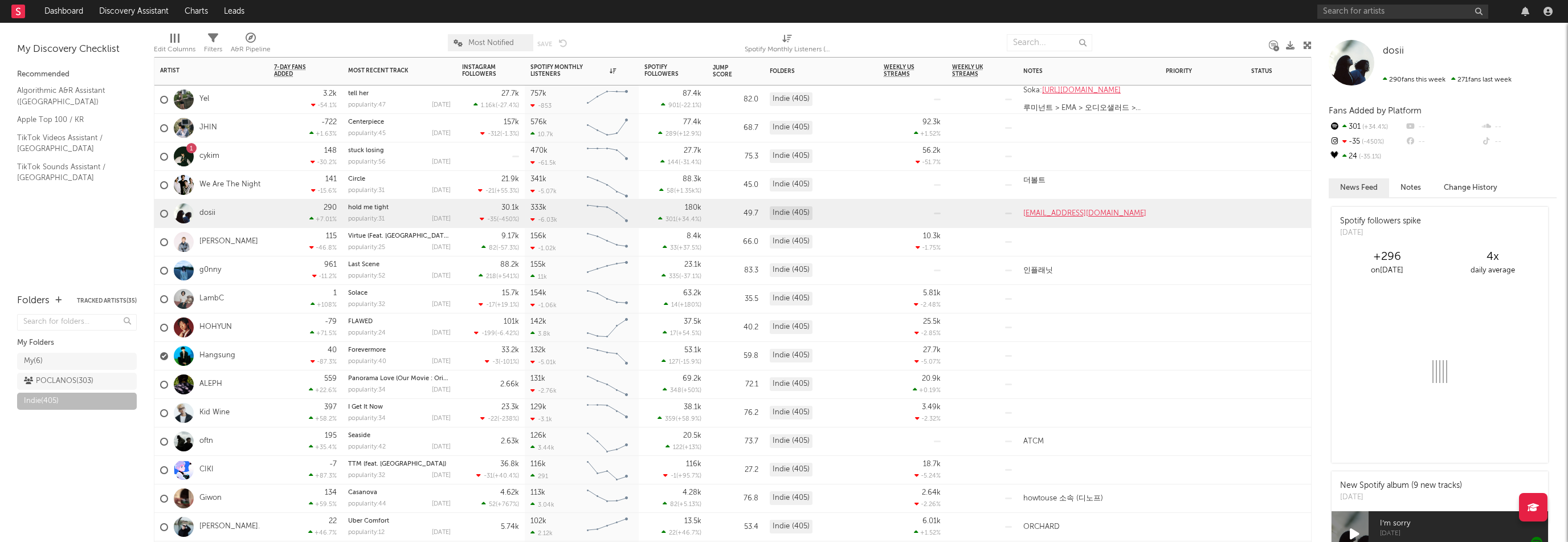
click at [271, 240] on div "115 -46.8 %" at bounding box center [305, 242] width 74 height 28
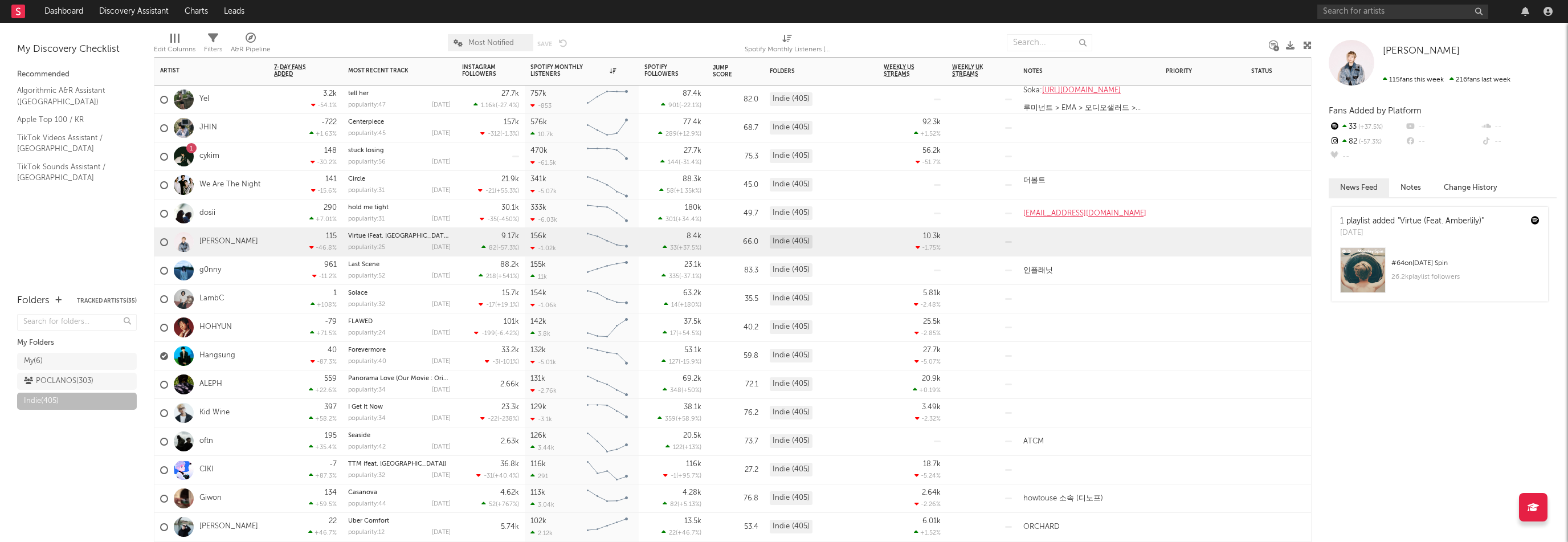
click at [264, 264] on div "g0nny" at bounding box center [211, 271] width 114 height 28
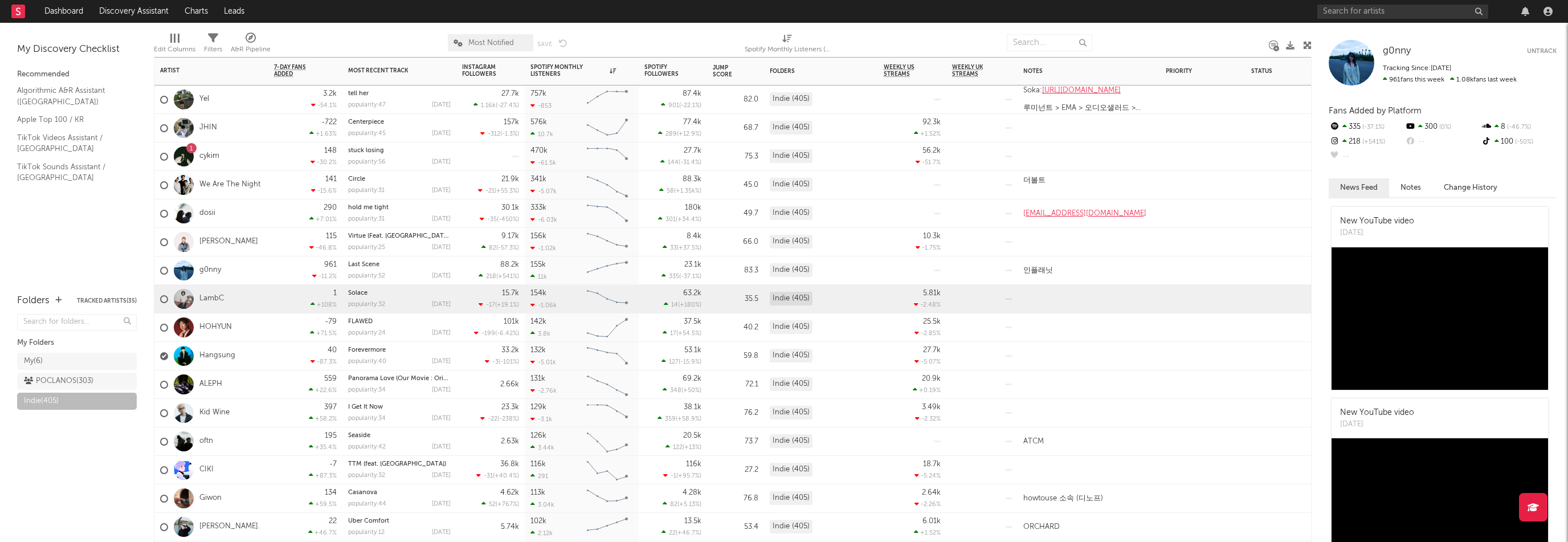
click at [262, 307] on div "LambC" at bounding box center [211, 299] width 114 height 28
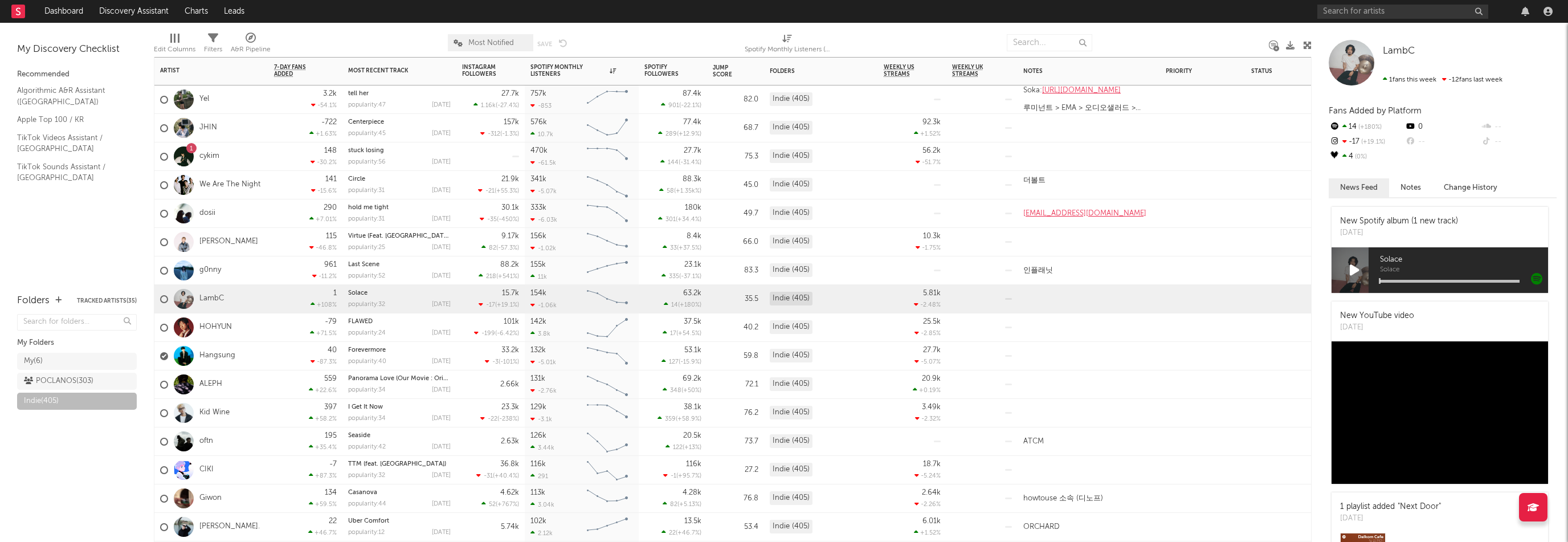
click at [266, 330] on div "HOHYUN" at bounding box center [211, 328] width 114 height 28
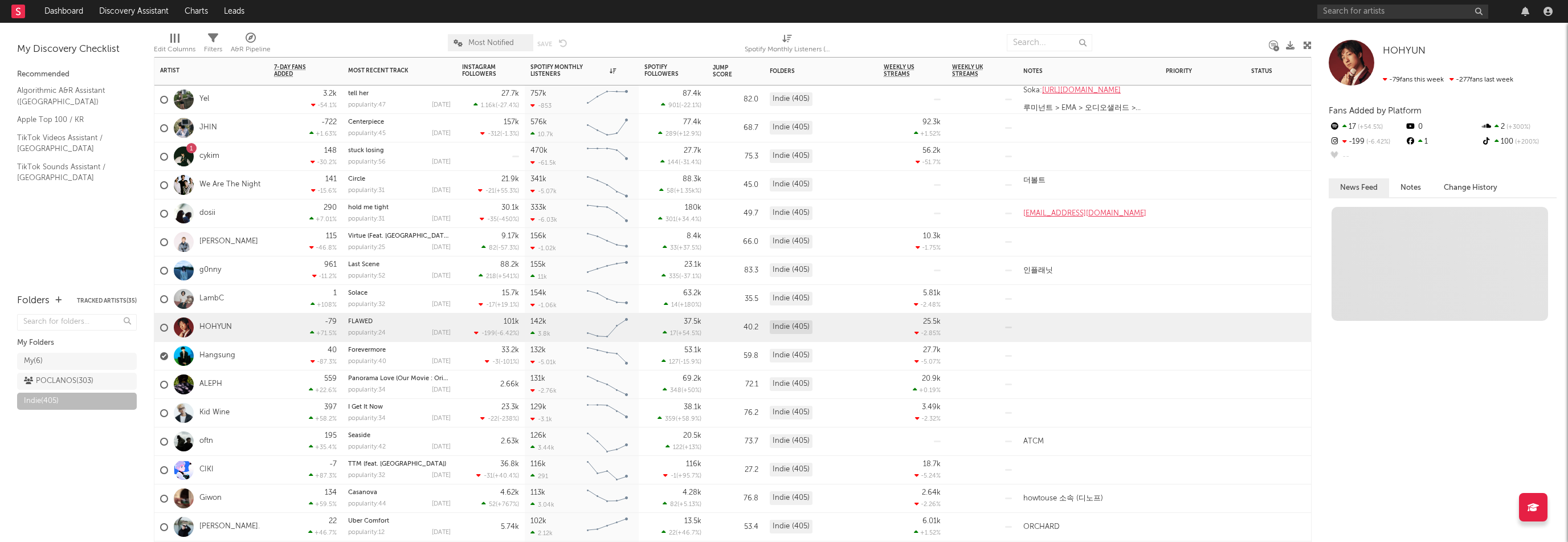
click at [264, 353] on div "Hangsung" at bounding box center [211, 356] width 114 height 28
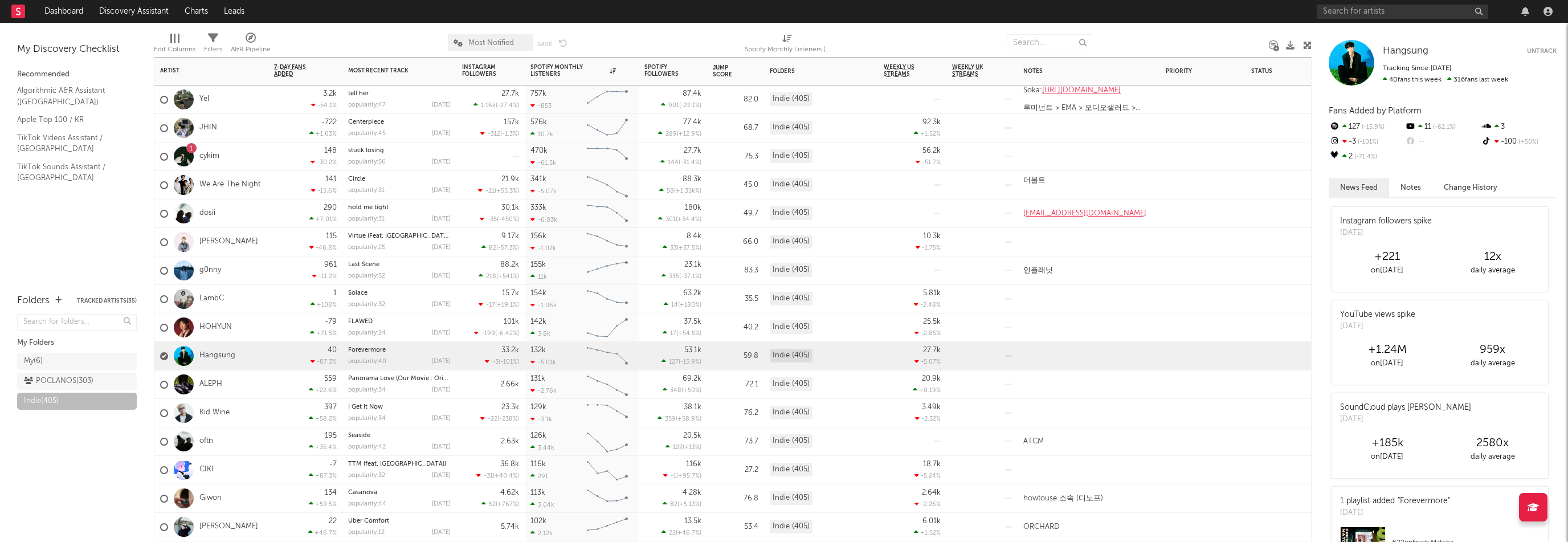
click at [262, 390] on div "ALEPH" at bounding box center [211, 384] width 114 height 28
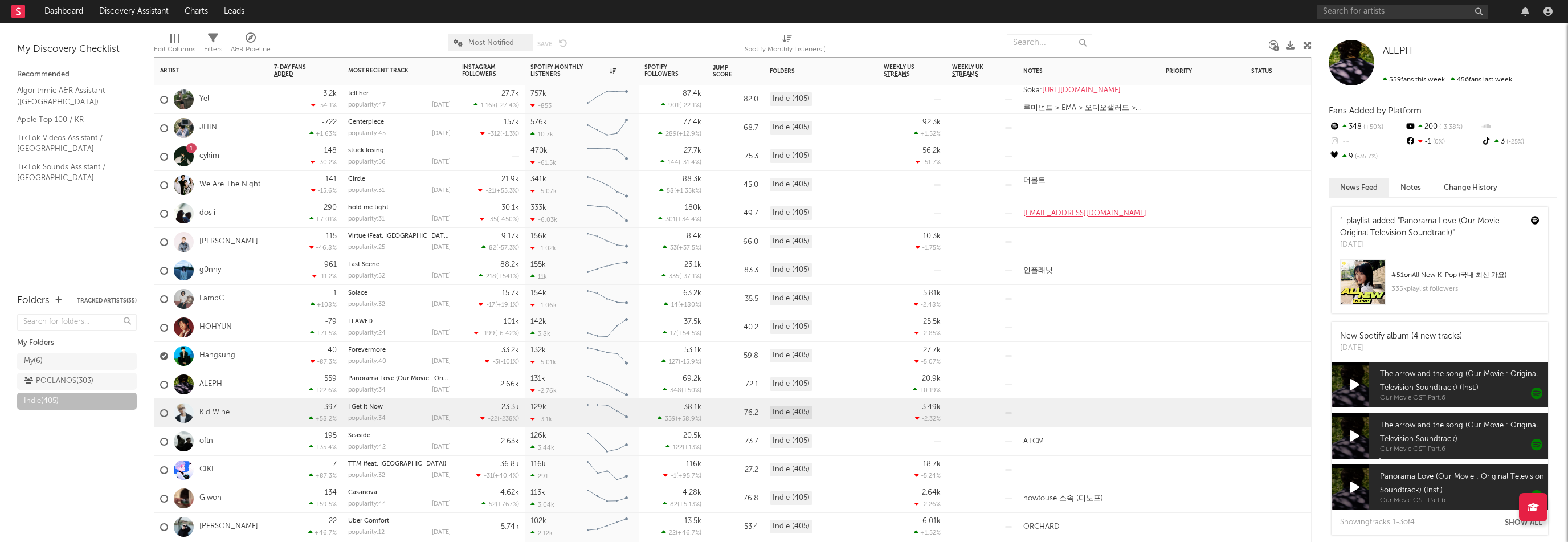
click at [267, 419] on div "Kid Wine" at bounding box center [211, 413] width 114 height 28
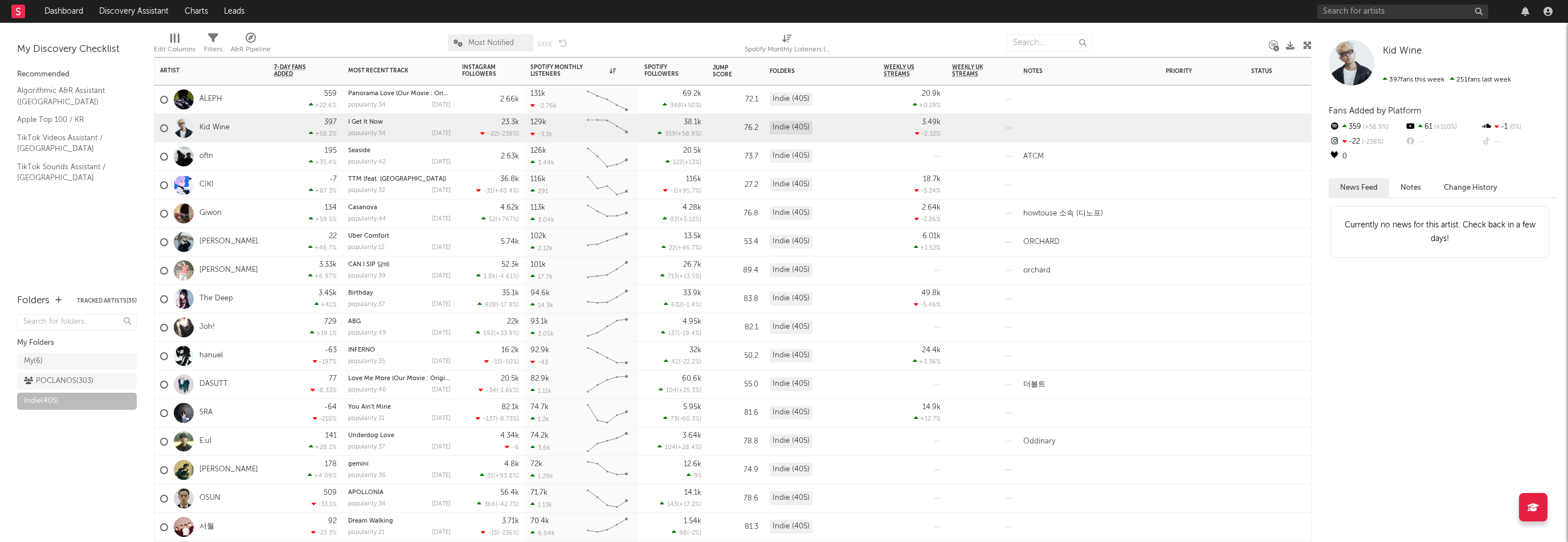
click at [269, 472] on div "178 +4.09 %" at bounding box center [305, 470] width 74 height 28
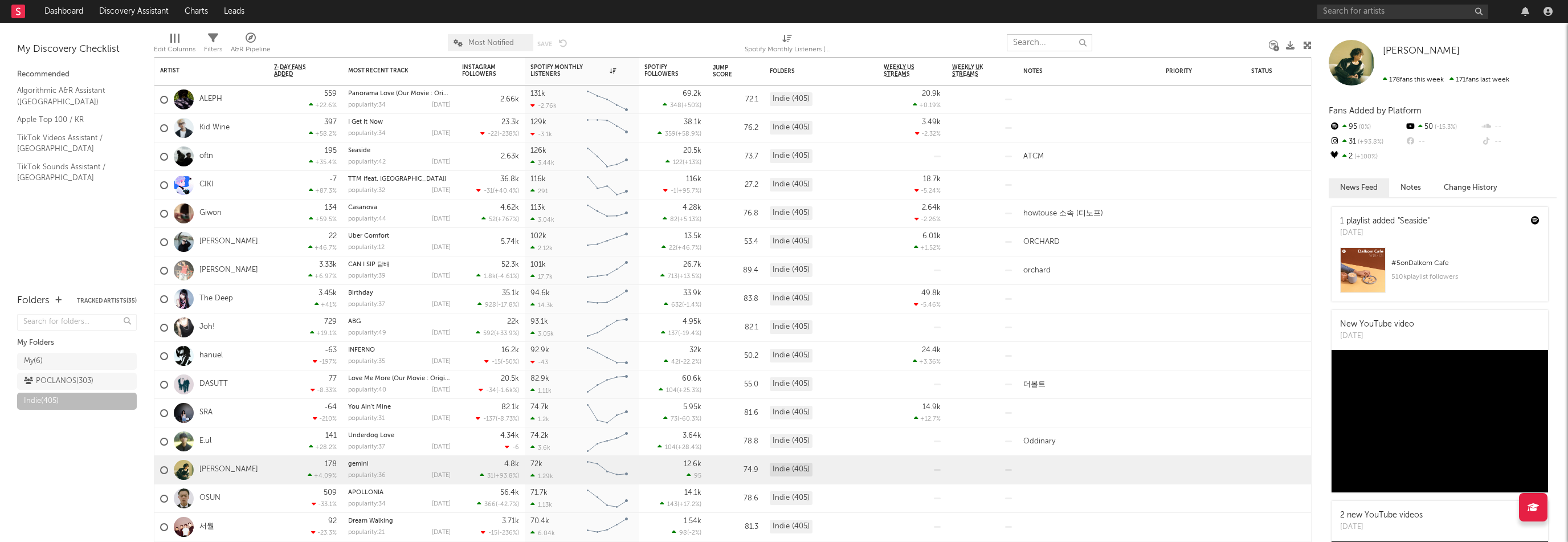
click at [1058, 42] on input "text" at bounding box center [1049, 43] width 85 height 17
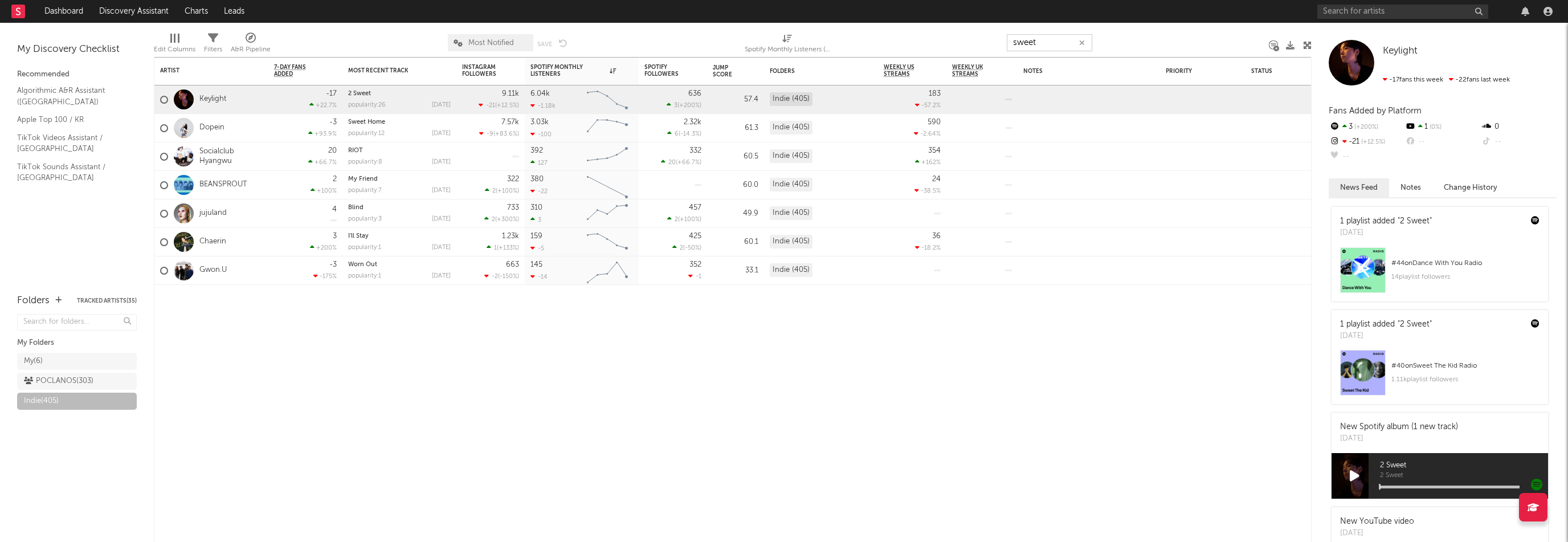
type input "sweet"
click at [1422, 14] on input "text" at bounding box center [1403, 12] width 171 height 14
type input "sweet the kid"
click at [1456, 36] on div "Sweet The Kid" at bounding box center [1419, 34] width 125 height 14
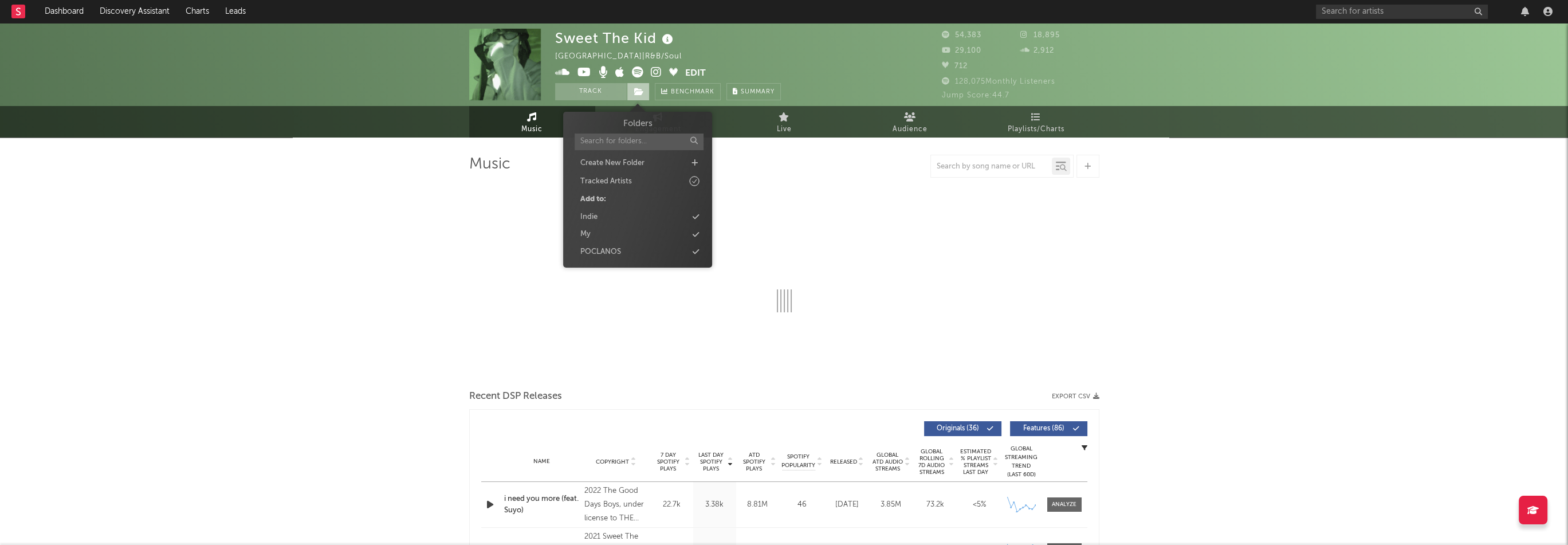
click at [638, 93] on icon at bounding box center [639, 92] width 10 height 8
select select "6m"
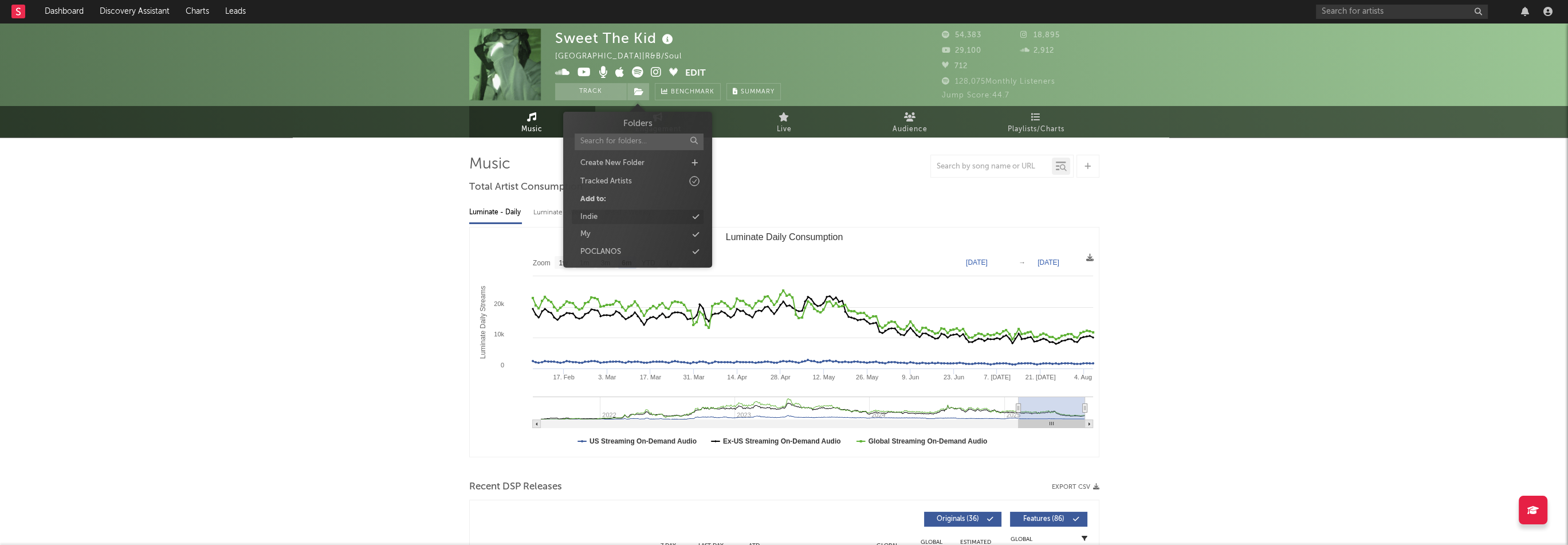
click at [591, 212] on div "Indie" at bounding box center [589, 218] width 17 height 12
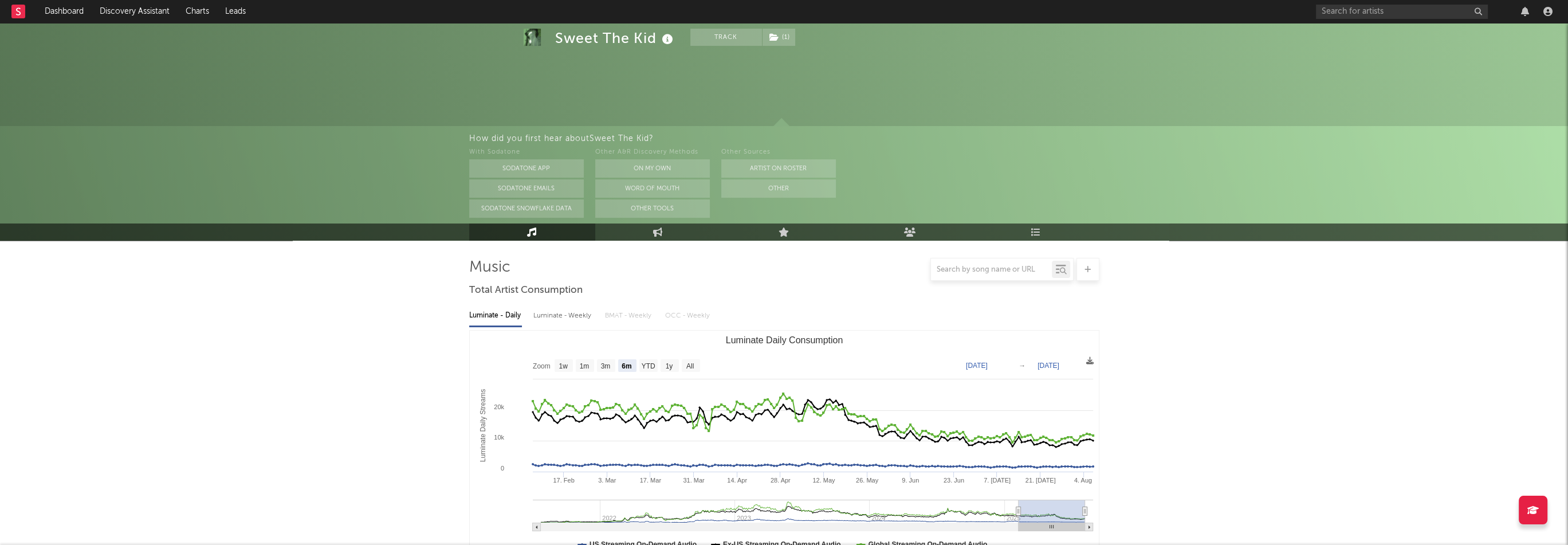
scroll to position [401, 0]
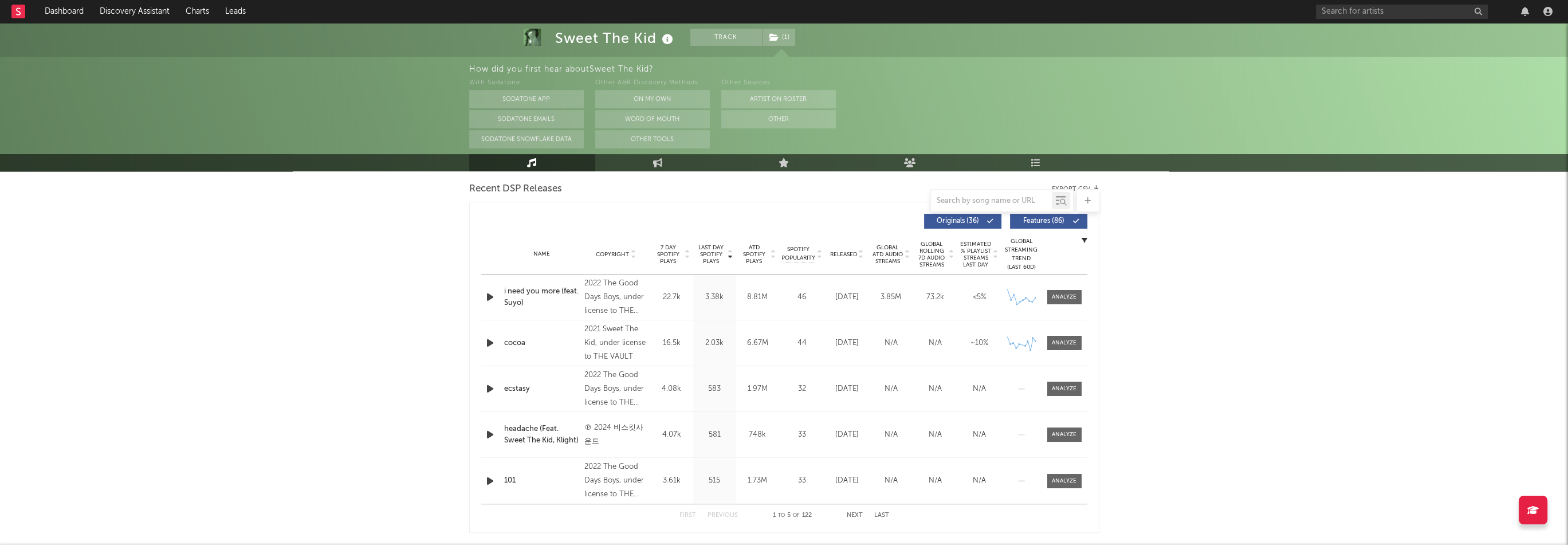
click at [721, 252] on span "Last Day Spotify Plays" at bounding box center [711, 255] width 31 height 21
click at [839, 253] on span "Released" at bounding box center [843, 254] width 27 height 7
click at [1086, 241] on icon "button" at bounding box center [1084, 240] width 6 height 6
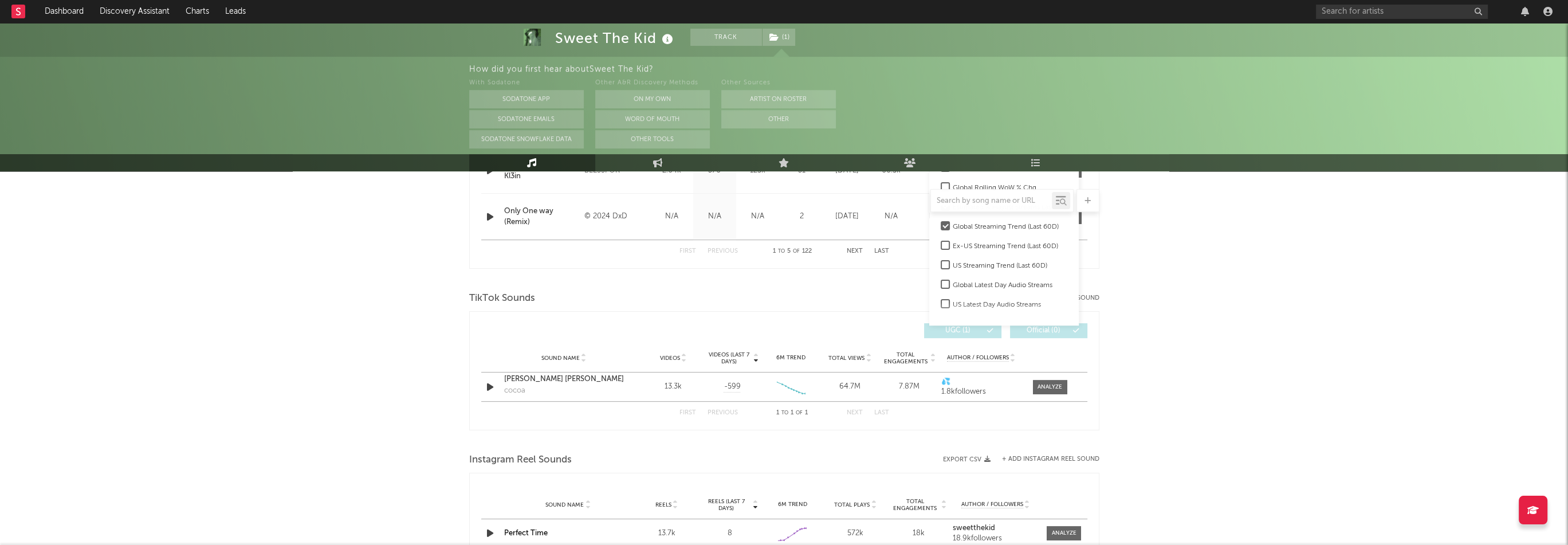
scroll to position [802, 0]
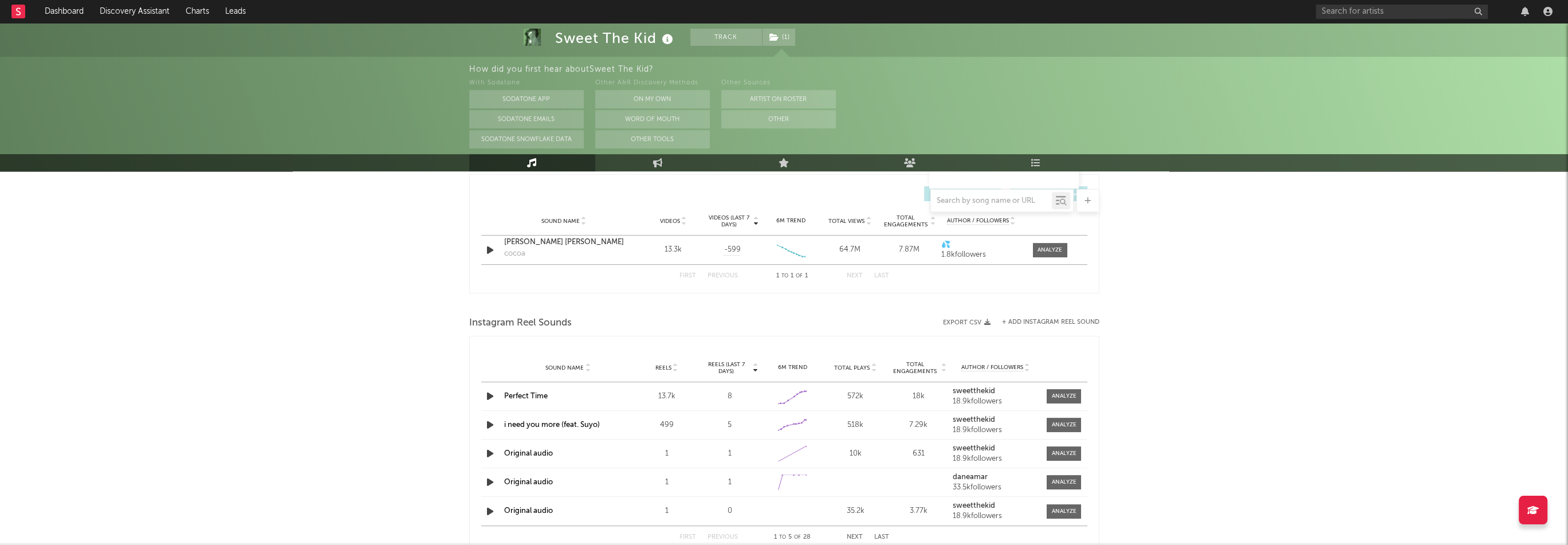
click at [432, 425] on div "Sweet The Kid Track ( 1 ) [GEOGRAPHIC_DATA] | R&B/Soul Edit Track ( 1 ) Benchma…" at bounding box center [784, 81] width 1568 height 1720
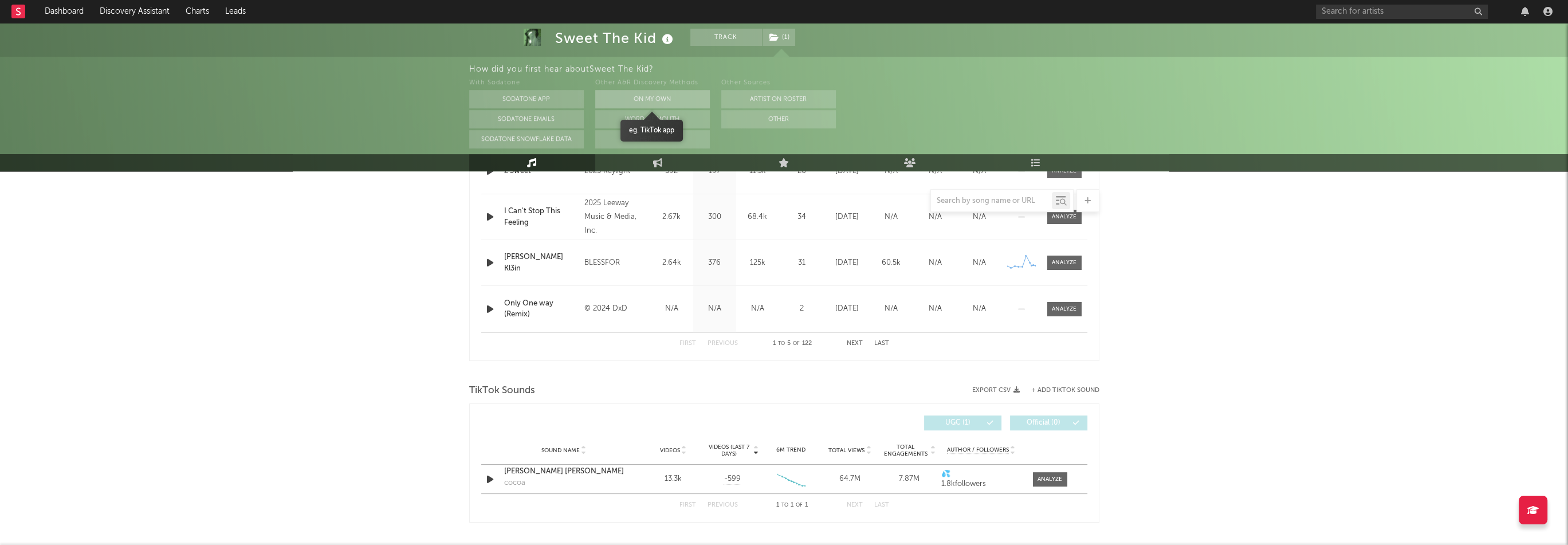
click at [676, 102] on button "On My Own" at bounding box center [653, 99] width 114 height 18
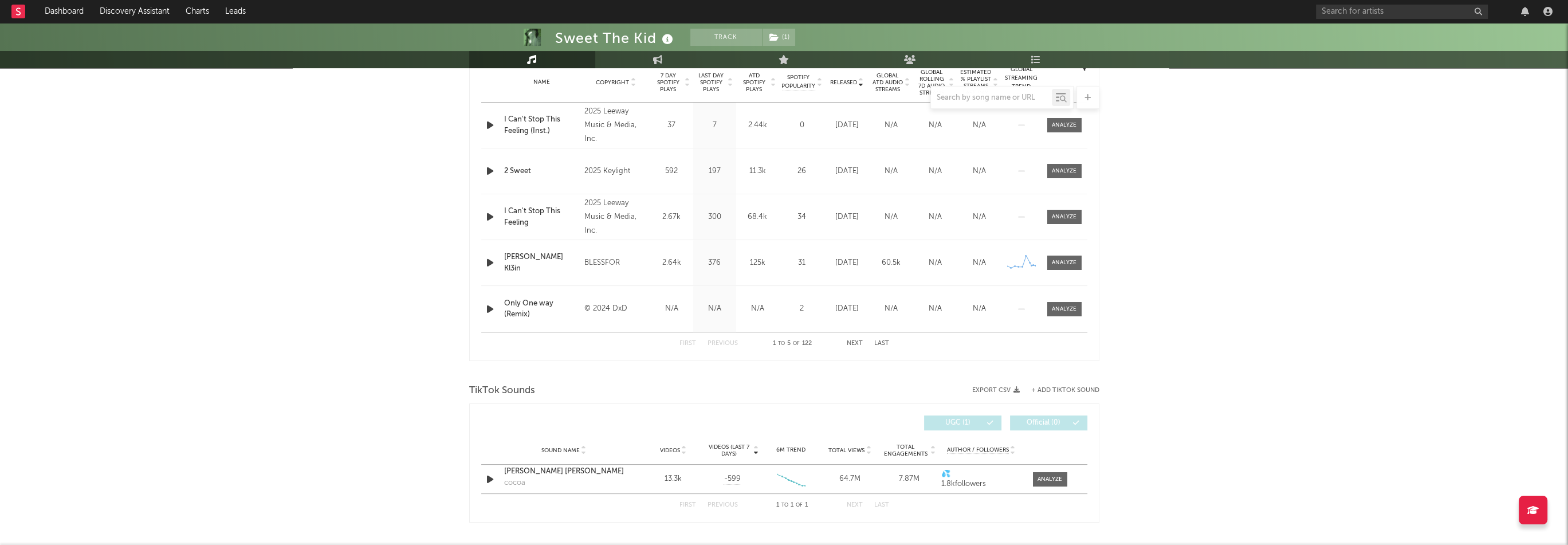
scroll to position [470, 0]
click at [71, 16] on link "Dashboard" at bounding box center [64, 11] width 55 height 23
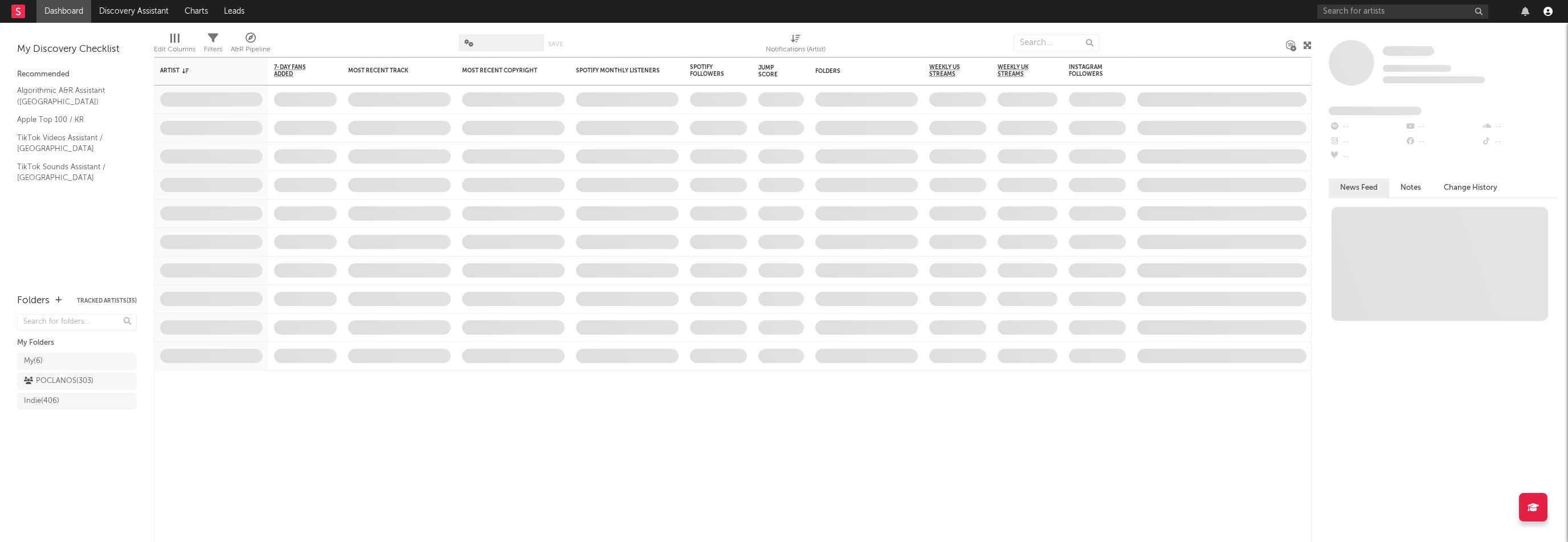
click at [1544, 12] on icon "button" at bounding box center [1548, 12] width 9 height 9
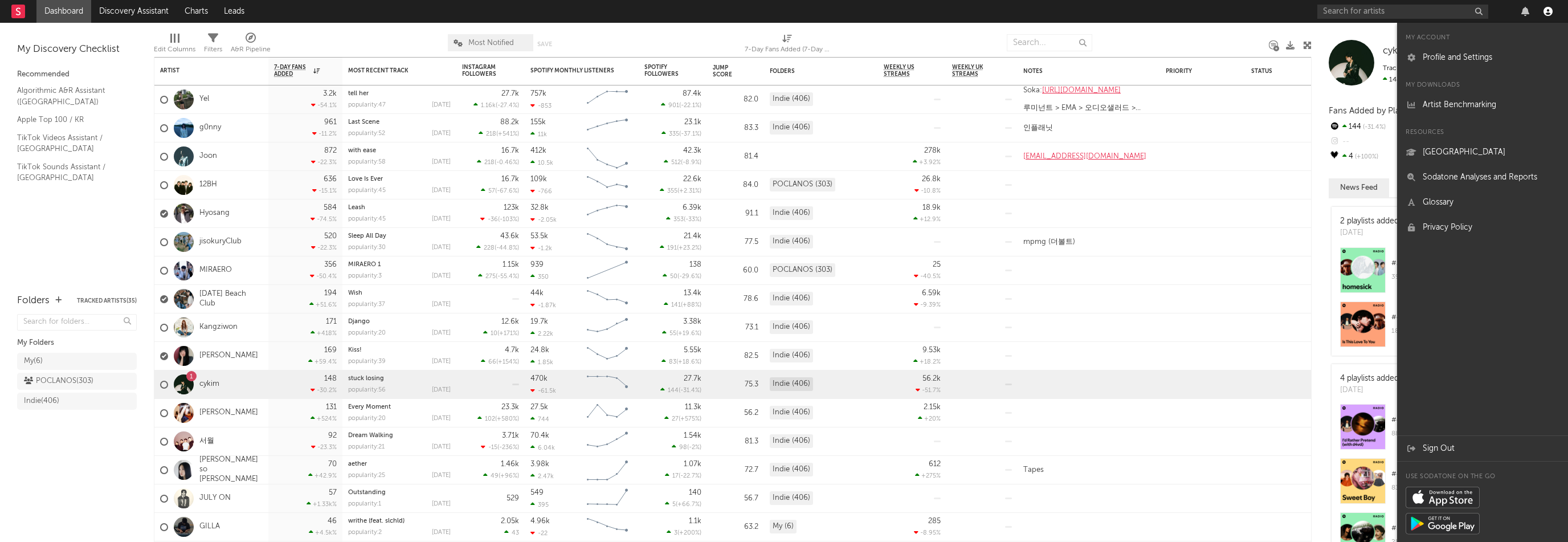
click at [1544, 12] on icon "button" at bounding box center [1548, 12] width 9 height 9
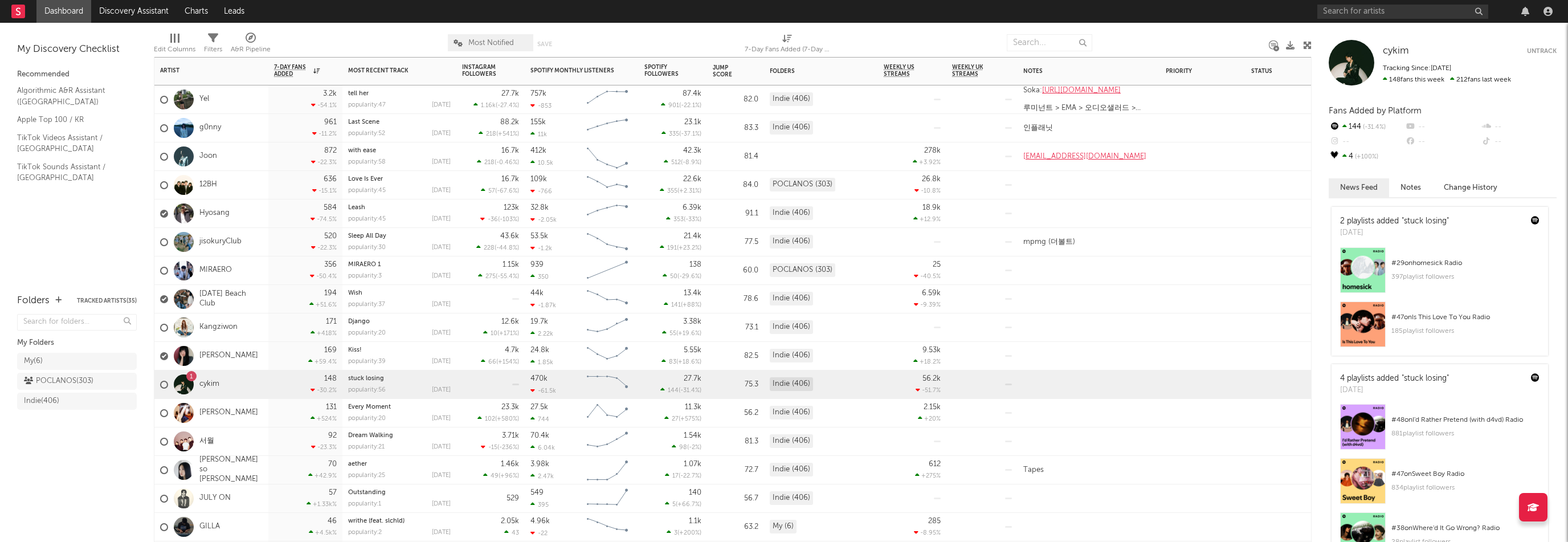
click at [260, 360] on div "[PERSON_NAME]" at bounding box center [211, 356] width 114 height 28
